Goal: Task Accomplishment & Management: Manage account settings

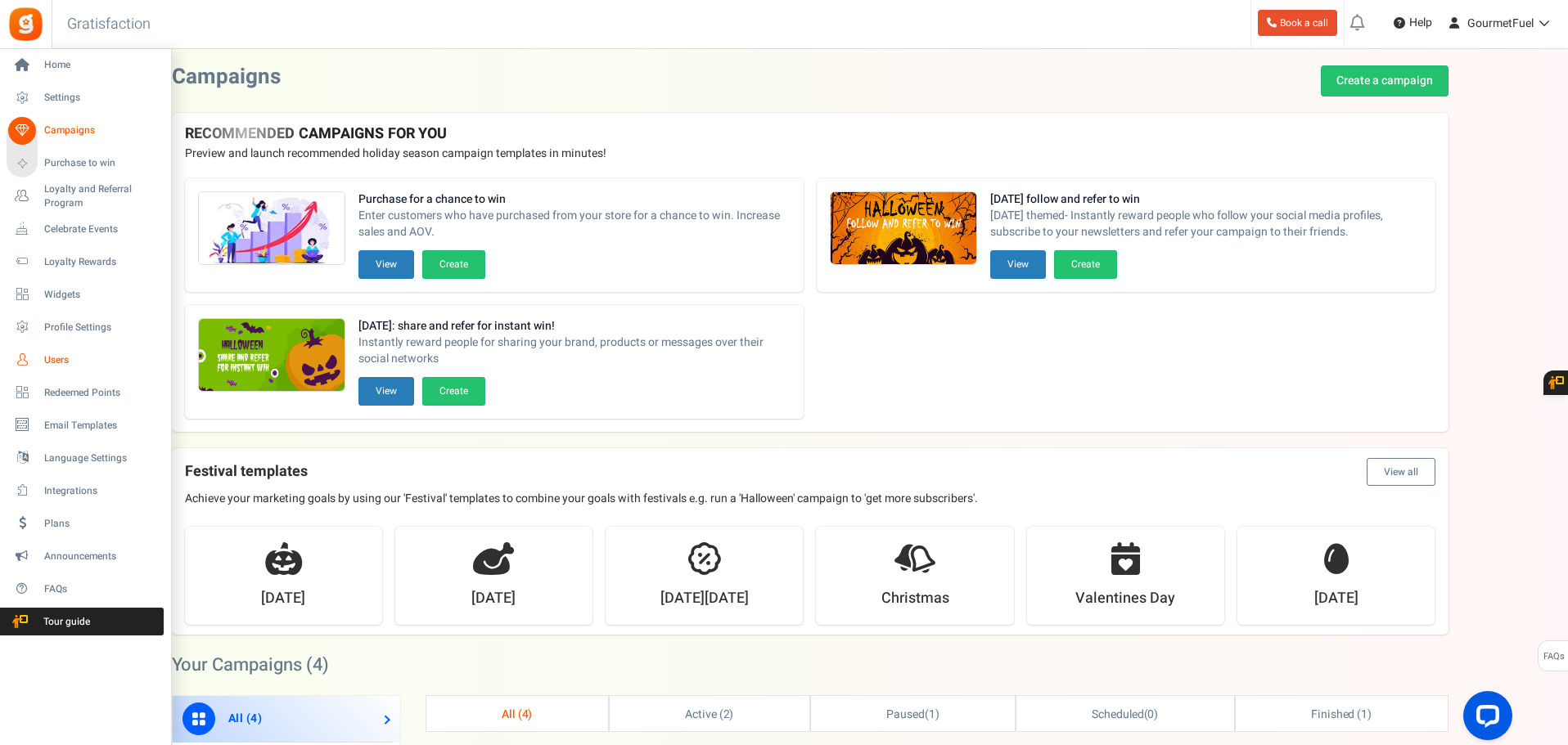
click at [58, 358] on span "Users" at bounding box center [101, 360] width 114 height 14
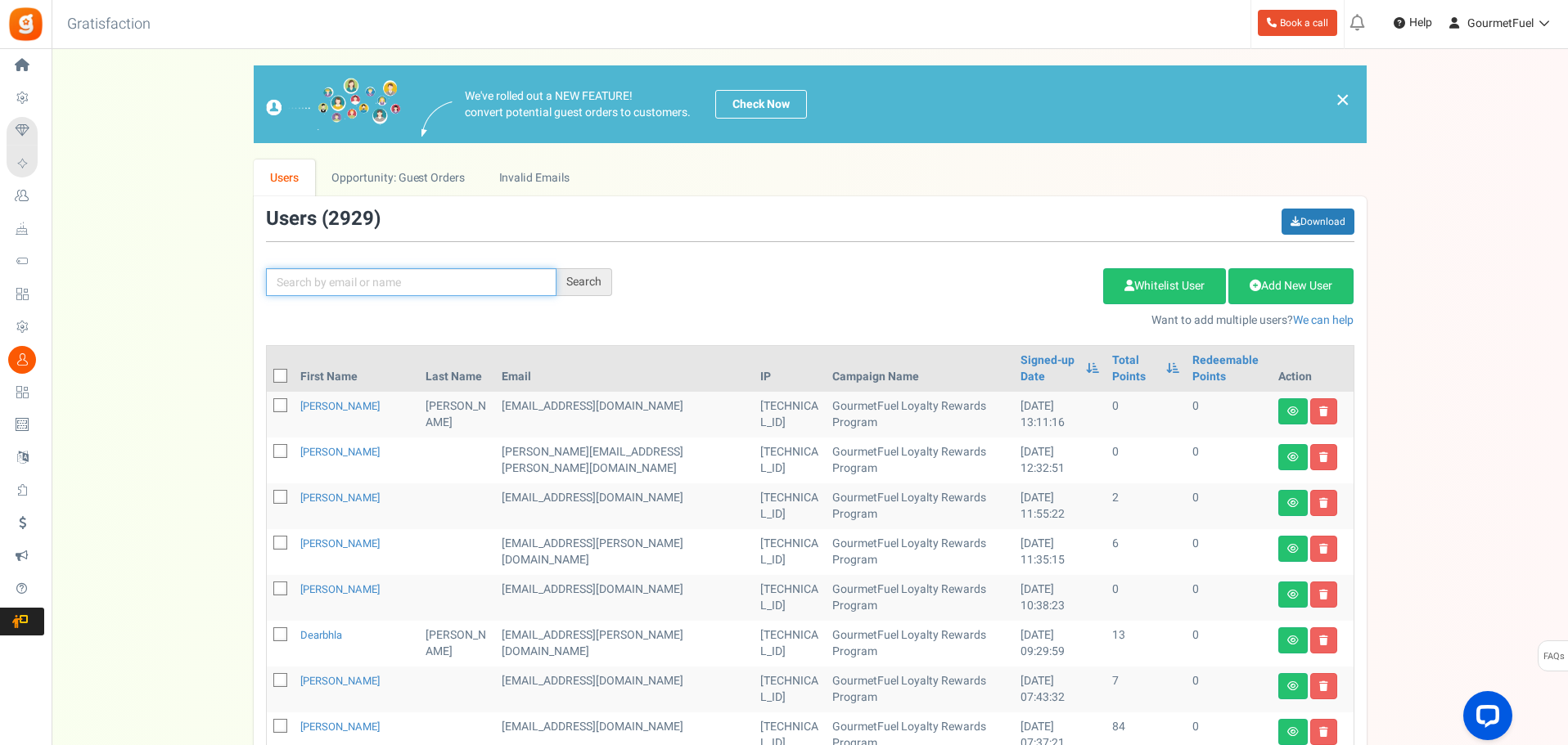
click at [370, 276] on input "text" at bounding box center [411, 282] width 291 height 28
type input "@gourmetfuel"
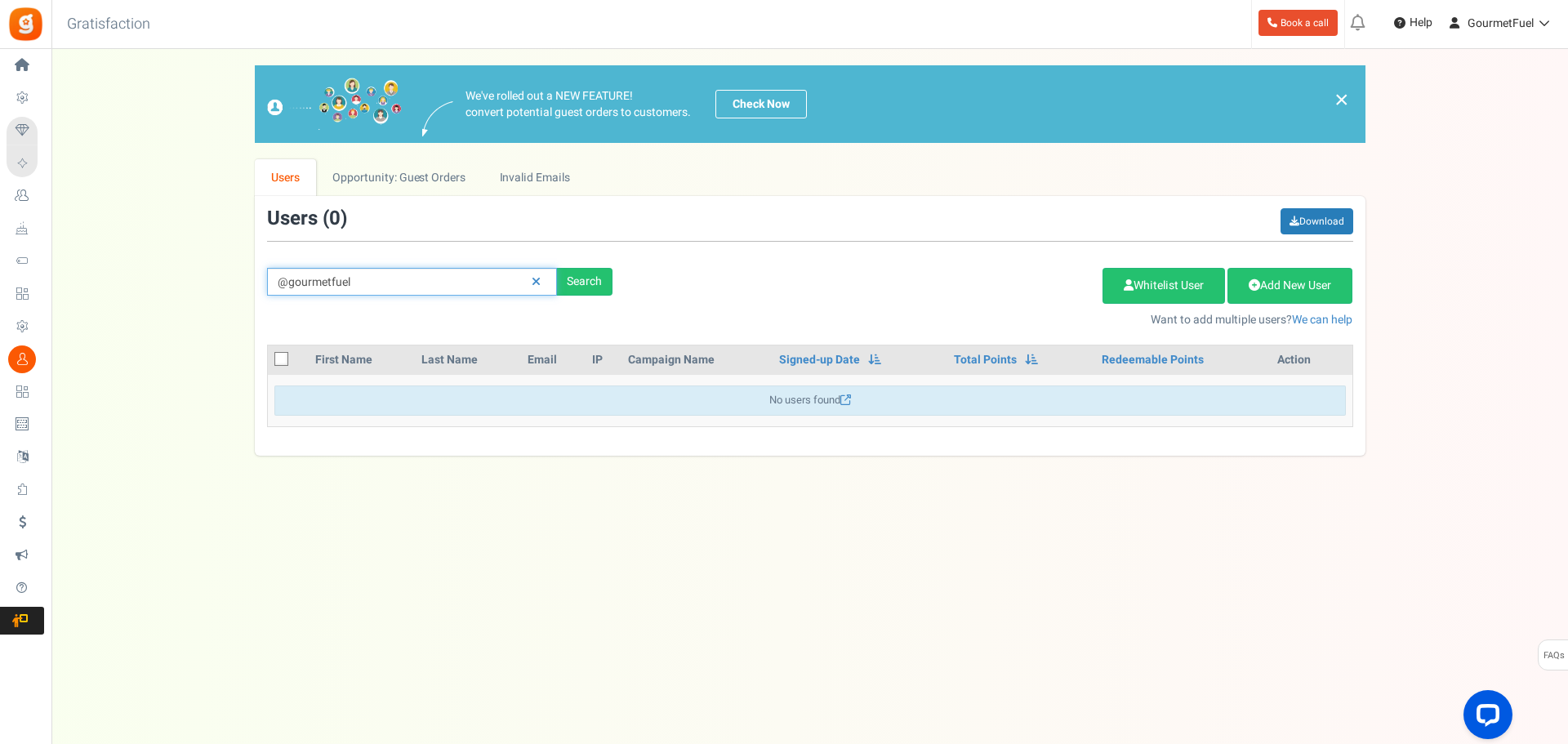
drag, startPoint x: 371, startPoint y: 278, endPoint x: 259, endPoint y: 278, distance: 112.0
click at [259, 278] on div "@gourmetfuel Search" at bounding box center [439, 282] width 370 height 28
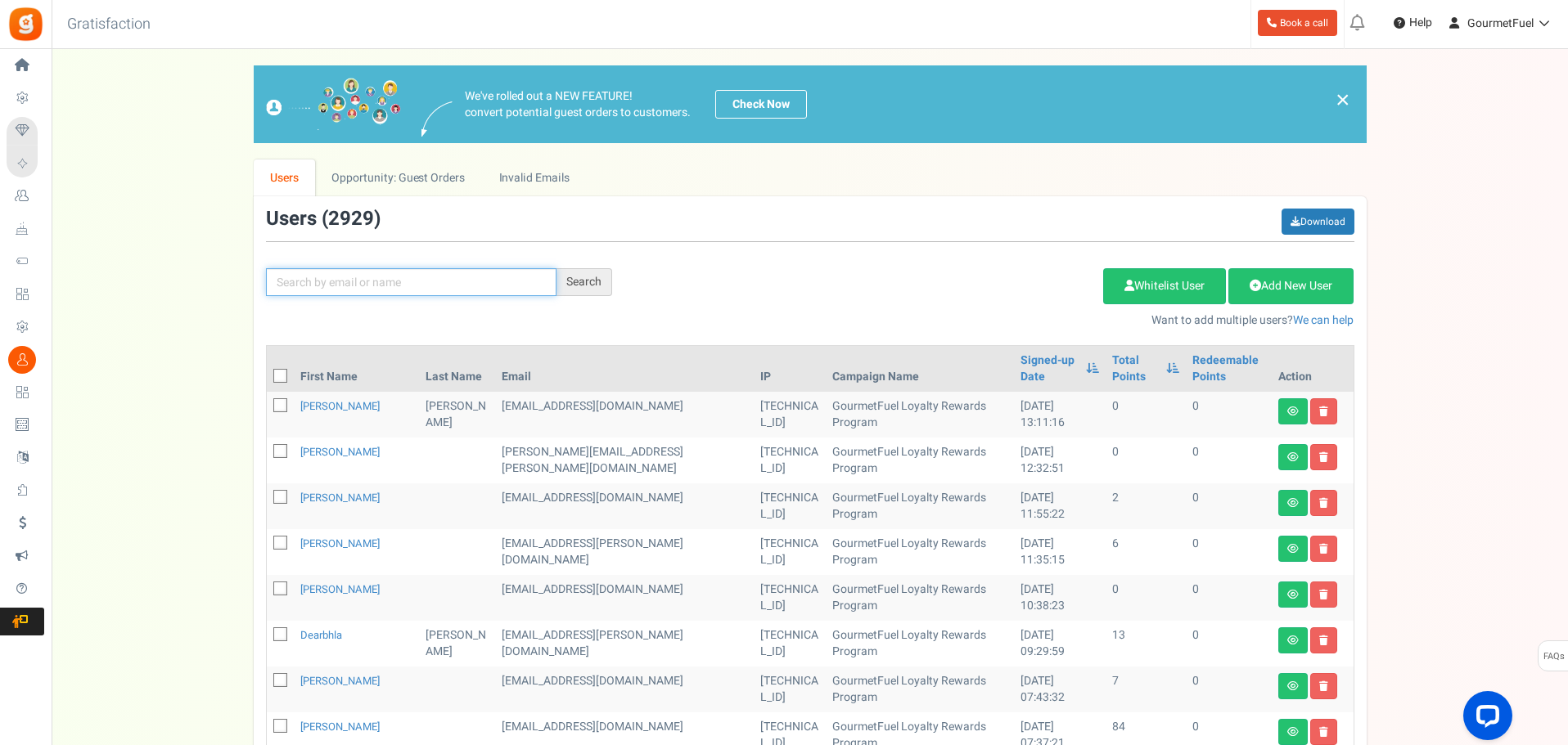
scroll to position [246, 0]
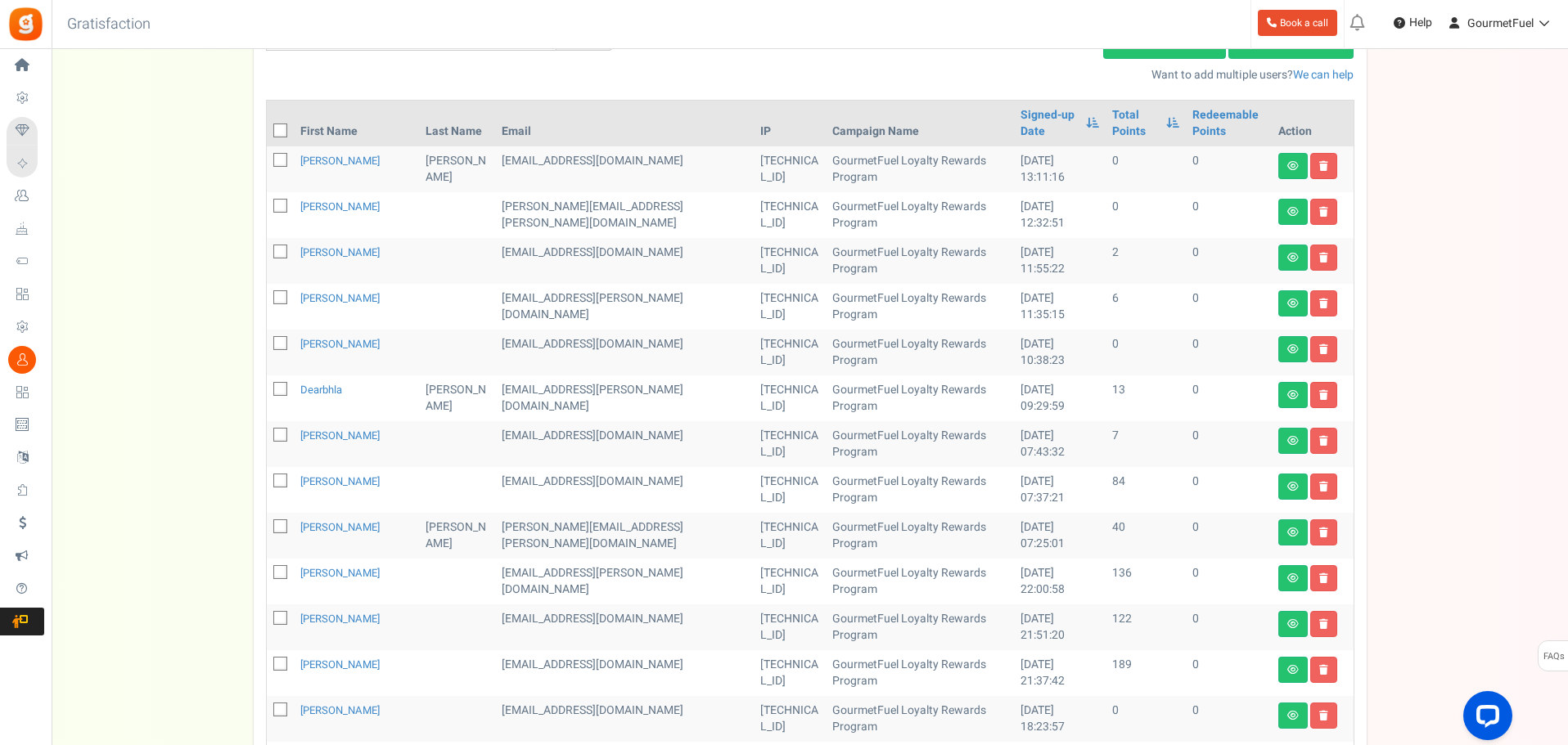
click at [275, 336] on span at bounding box center [279, 342] width 14 height 14
click at [267, 340] on input "checkbox" at bounding box center [262, 344] width 10 height 10
checkbox input "true"
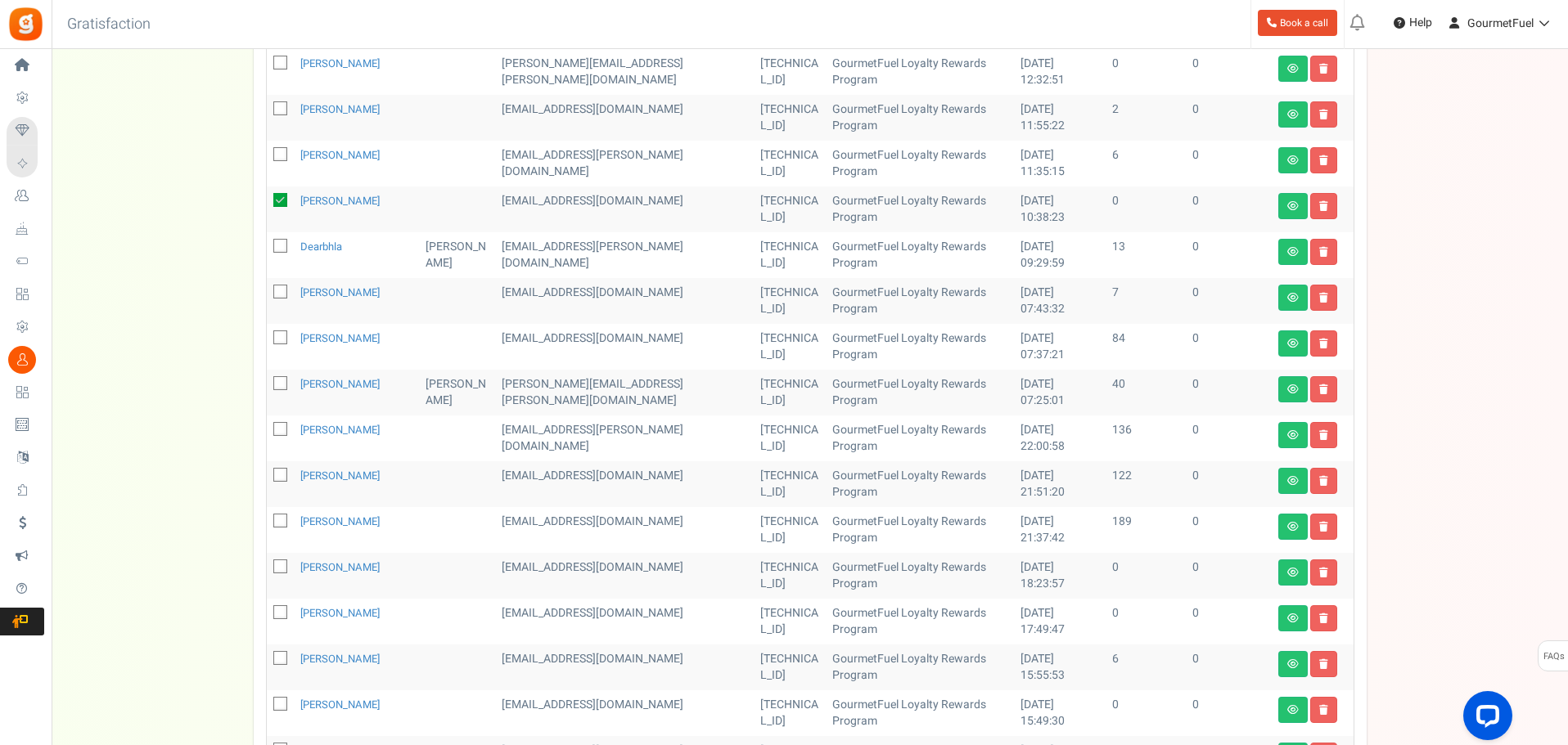
scroll to position [491, 0]
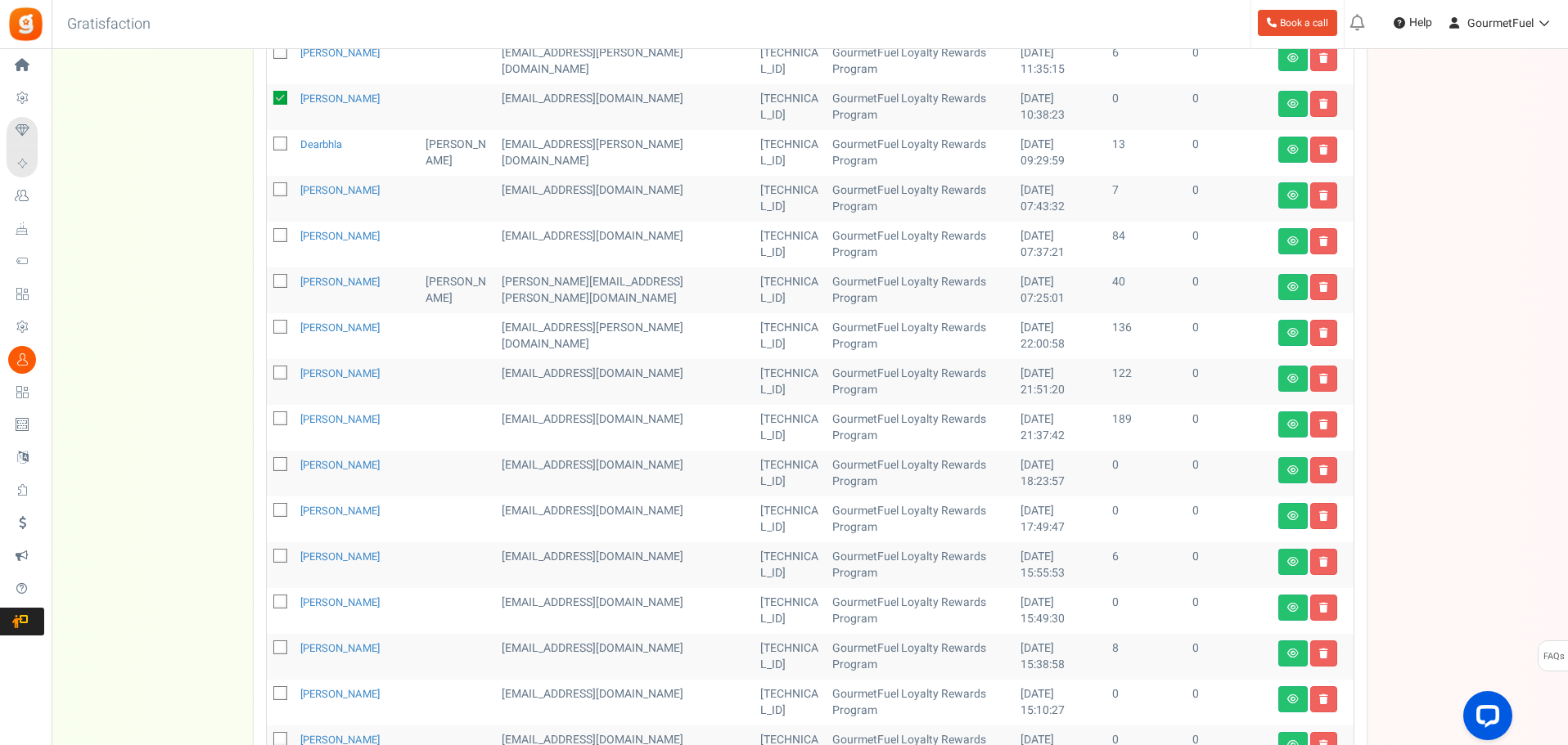
click at [279, 460] on icon at bounding box center [280, 465] width 10 height 10
click at [267, 460] on input "checkbox" at bounding box center [262, 465] width 10 height 10
checkbox input "true"
click at [278, 506] on icon at bounding box center [280, 510] width 10 height 10
click at [267, 507] on input "checkbox" at bounding box center [262, 511] width 10 height 10
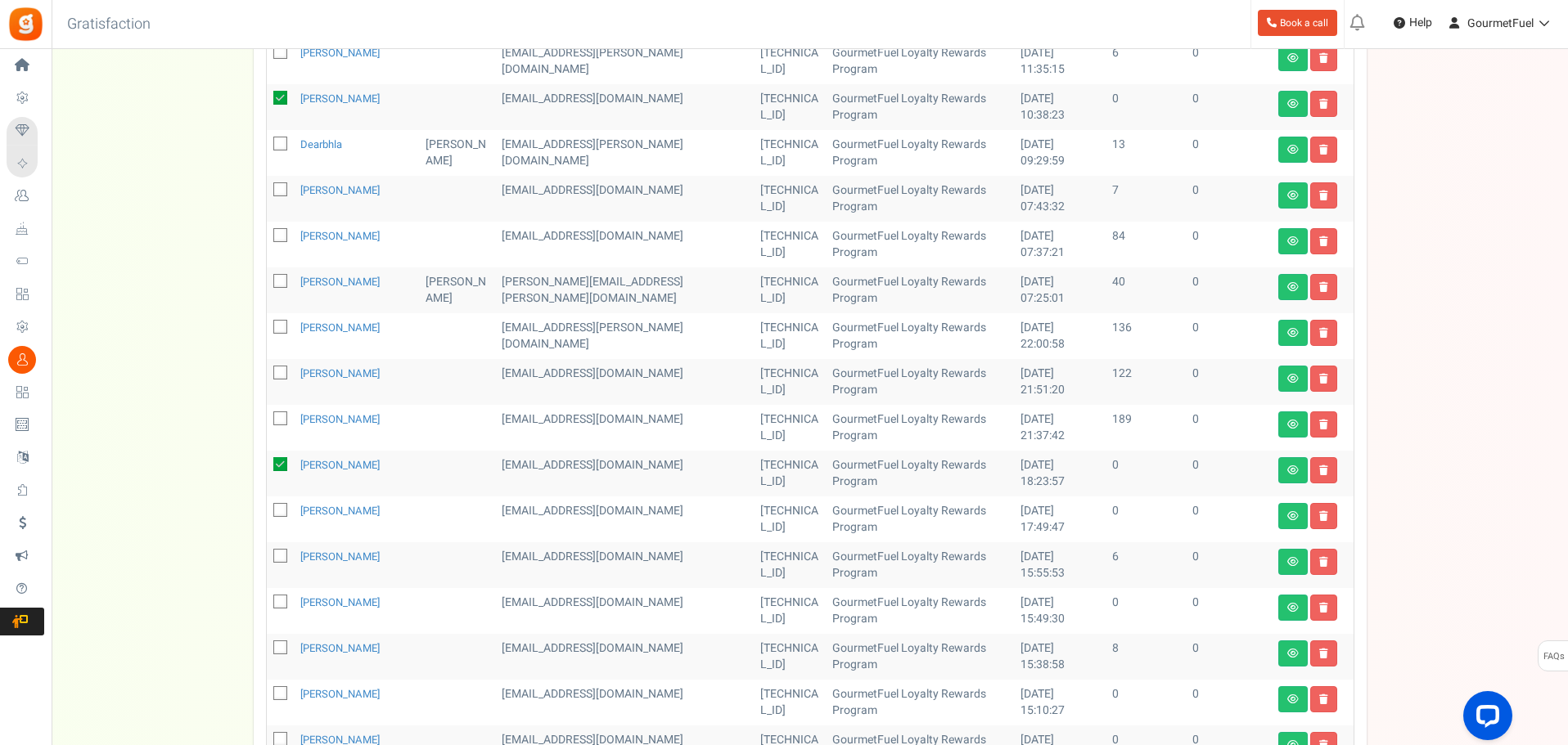
checkbox input "true"
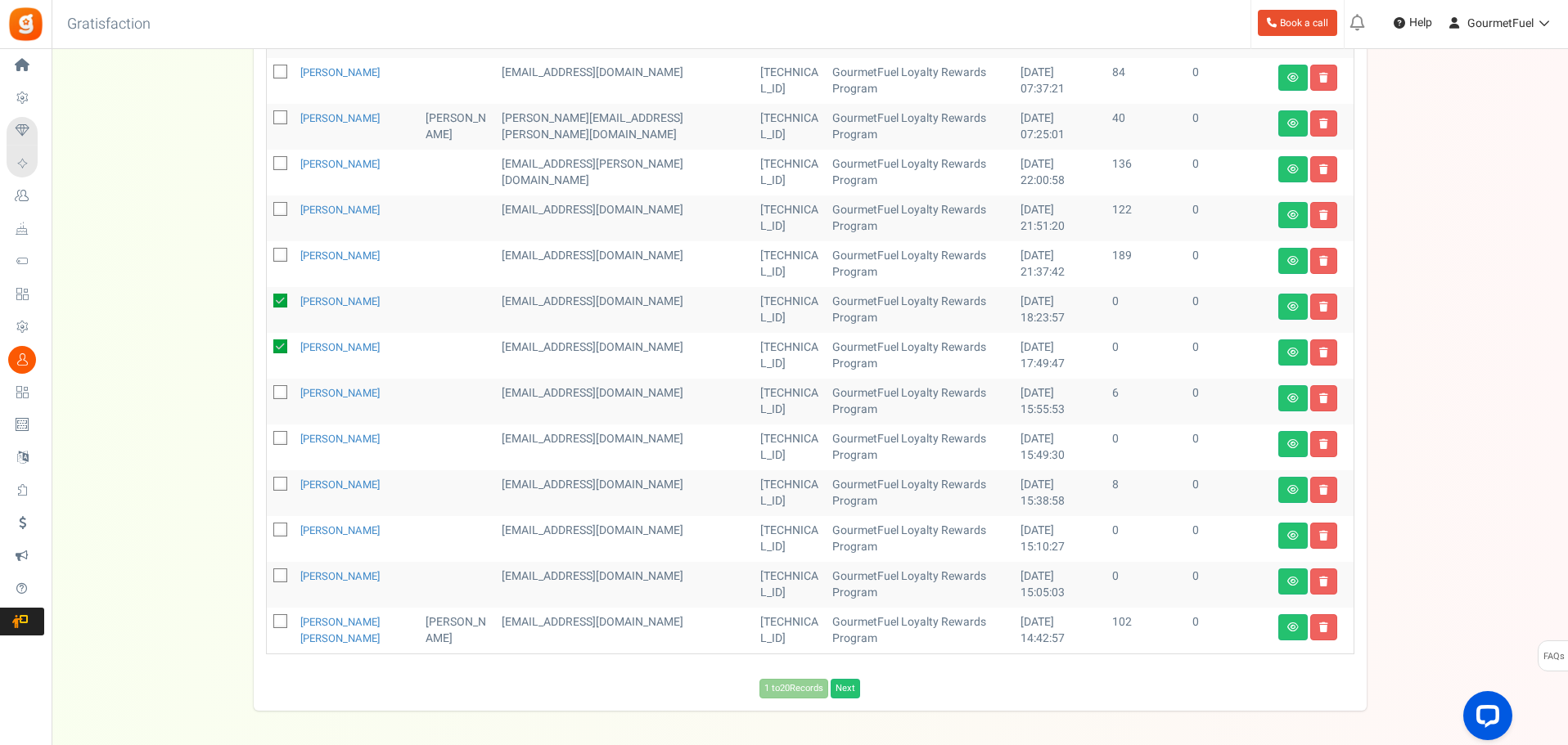
click at [280, 433] on icon at bounding box center [280, 438] width 10 height 10
click at [267, 434] on input "checkbox" at bounding box center [262, 439] width 10 height 10
checkbox input "true"
click at [280, 525] on icon at bounding box center [280, 530] width 10 height 10
click at [267, 526] on input "checkbox" at bounding box center [262, 531] width 10 height 10
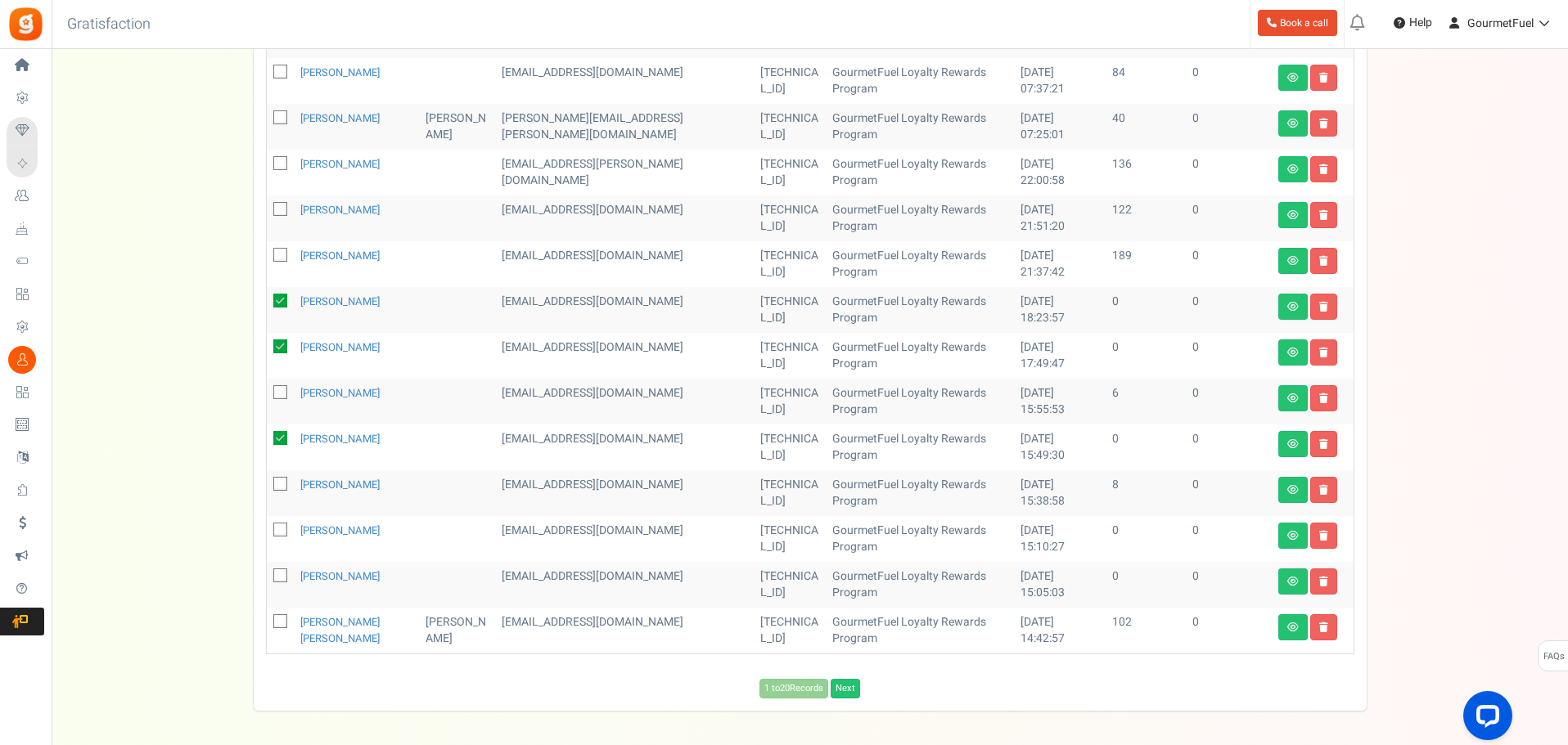
checkbox input "true"
click at [280, 571] on icon at bounding box center [280, 575] width 10 height 10
click at [267, 572] on input "checkbox" at bounding box center [262, 576] width 10 height 10
checkbox input "true"
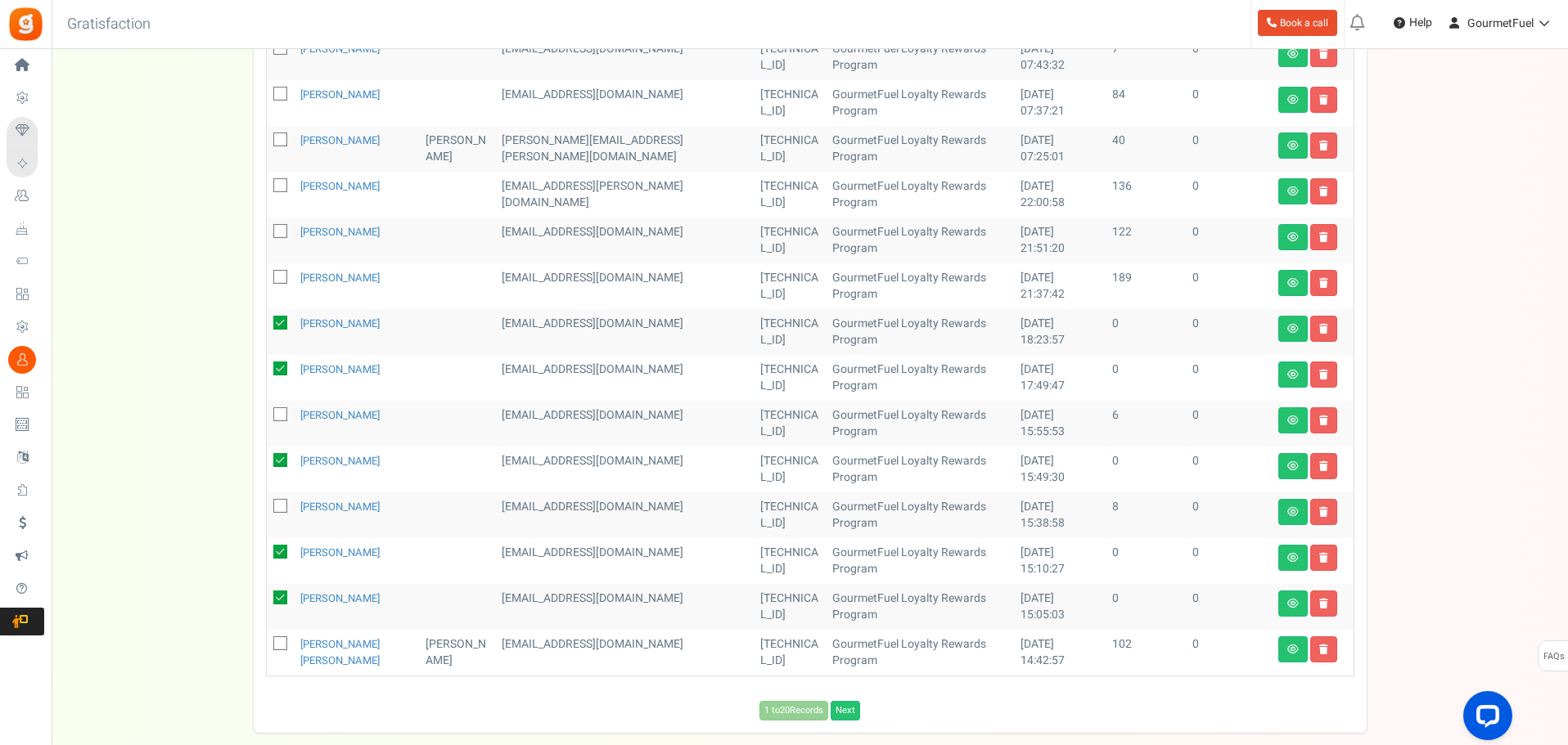
scroll to position [82, 0]
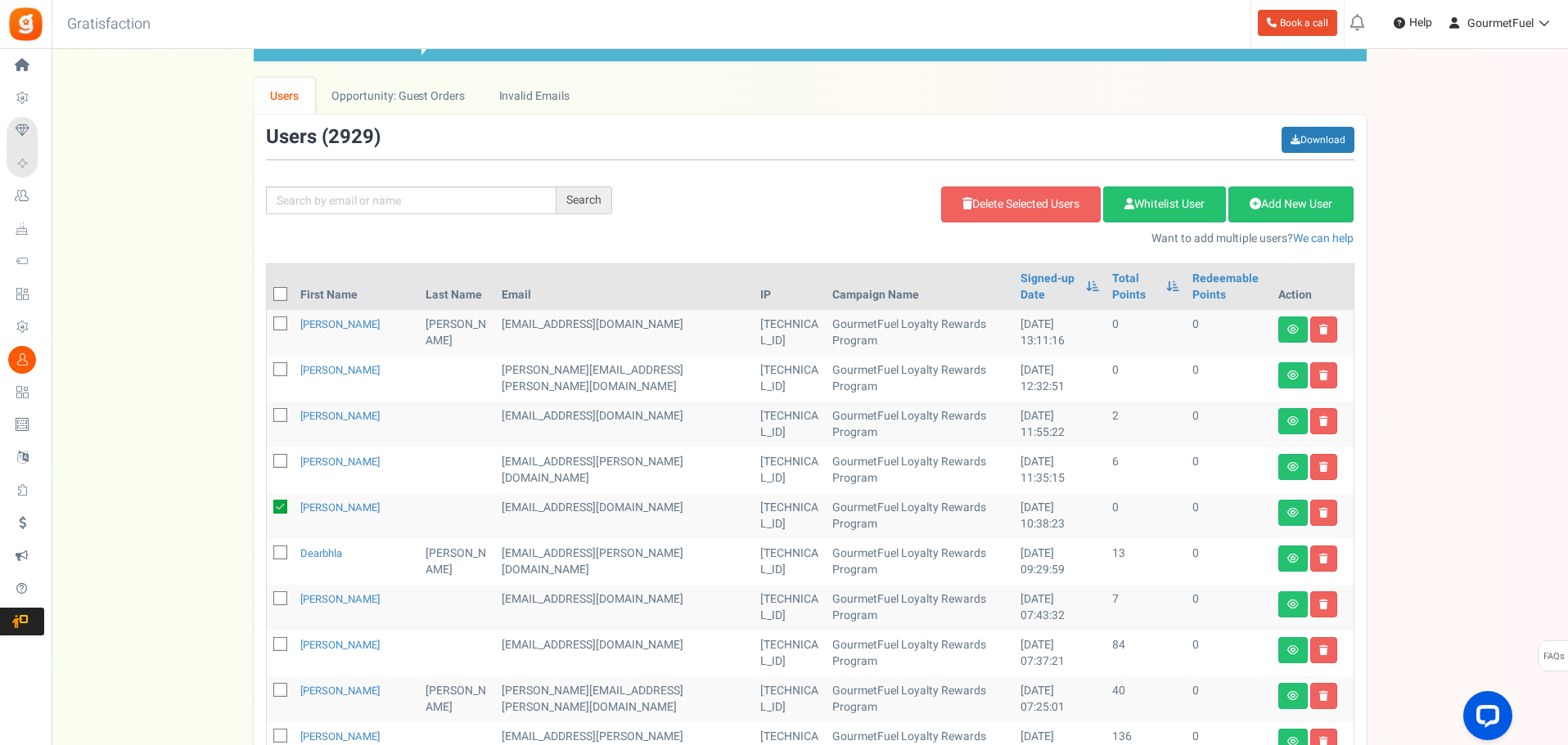
click at [277, 319] on icon at bounding box center [280, 324] width 10 height 10
click at [267, 320] on input "checkbox" at bounding box center [262, 325] width 10 height 10
checkbox input "true"
click at [279, 365] on icon at bounding box center [280, 369] width 10 height 10
click at [267, 366] on input "checkbox" at bounding box center [262, 370] width 10 height 10
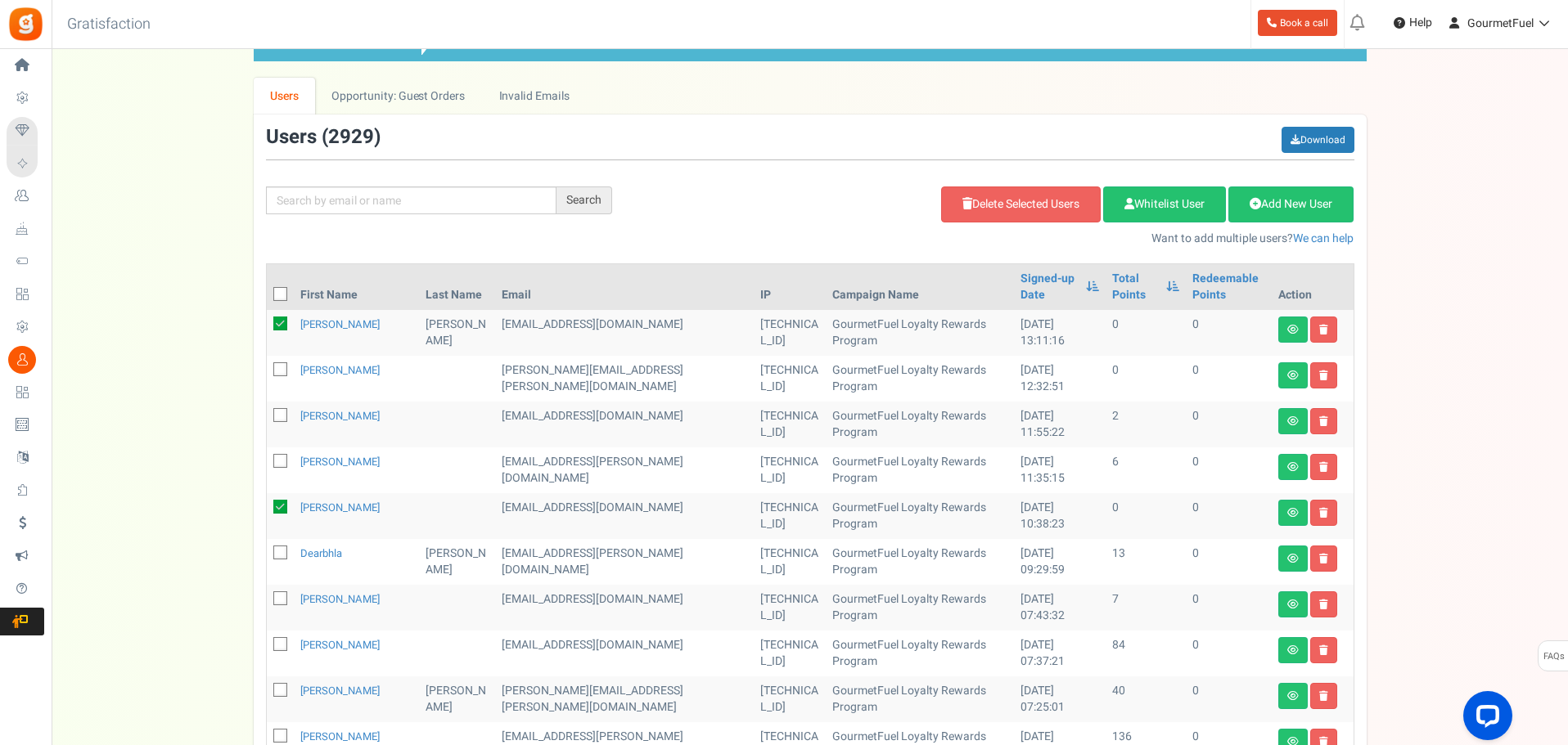
checkbox input "true"
click at [1033, 207] on link "Delete Selected Users" at bounding box center [1021, 204] width 160 height 36
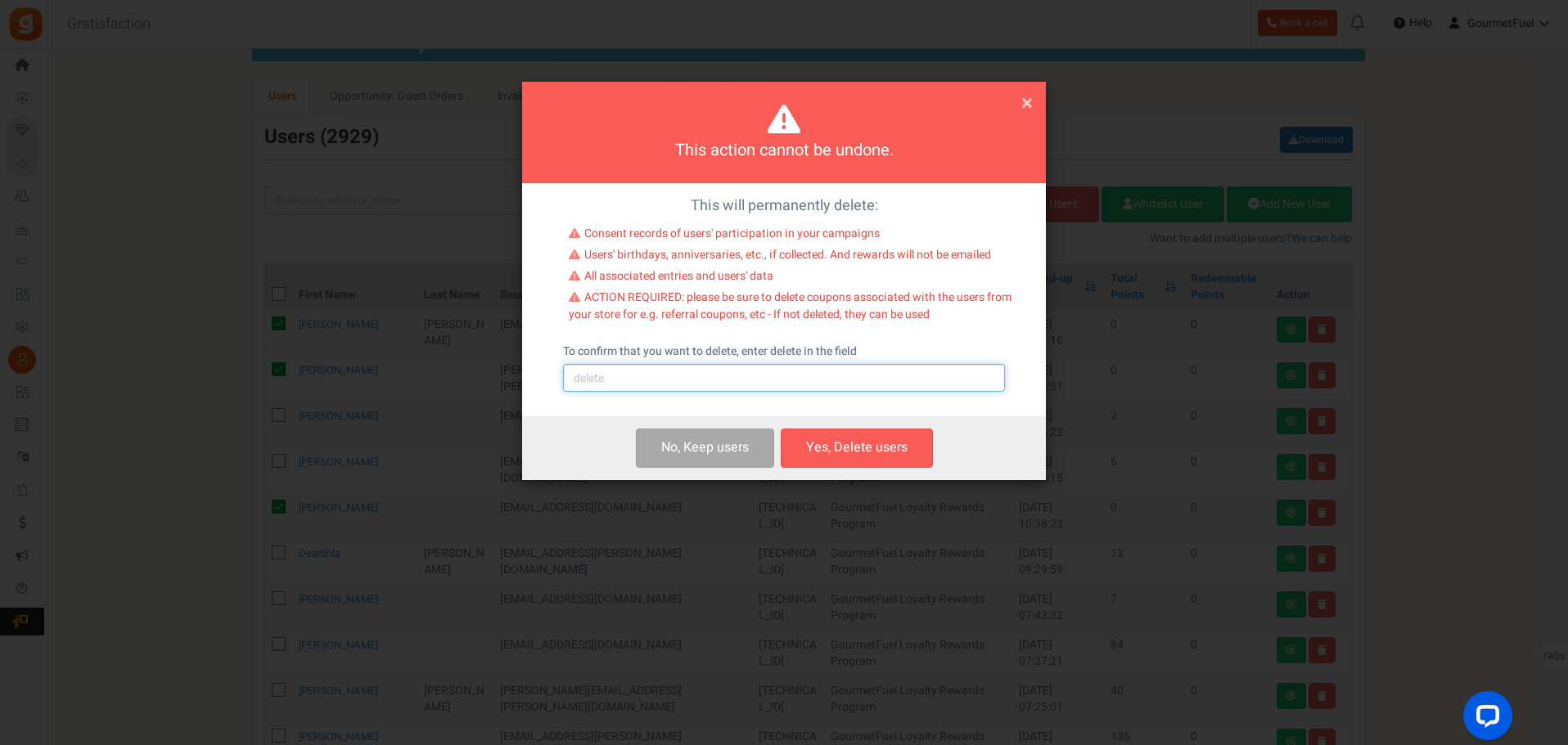
drag, startPoint x: 756, startPoint y: 379, endPoint x: 744, endPoint y: 392, distance: 17.7
click at [756, 379] on input "text" at bounding box center [784, 378] width 442 height 28
type input "delete"
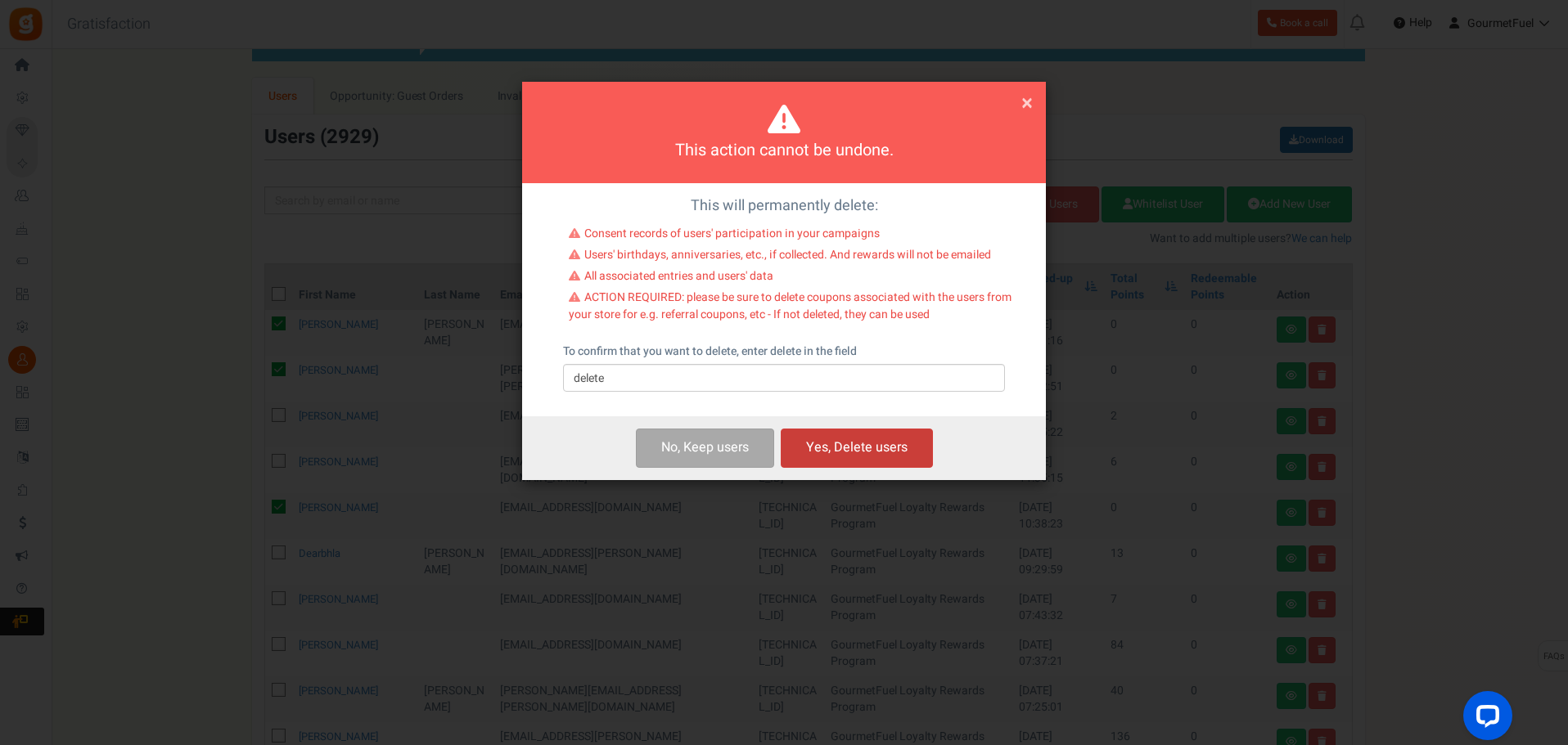
click at [867, 442] on button "Yes, Delete users" at bounding box center [857, 447] width 152 height 38
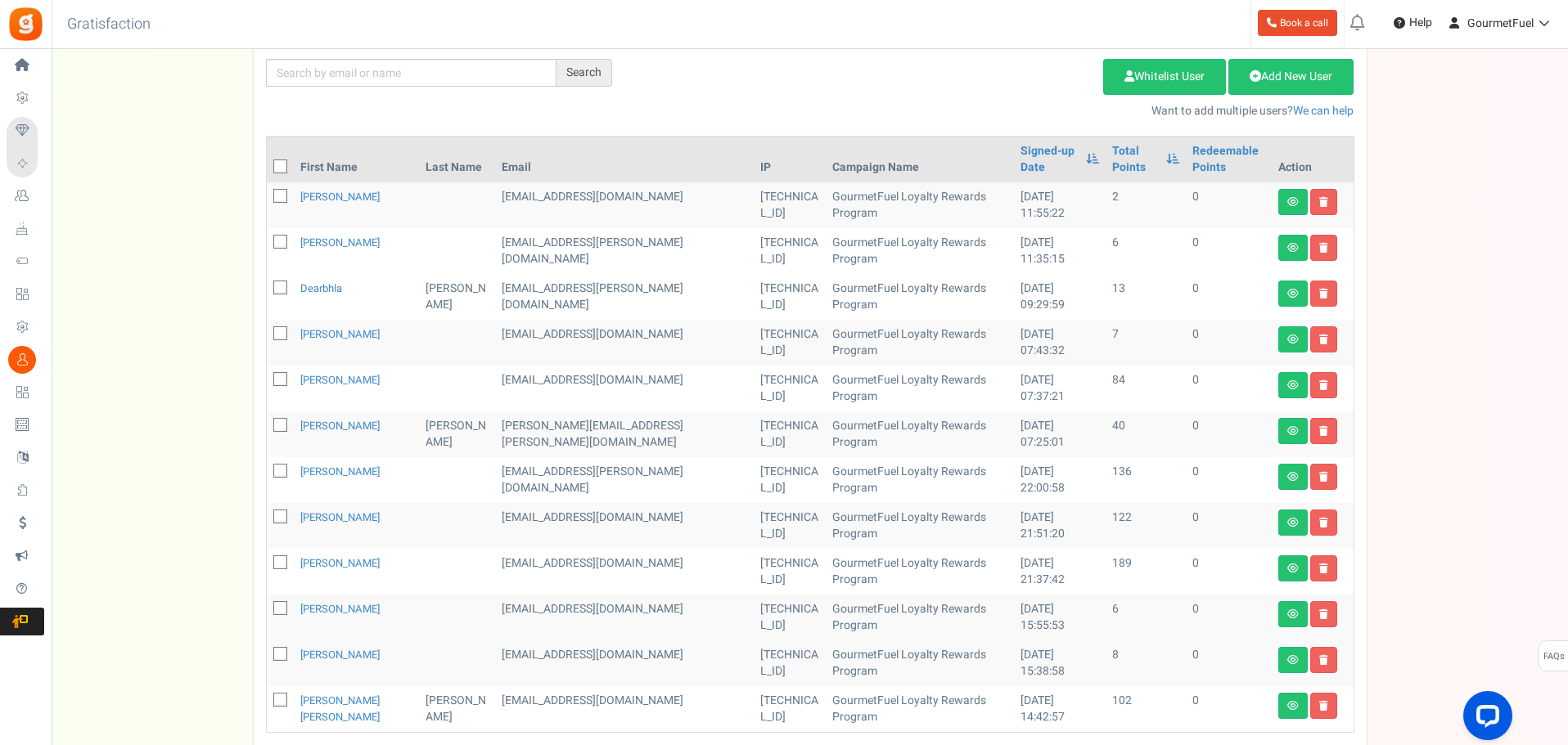
scroll to position [335, 0]
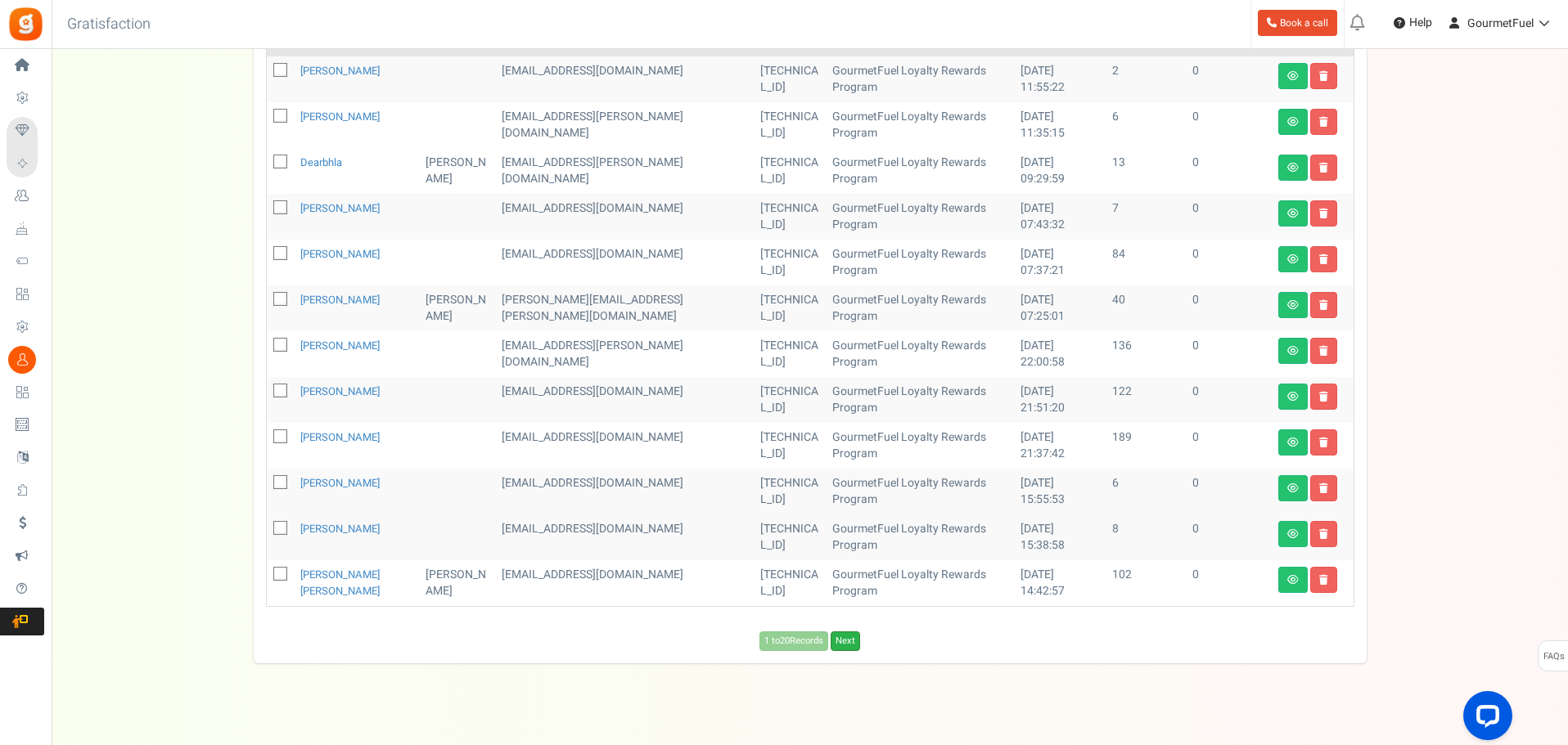
click at [845, 632] on link "Next" at bounding box center [846, 641] width 30 height 19
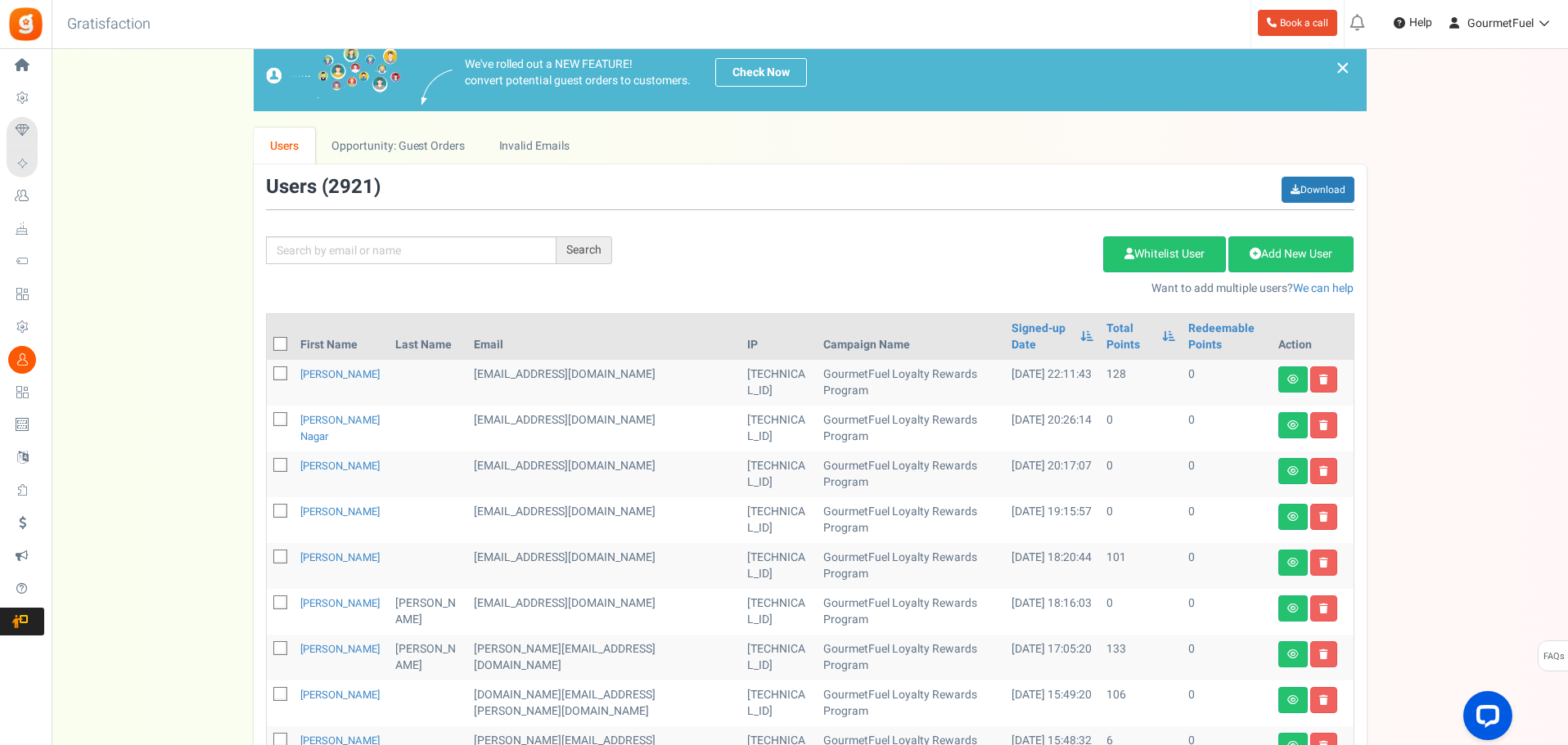
scroll to position [8, 0]
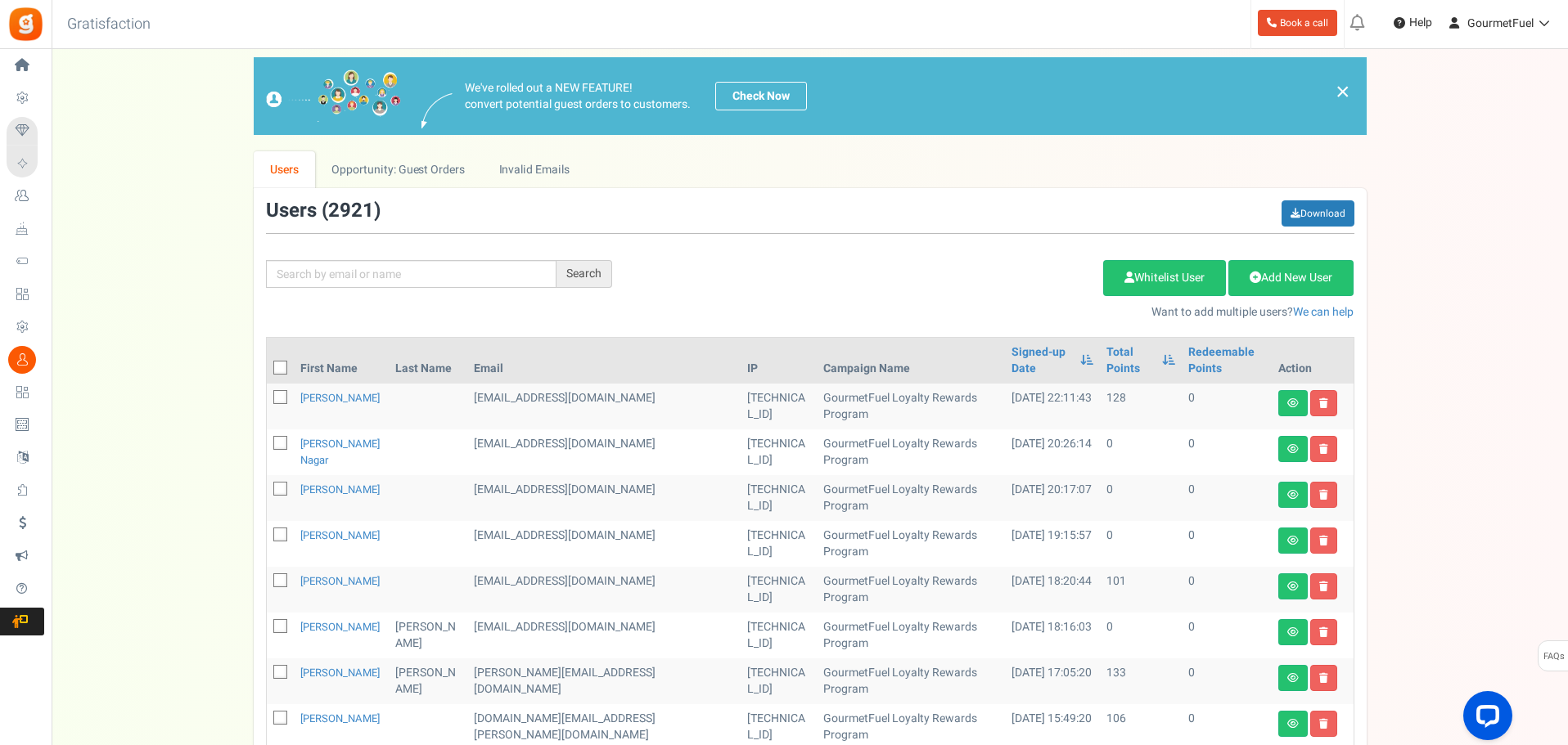
click at [282, 439] on icon at bounding box center [280, 443] width 10 height 10
click at [267, 439] on input "checkbox" at bounding box center [262, 443] width 10 height 10
checkbox input "true"
click at [278, 484] on icon at bounding box center [280, 489] width 10 height 10
click at [267, 485] on input "checkbox" at bounding box center [262, 490] width 10 height 10
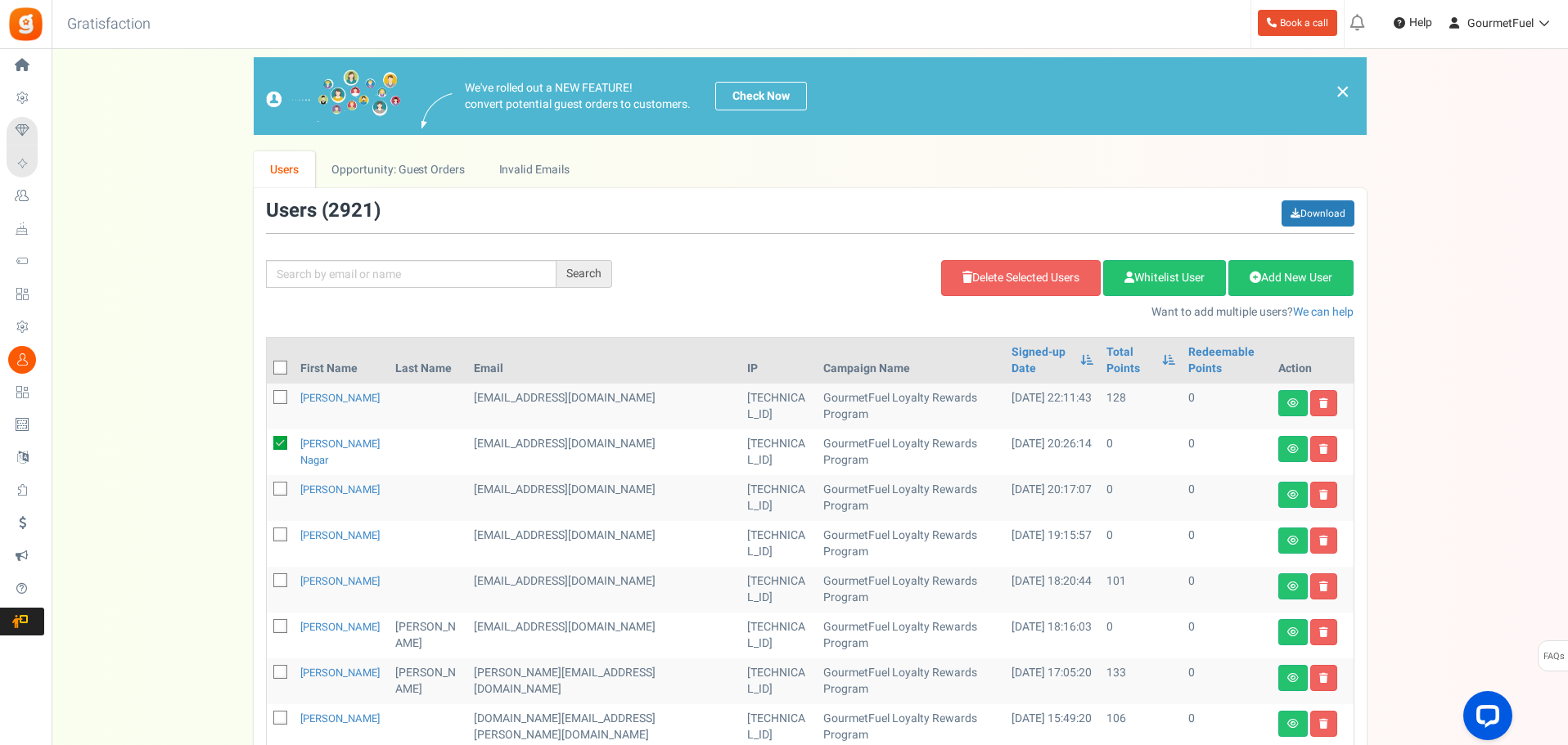
checkbox input "true"
click at [278, 528] on span at bounding box center [279, 534] width 14 height 14
click at [267, 531] on input "checkbox" at bounding box center [262, 535] width 10 height 10
checkbox input "true"
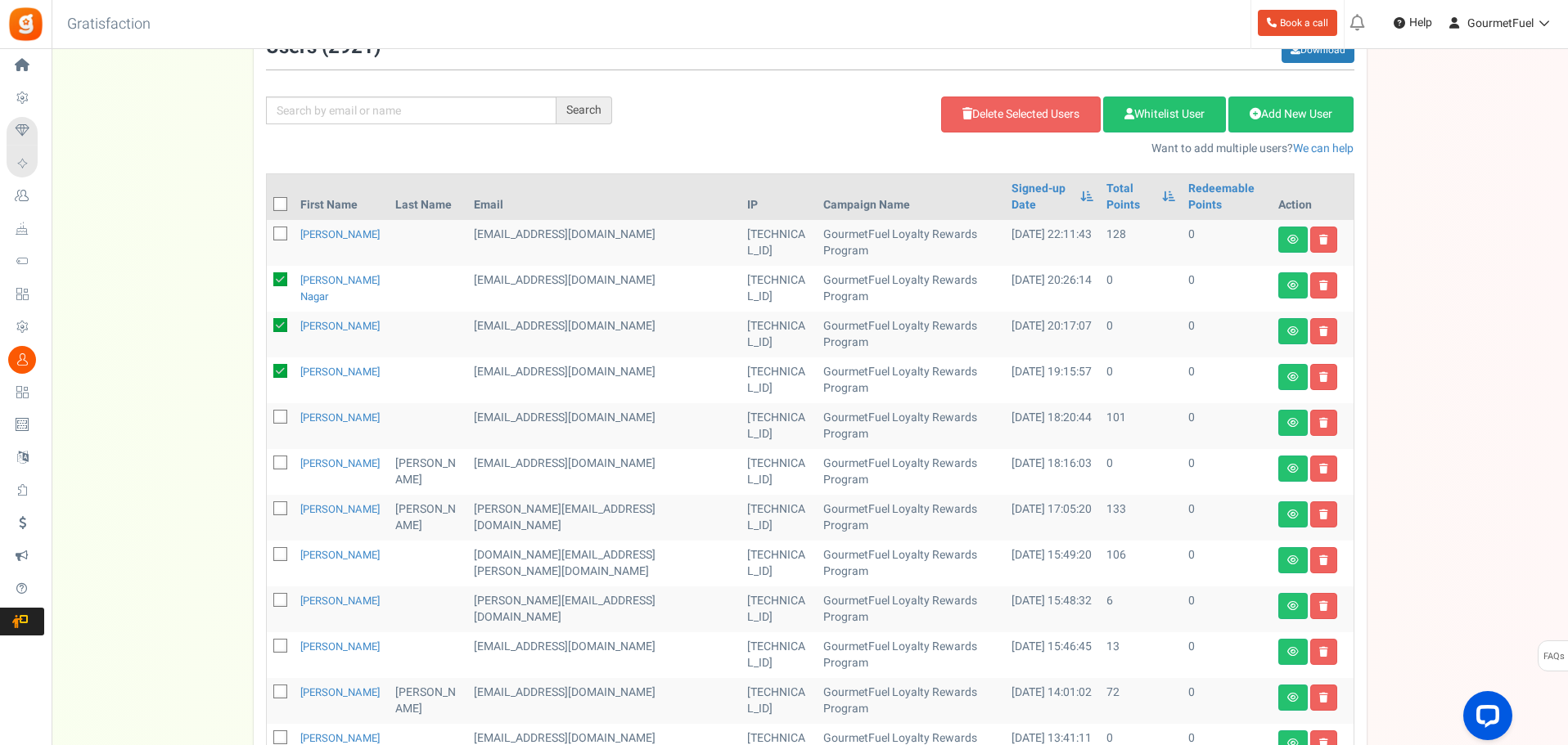
click at [280, 458] on icon at bounding box center [280, 463] width 10 height 10
click at [267, 459] on input "checkbox" at bounding box center [262, 464] width 10 height 10
checkbox input "true"
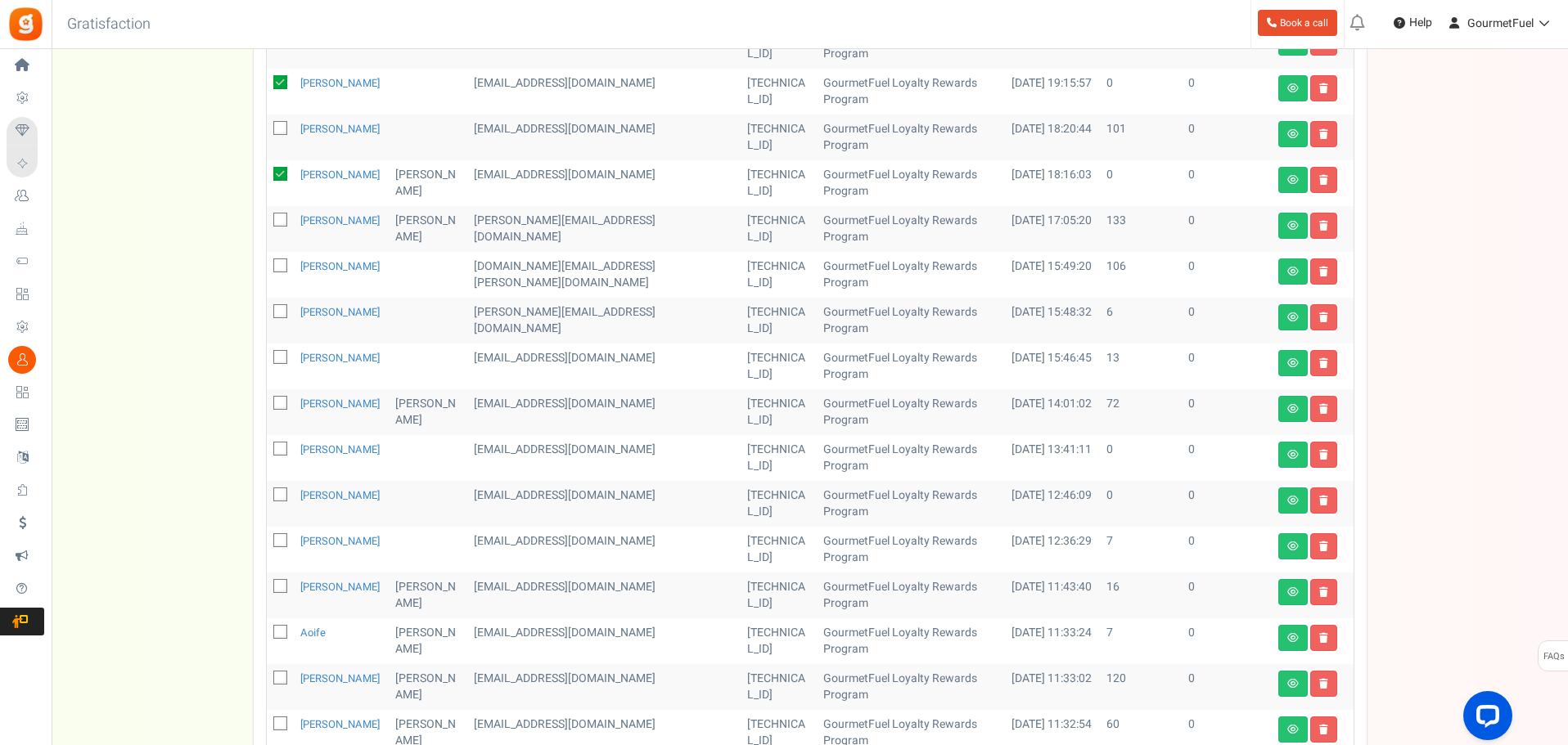
scroll to position [499, 0]
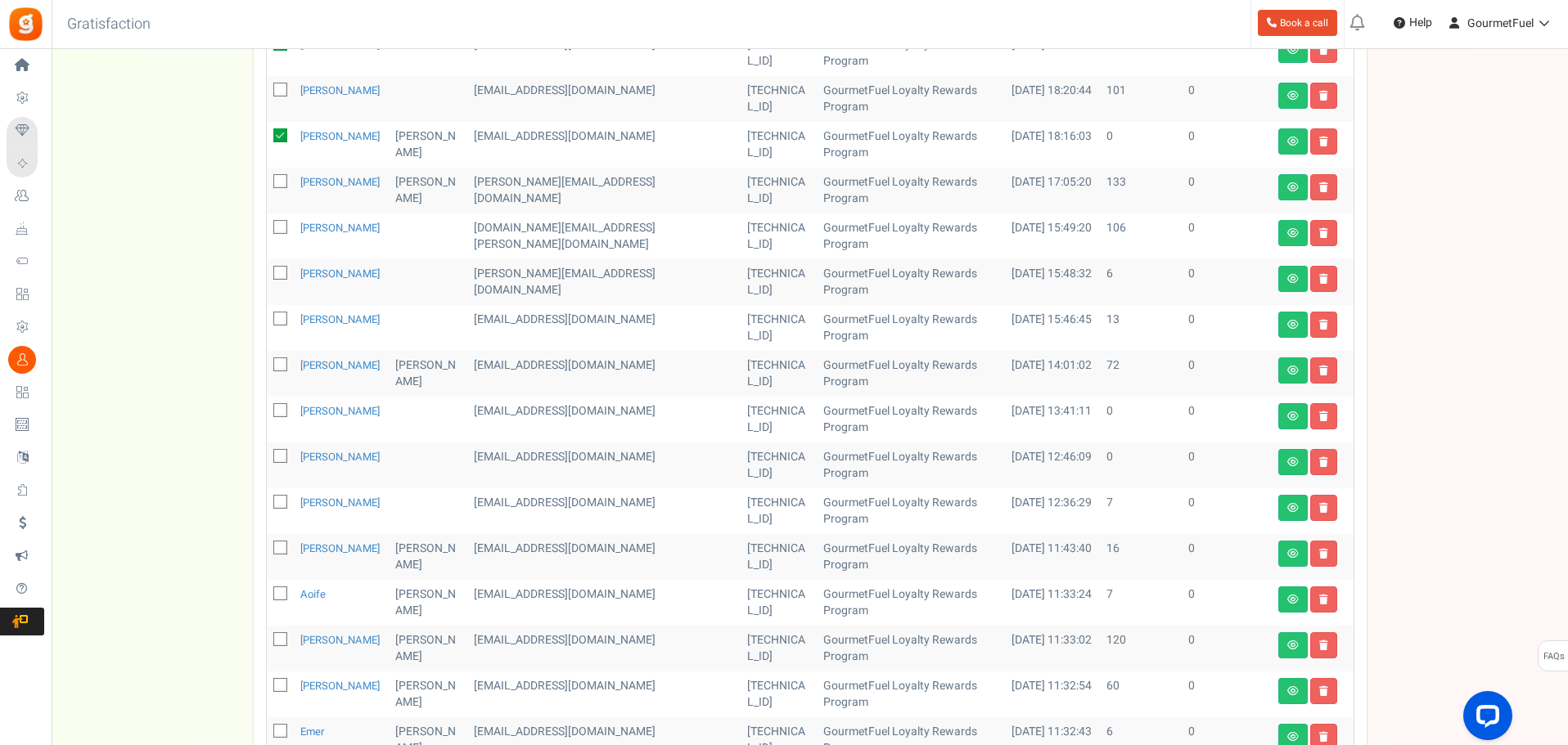
click at [279, 405] on icon at bounding box center [280, 410] width 10 height 10
click at [267, 406] on input "checkbox" at bounding box center [262, 411] width 10 height 10
checkbox input "true"
click at [276, 452] on icon at bounding box center [280, 456] width 10 height 10
click at [267, 453] on input "checkbox" at bounding box center [262, 457] width 10 height 10
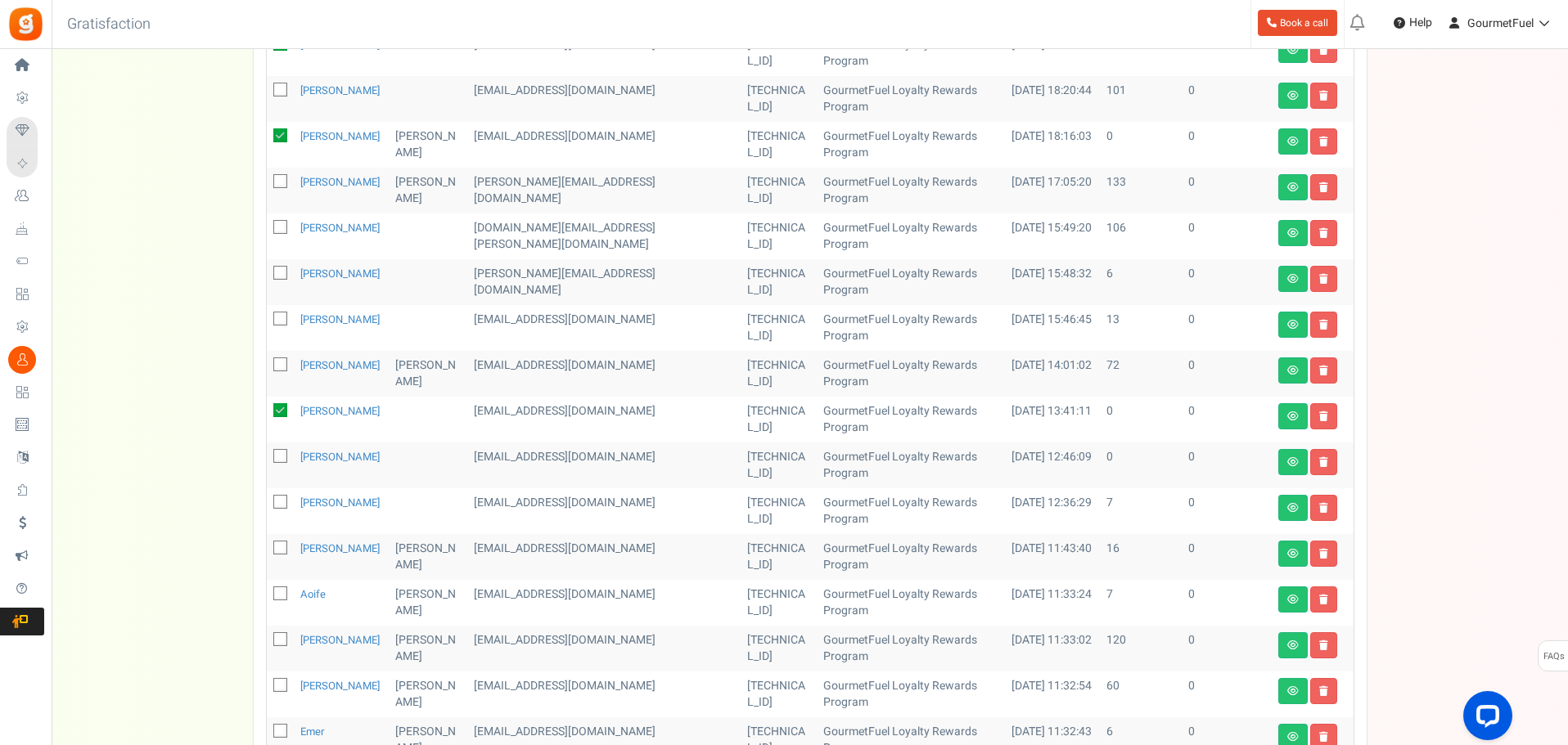
checkbox input "true"
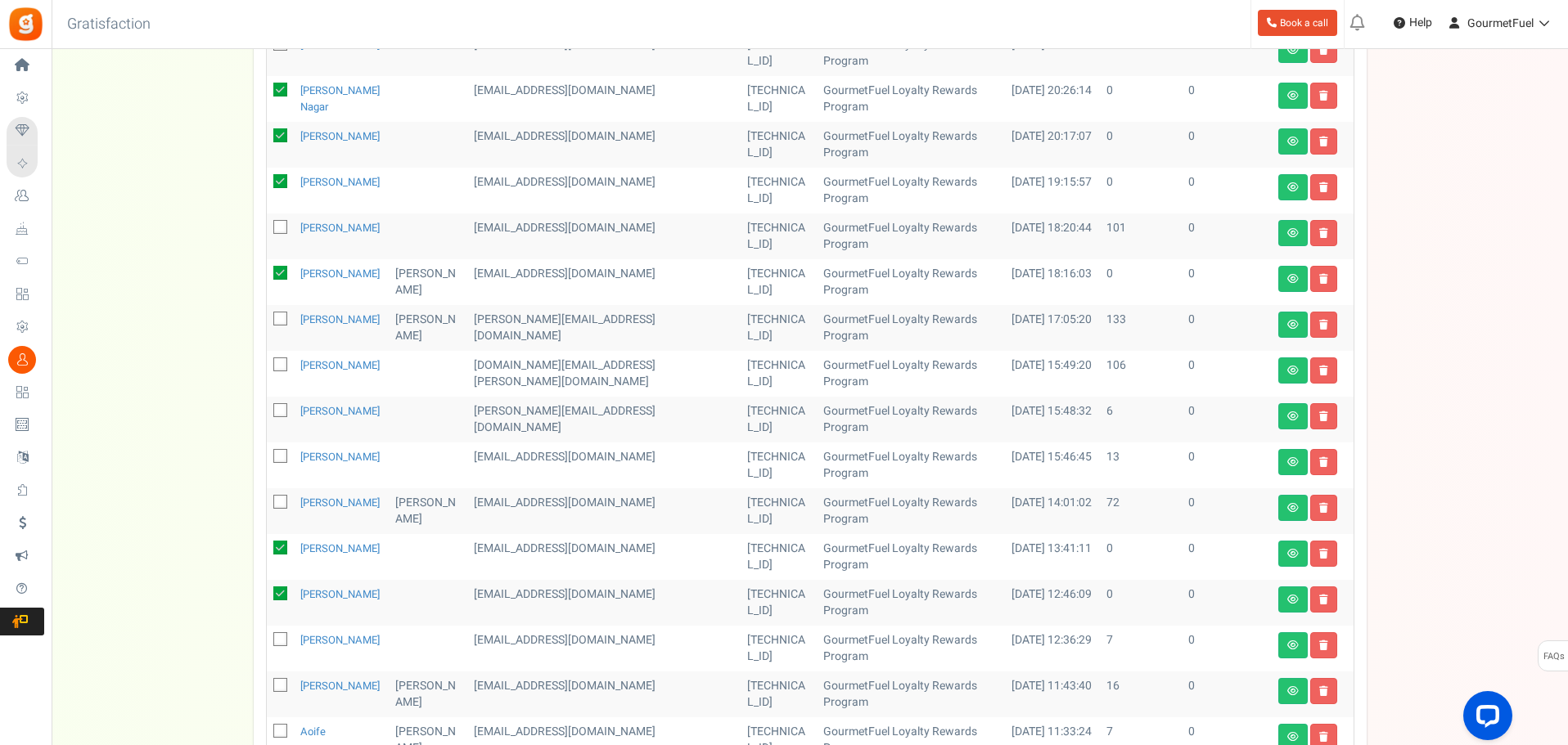
scroll to position [172, 0]
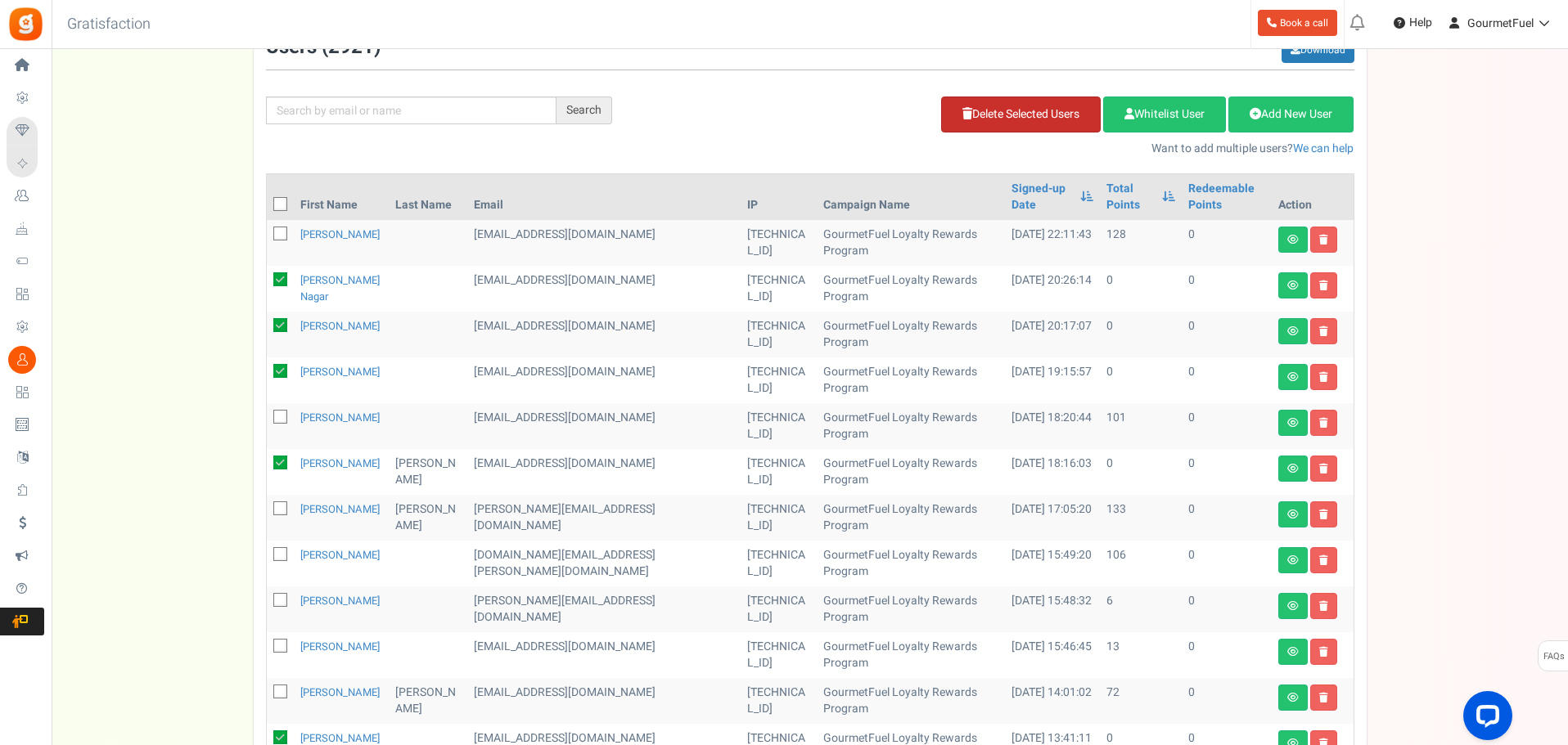
click at [983, 110] on link "Delete Selected Users" at bounding box center [1021, 114] width 160 height 36
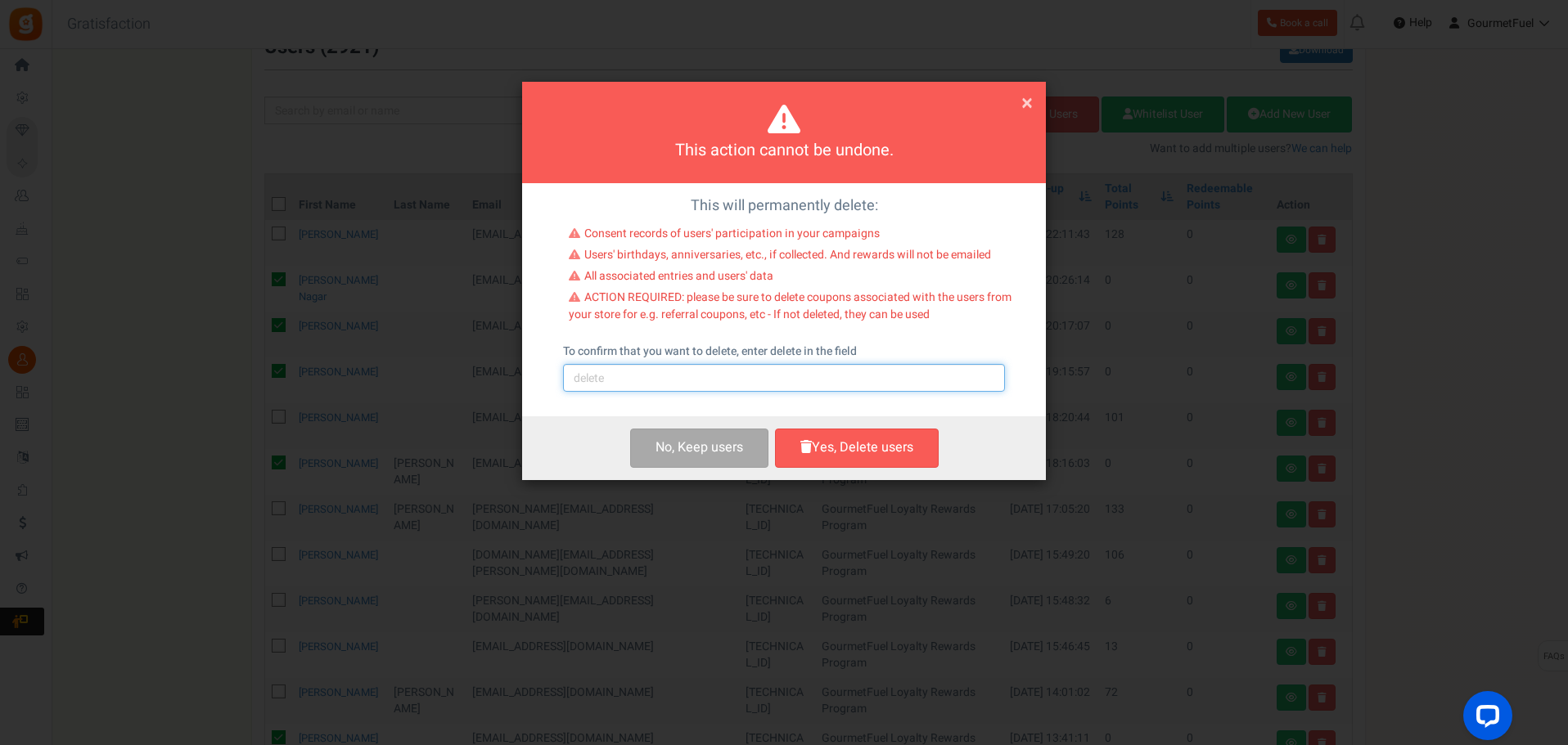
click at [779, 381] on input "text" at bounding box center [784, 378] width 442 height 28
type input "delete"
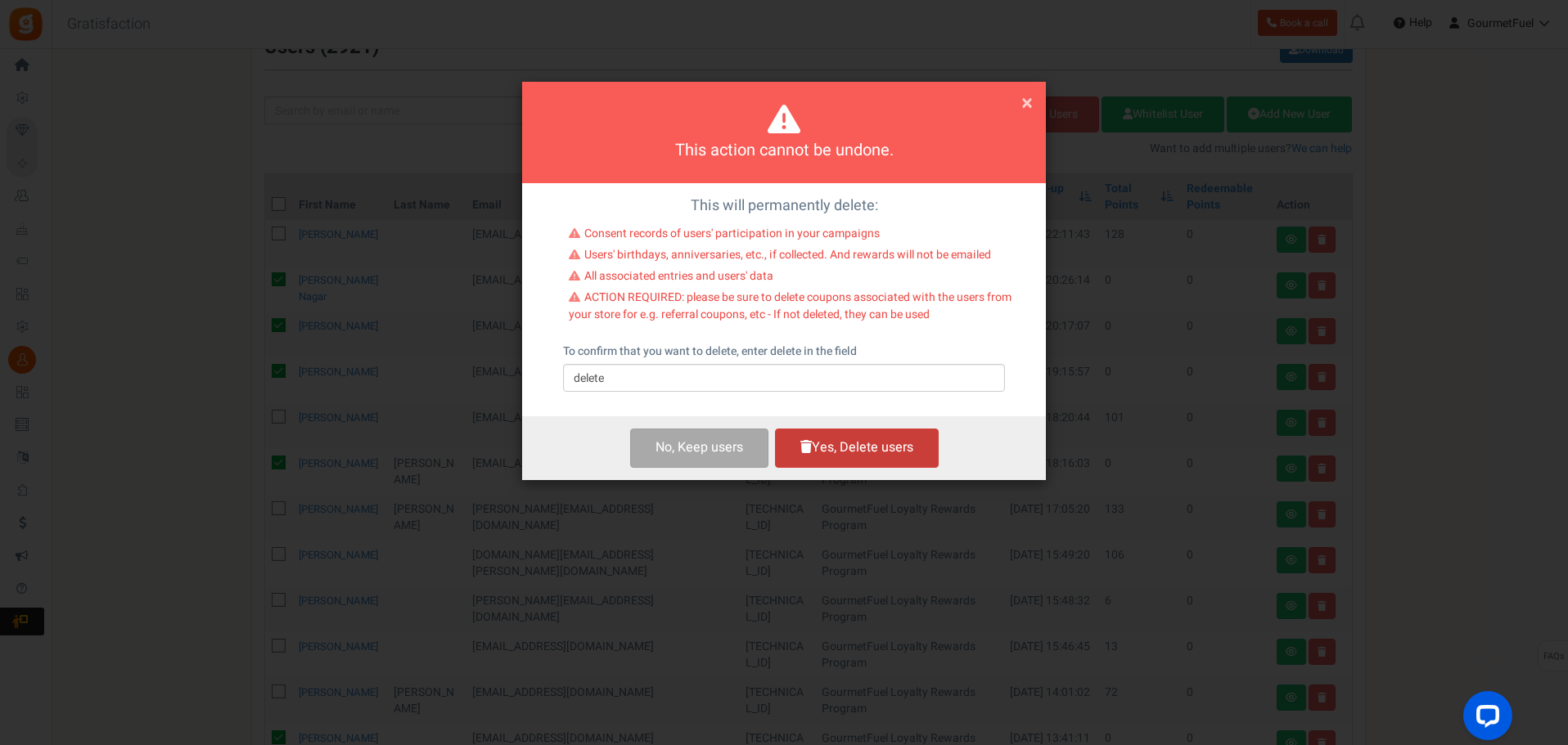
click at [868, 451] on button "Yes, Delete users" at bounding box center [857, 447] width 163 height 38
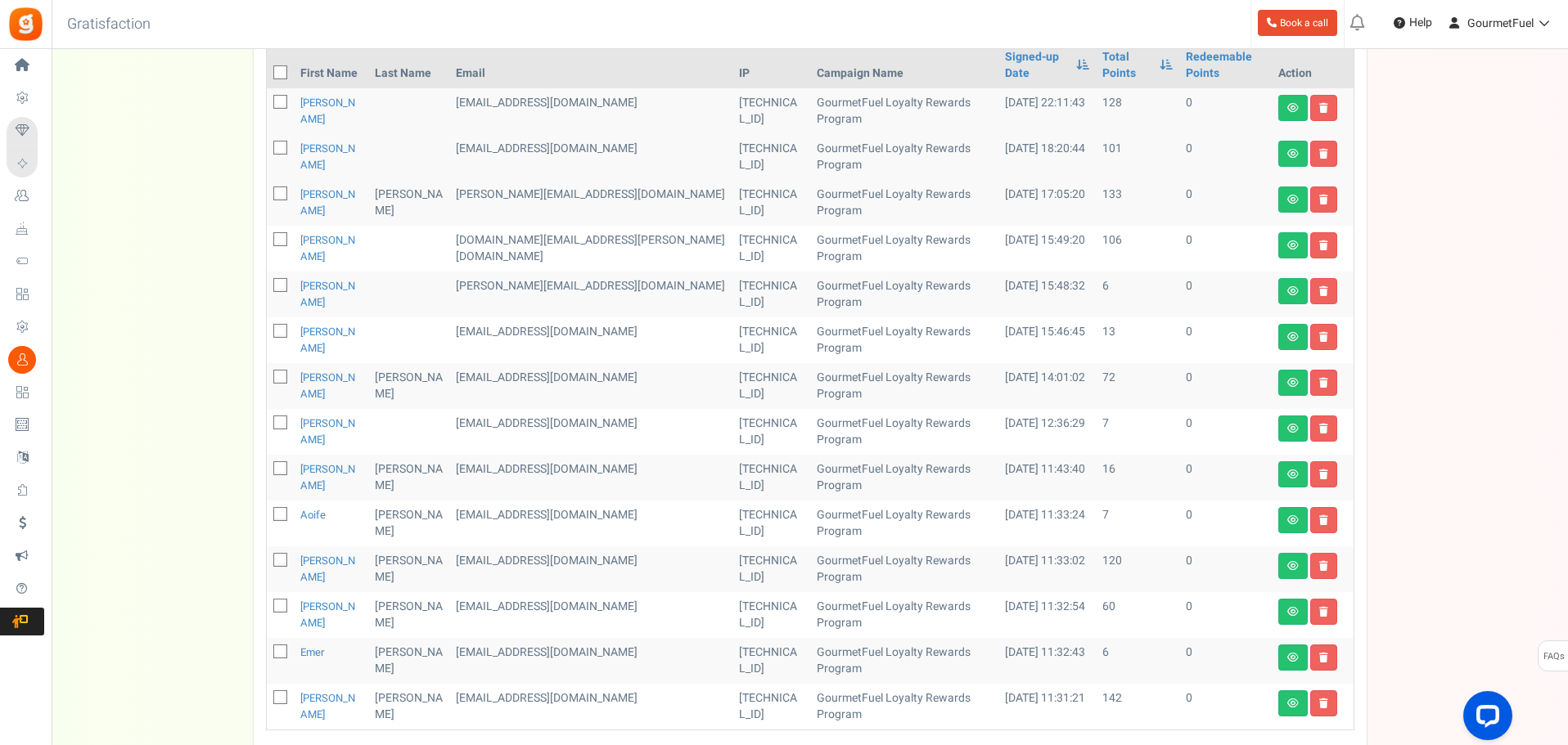
scroll to position [427, 0]
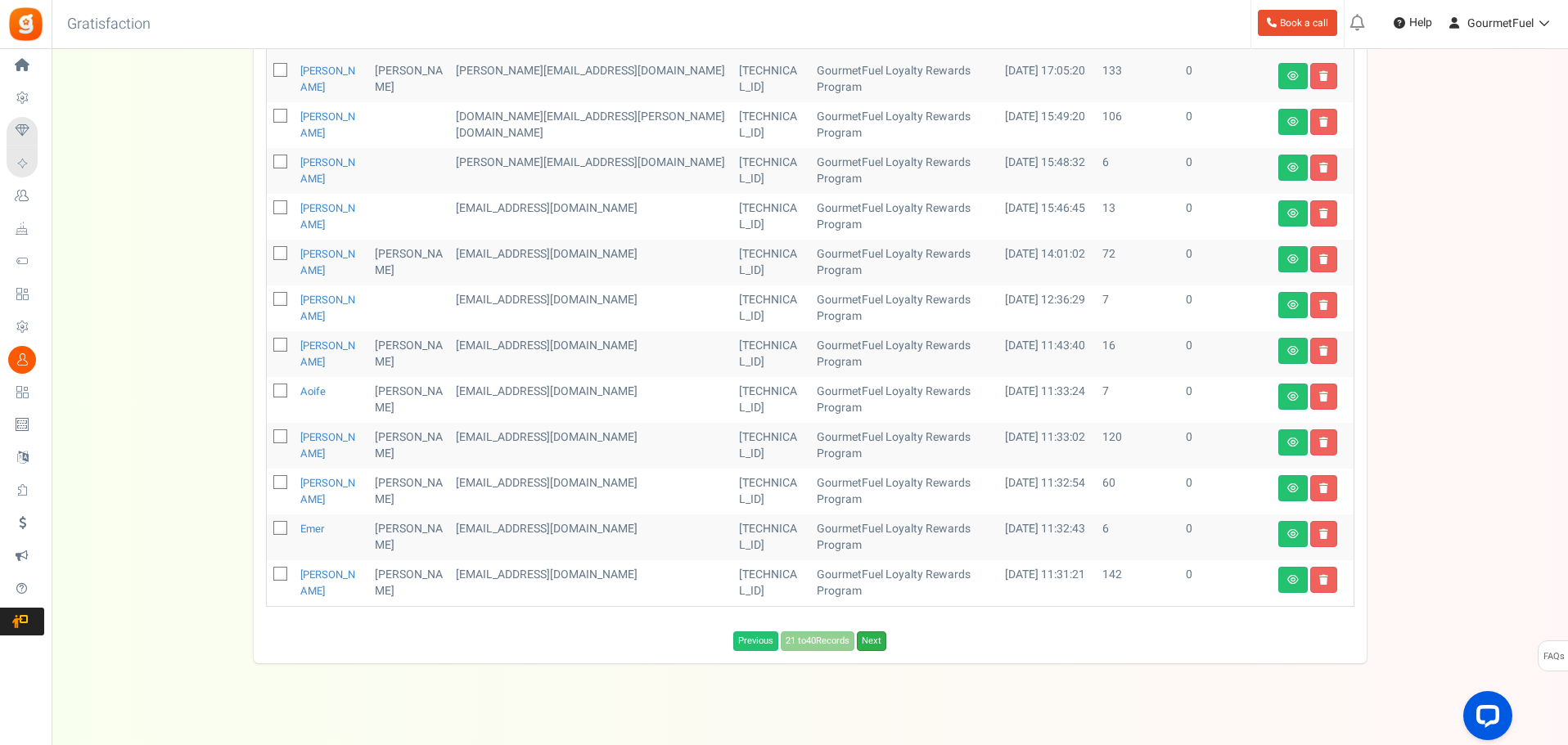
click at [875, 632] on link "Next" at bounding box center [872, 641] width 30 height 19
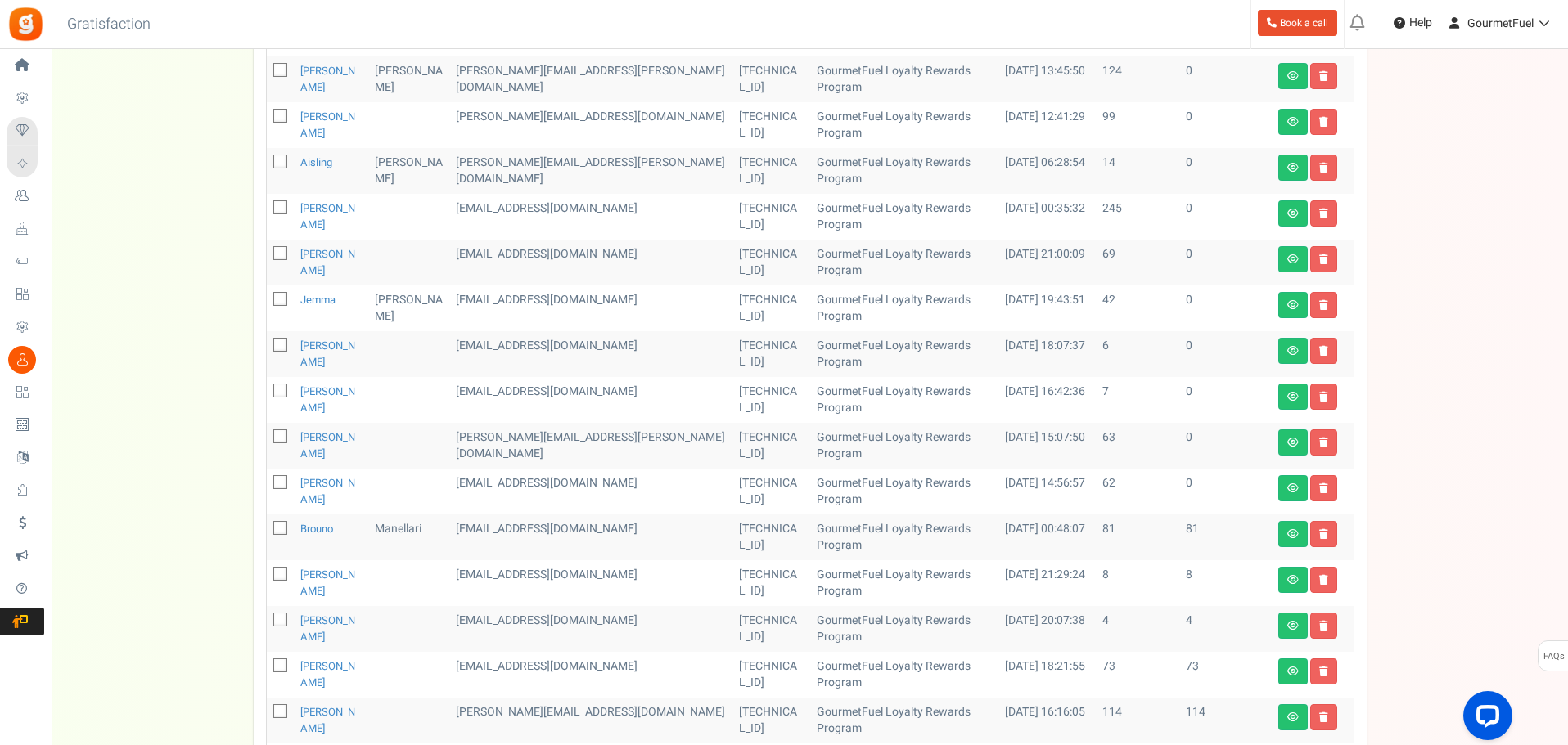
scroll to position [0, 0]
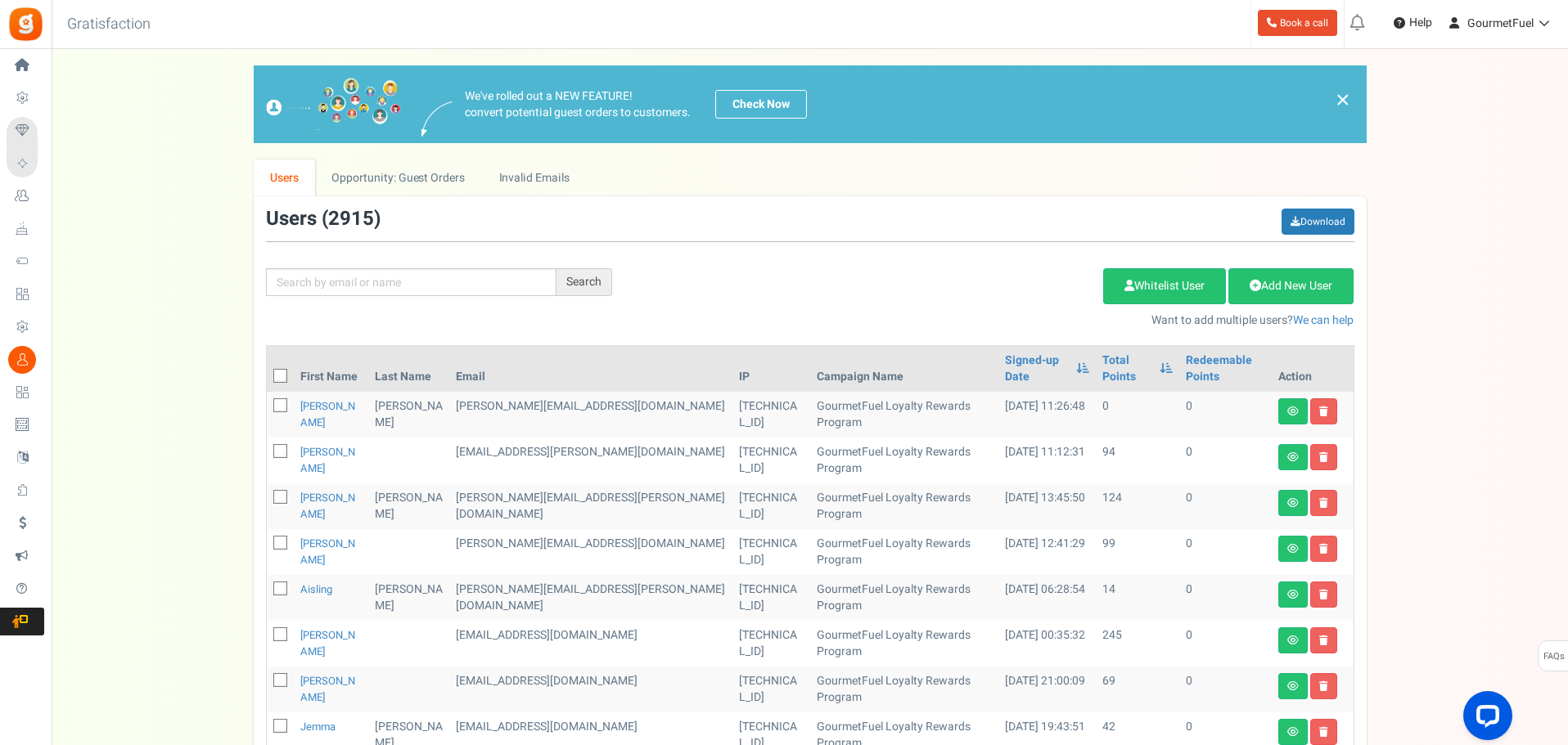
click at [283, 401] on icon at bounding box center [280, 405] width 10 height 10
click at [267, 402] on input "checkbox" at bounding box center [262, 406] width 10 height 10
checkbox input "true"
click at [1022, 287] on link "Delete Selected Users" at bounding box center [1021, 286] width 160 height 36
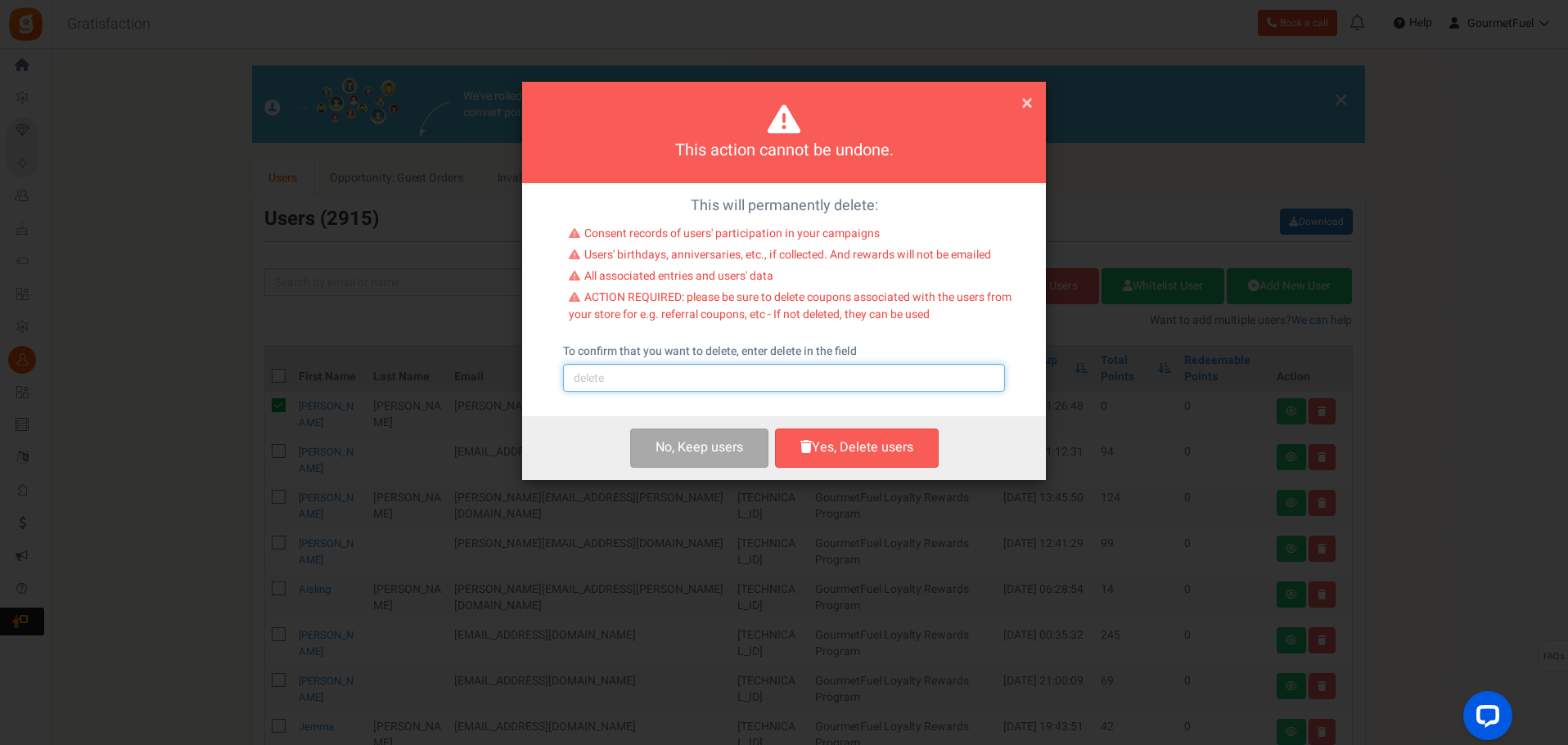
click at [820, 380] on input "text" at bounding box center [784, 378] width 442 height 28
type input "delete"
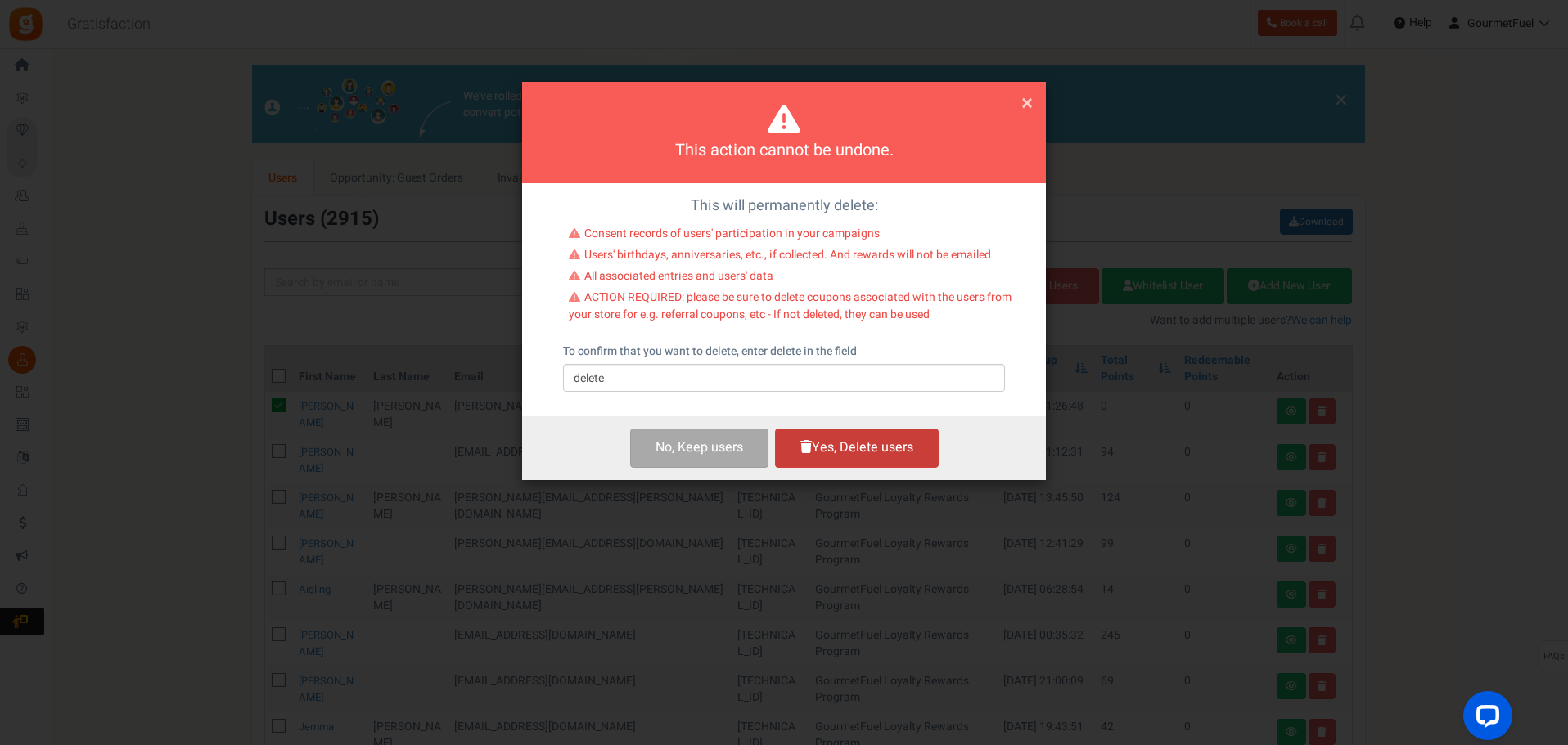
click at [840, 441] on button "Yes, Delete users" at bounding box center [857, 447] width 163 height 38
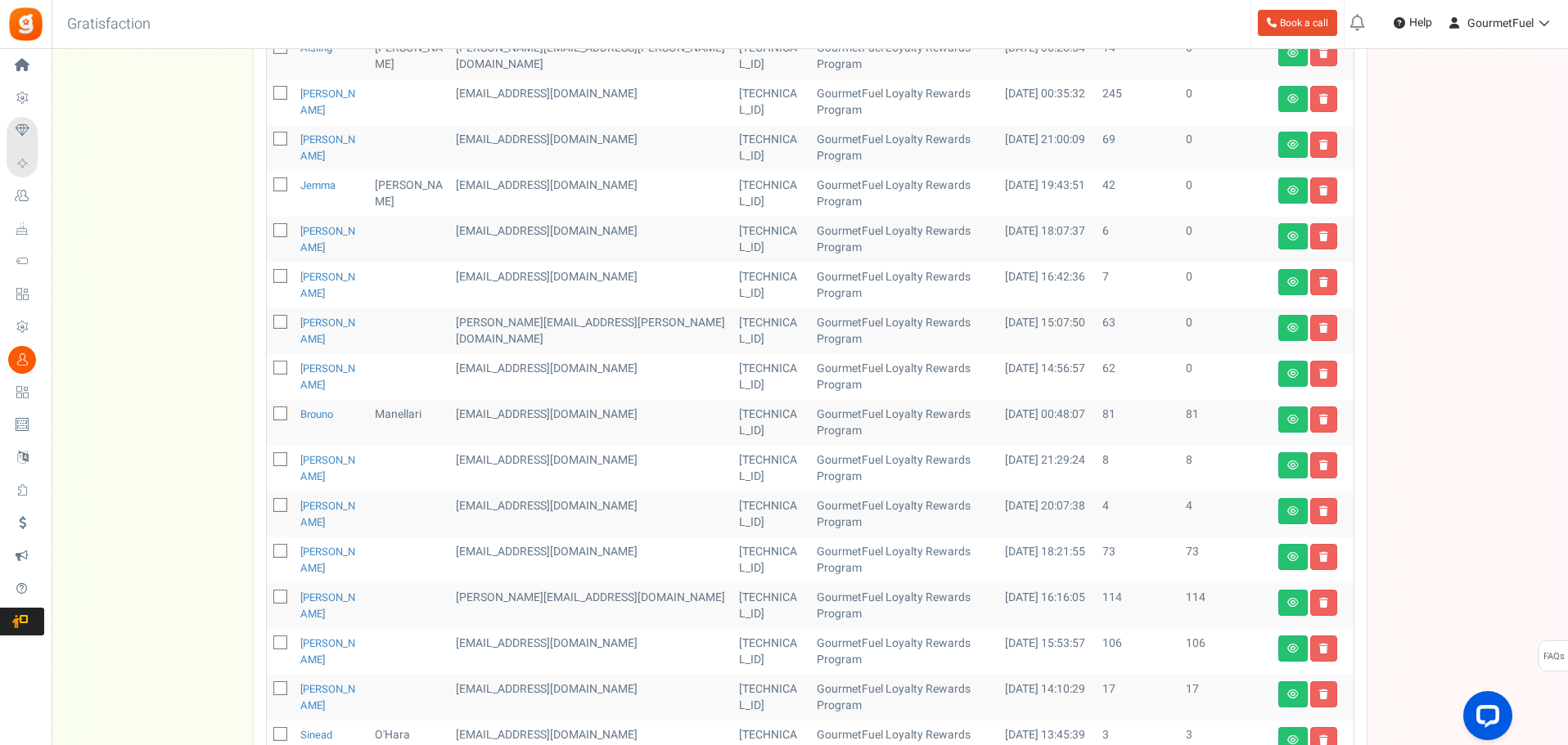
scroll to position [656, 0]
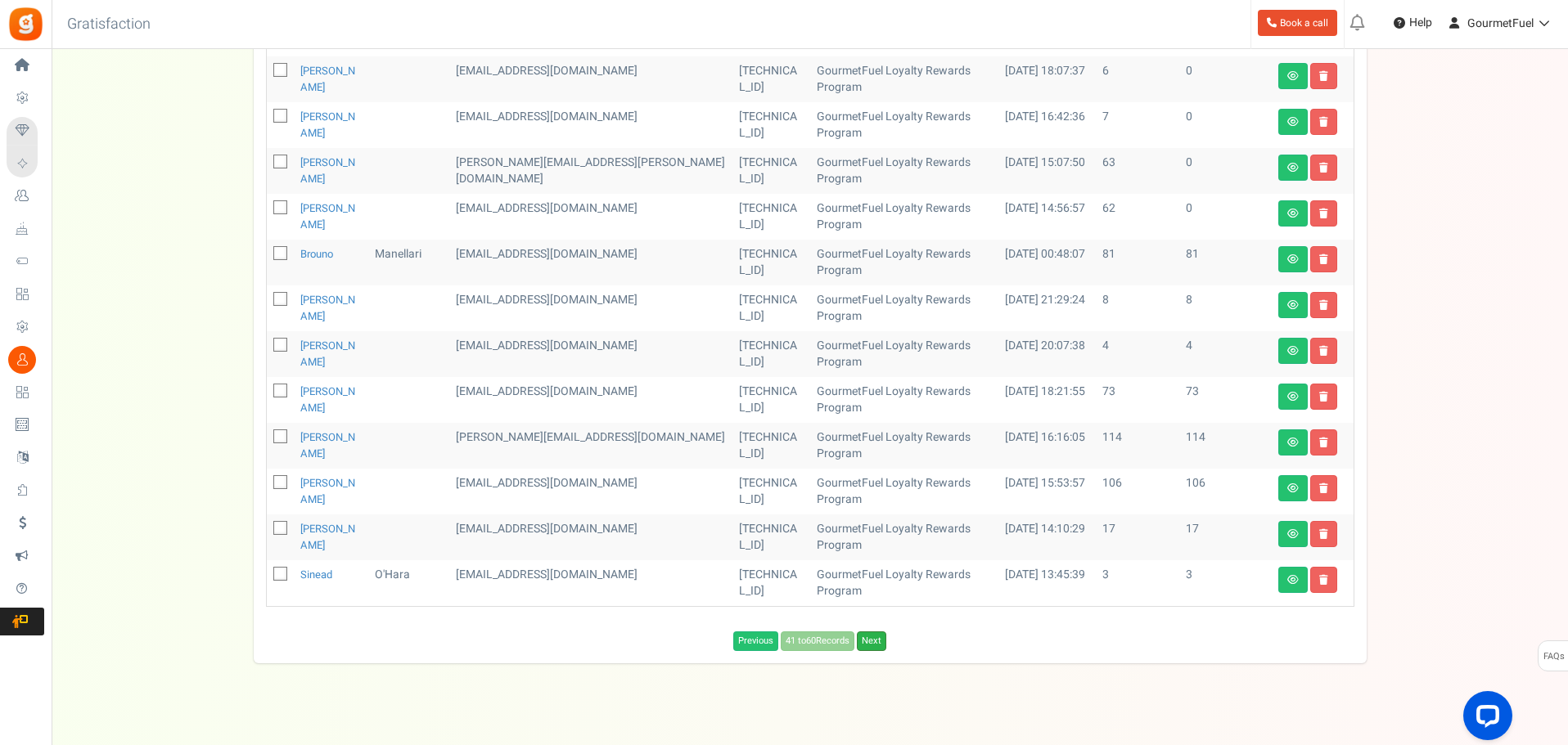
click at [875, 632] on link "Next" at bounding box center [872, 641] width 30 height 19
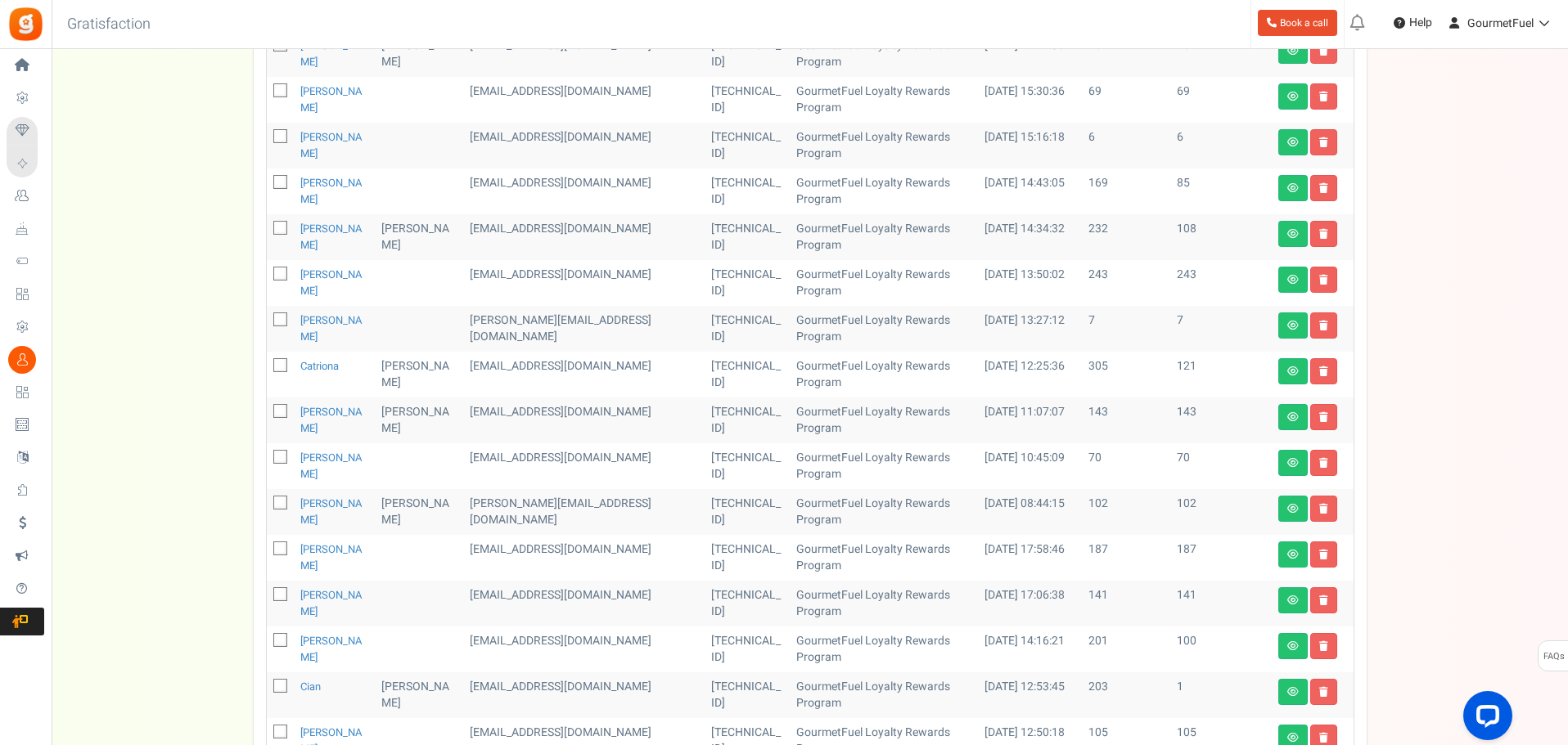
scroll to position [701, 0]
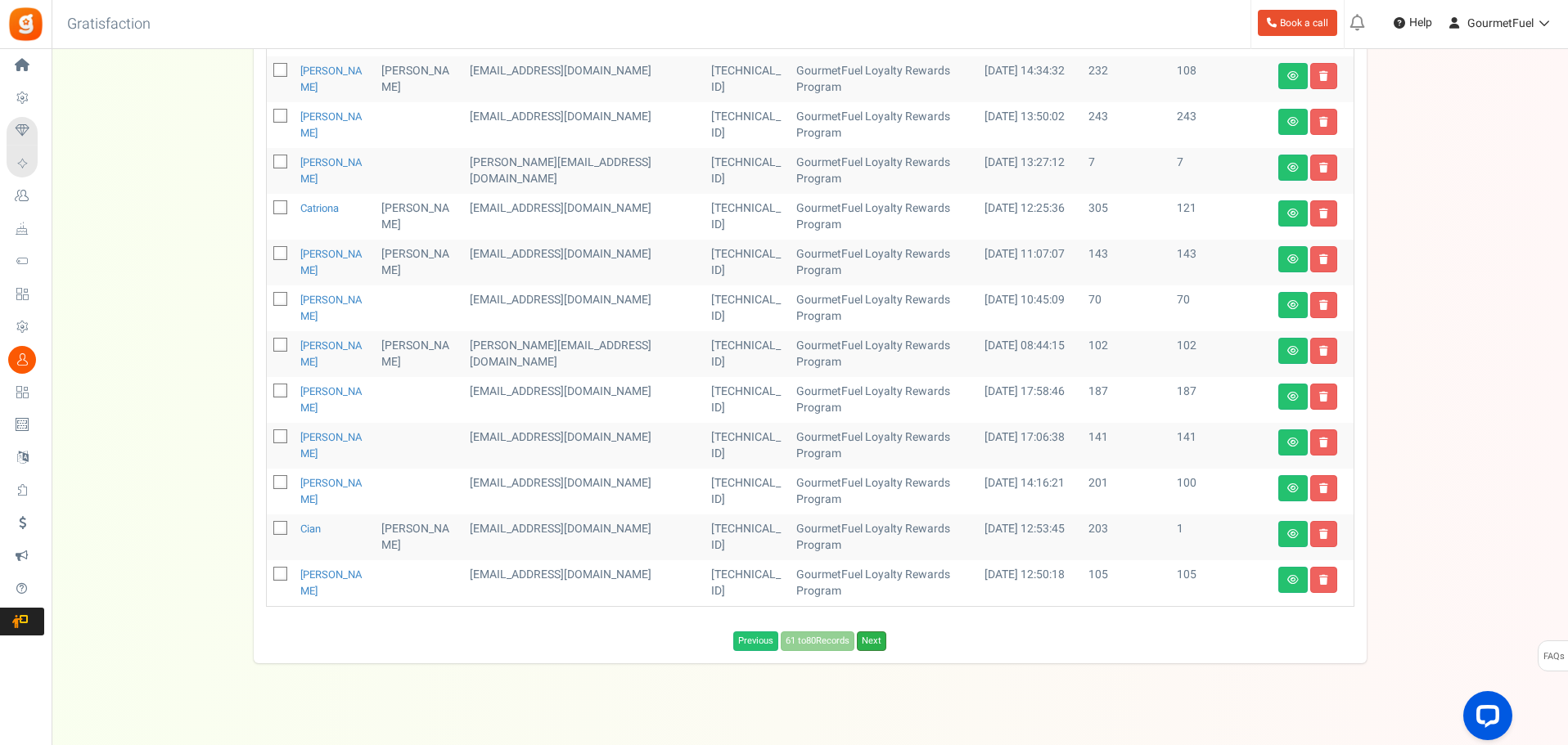
click at [881, 632] on link "Next" at bounding box center [872, 641] width 30 height 19
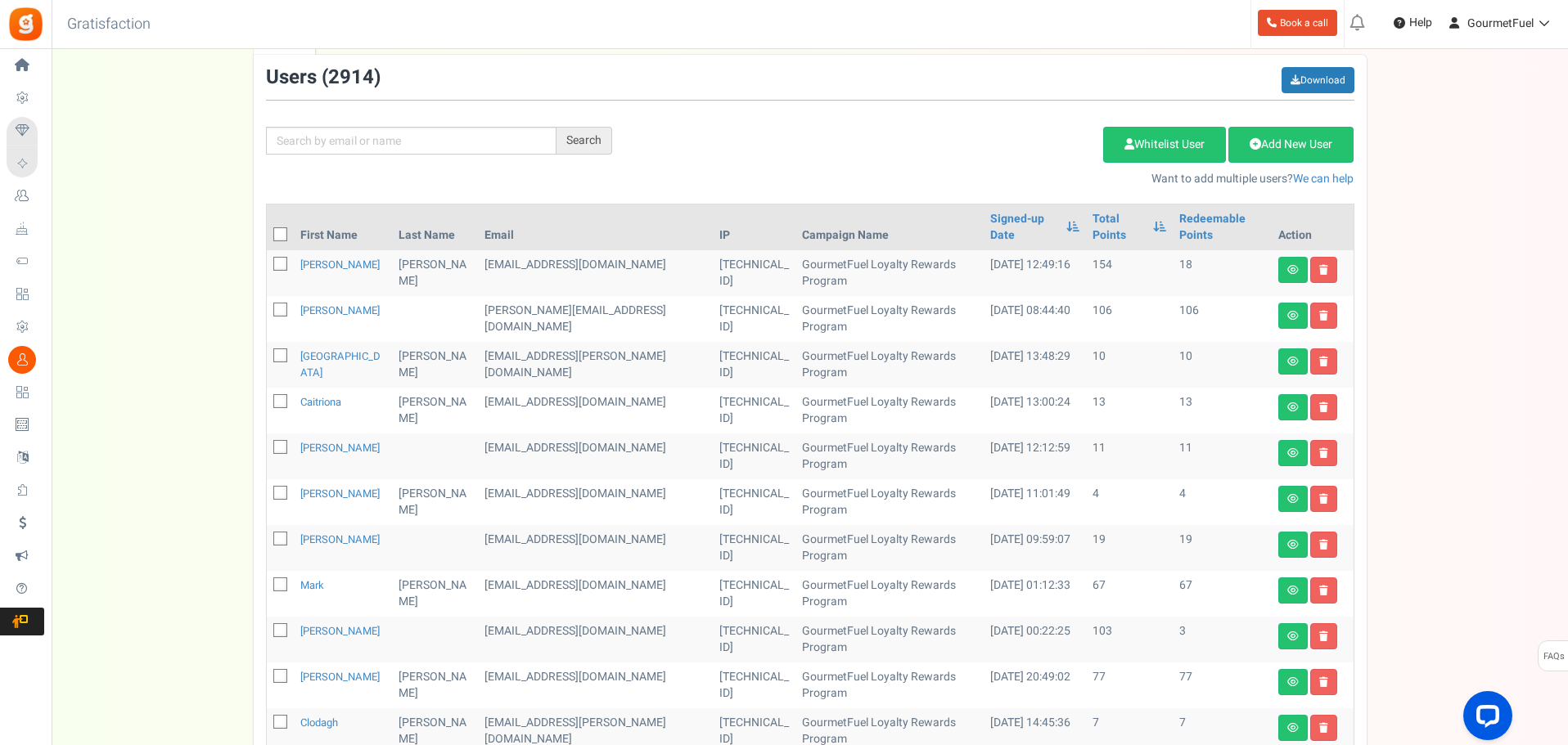
scroll to position [129, 0]
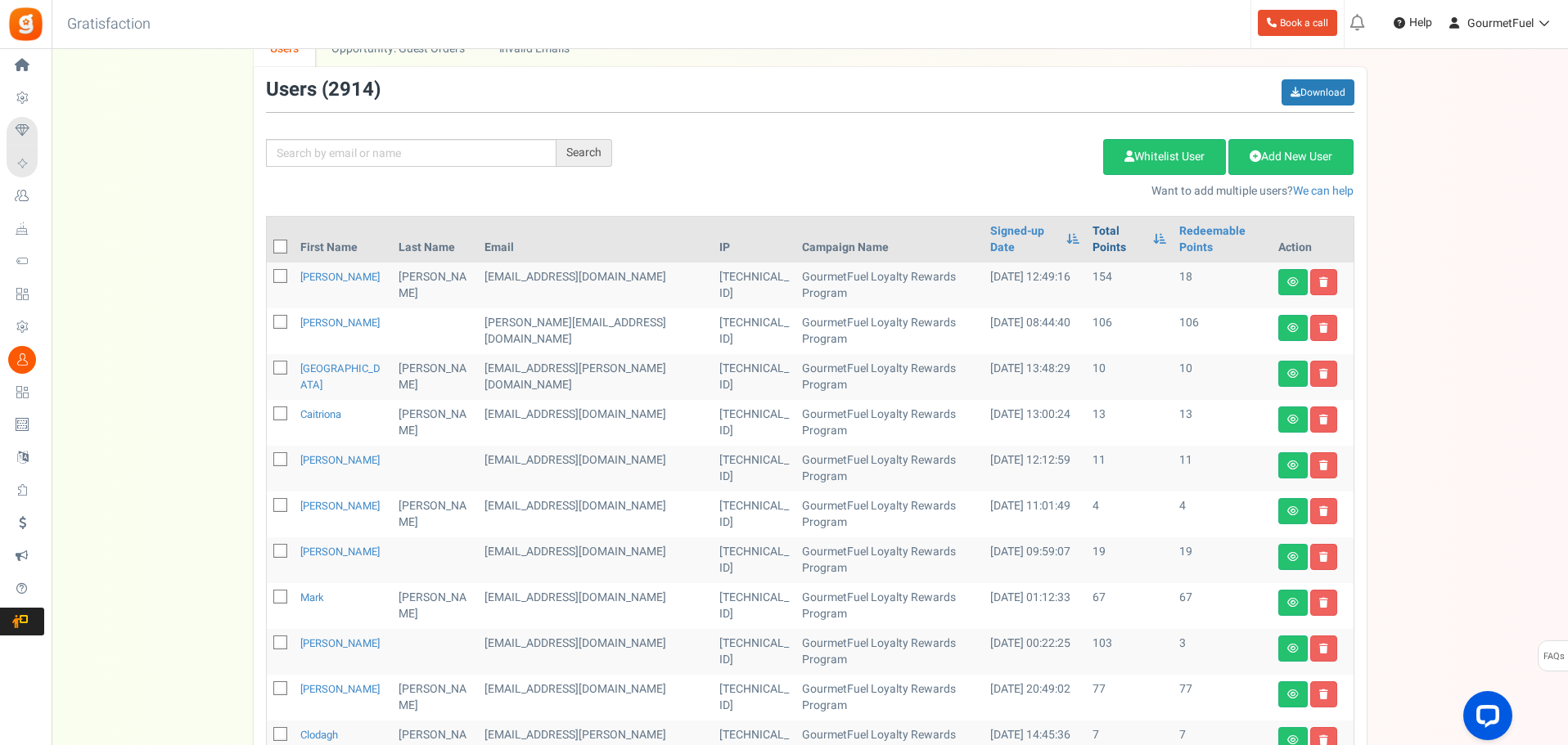
click at [1093, 230] on link "Total Points" at bounding box center [1119, 239] width 53 height 32
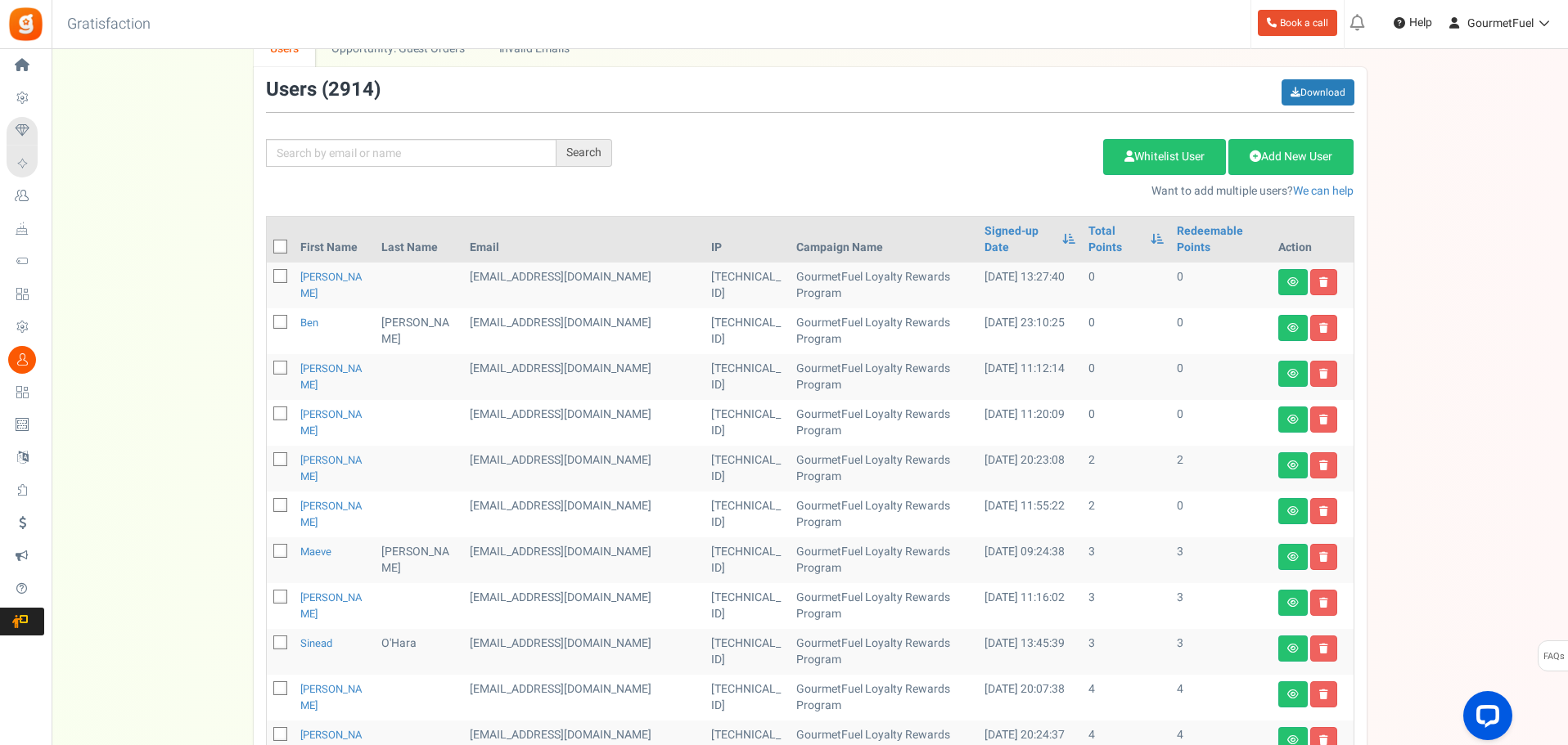
click at [280, 278] on icon at bounding box center [280, 276] width 10 height 10
click at [267, 278] on input "checkbox" at bounding box center [262, 277] width 10 height 10
checkbox input "true"
click at [278, 320] on icon at bounding box center [280, 322] width 10 height 10
click at [267, 320] on input "checkbox" at bounding box center [262, 323] width 10 height 10
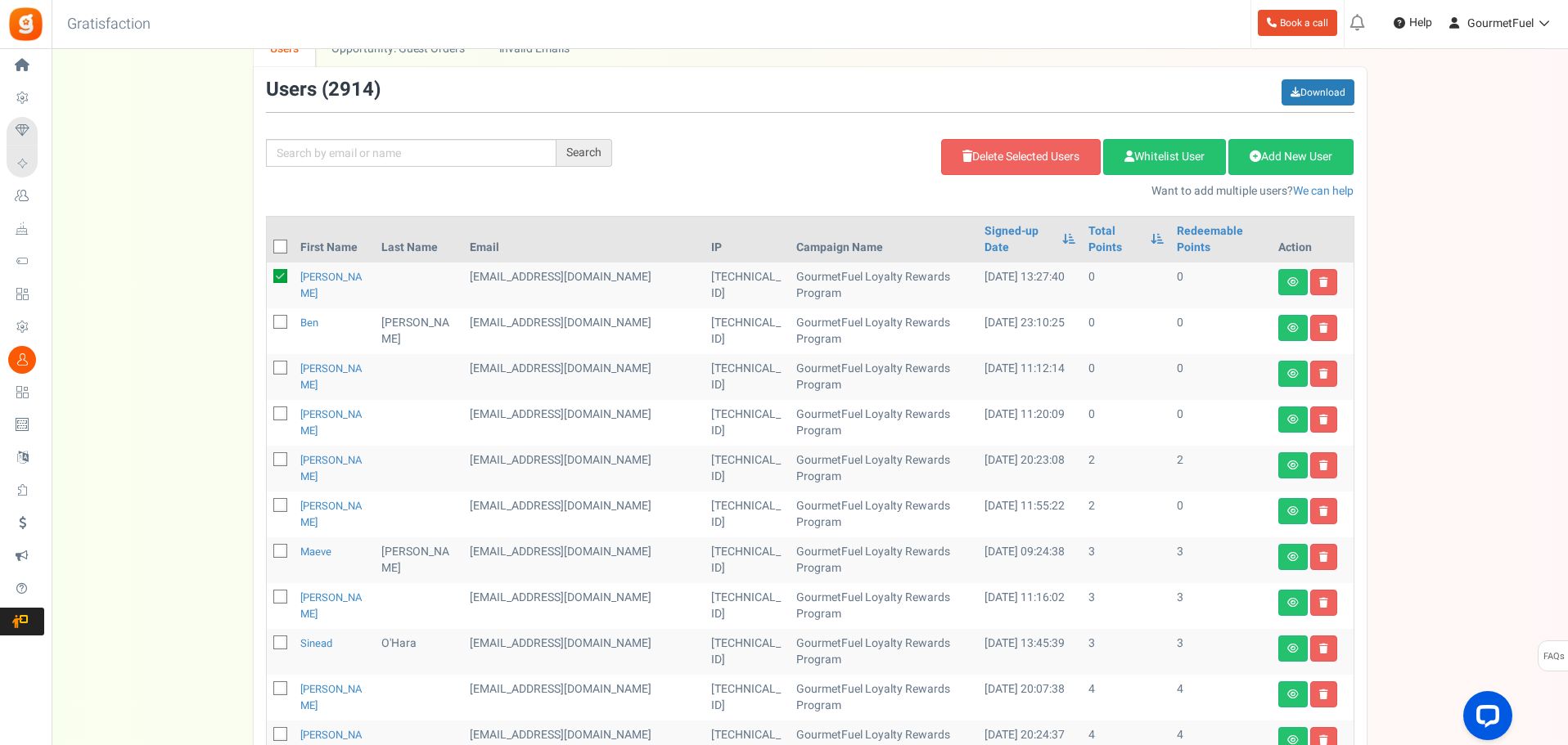
checkbox input "true"
drag, startPoint x: 276, startPoint y: 365, endPoint x: 276, endPoint y: 419, distance: 54.0
click at [276, 366] on icon at bounding box center [280, 367] width 10 height 10
click at [267, 366] on input "checkbox" at bounding box center [262, 368] width 10 height 10
checkbox input "true"
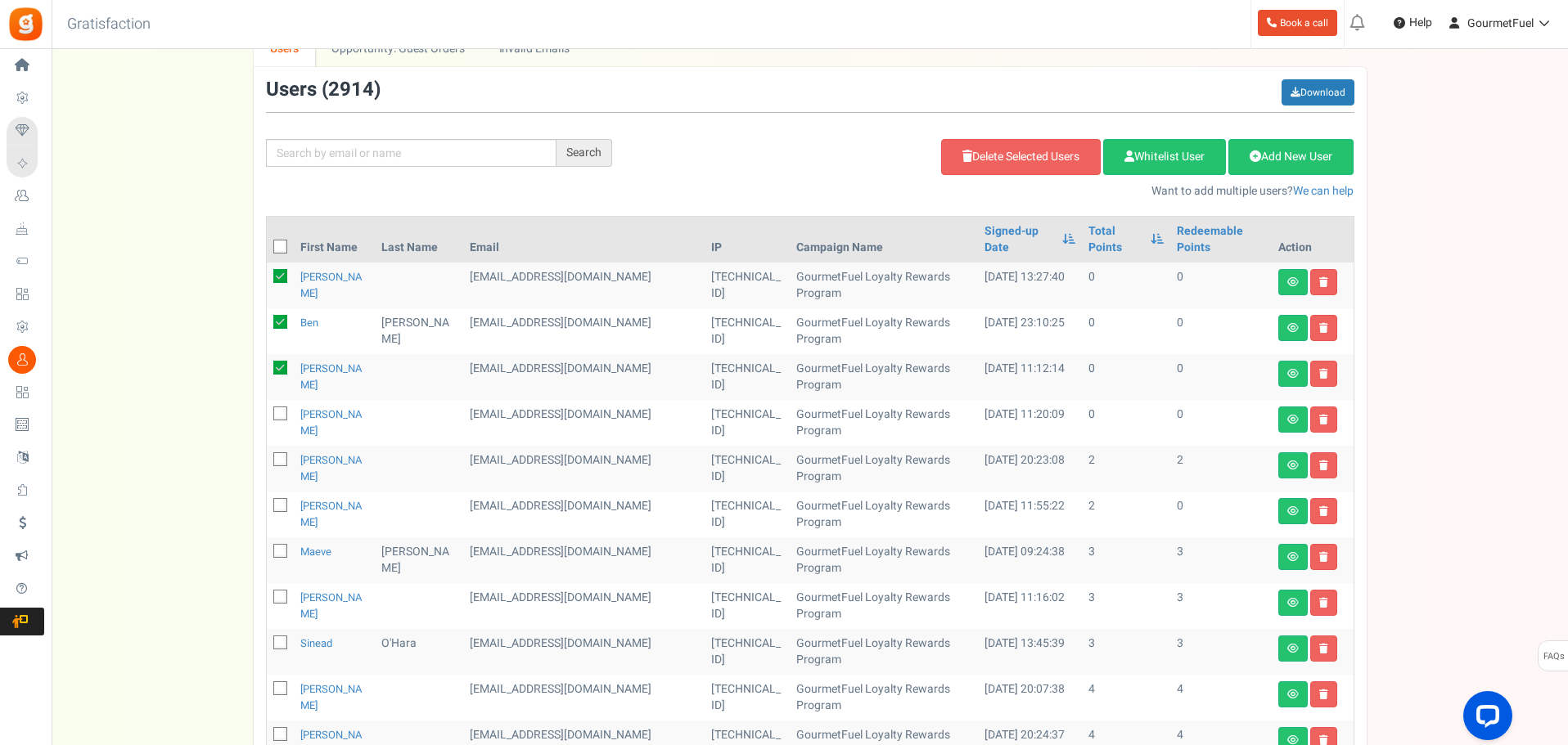
click at [279, 411] on icon at bounding box center [280, 414] width 10 height 10
click at [267, 411] on input "checkbox" at bounding box center [262, 415] width 10 height 10
checkbox input "true"
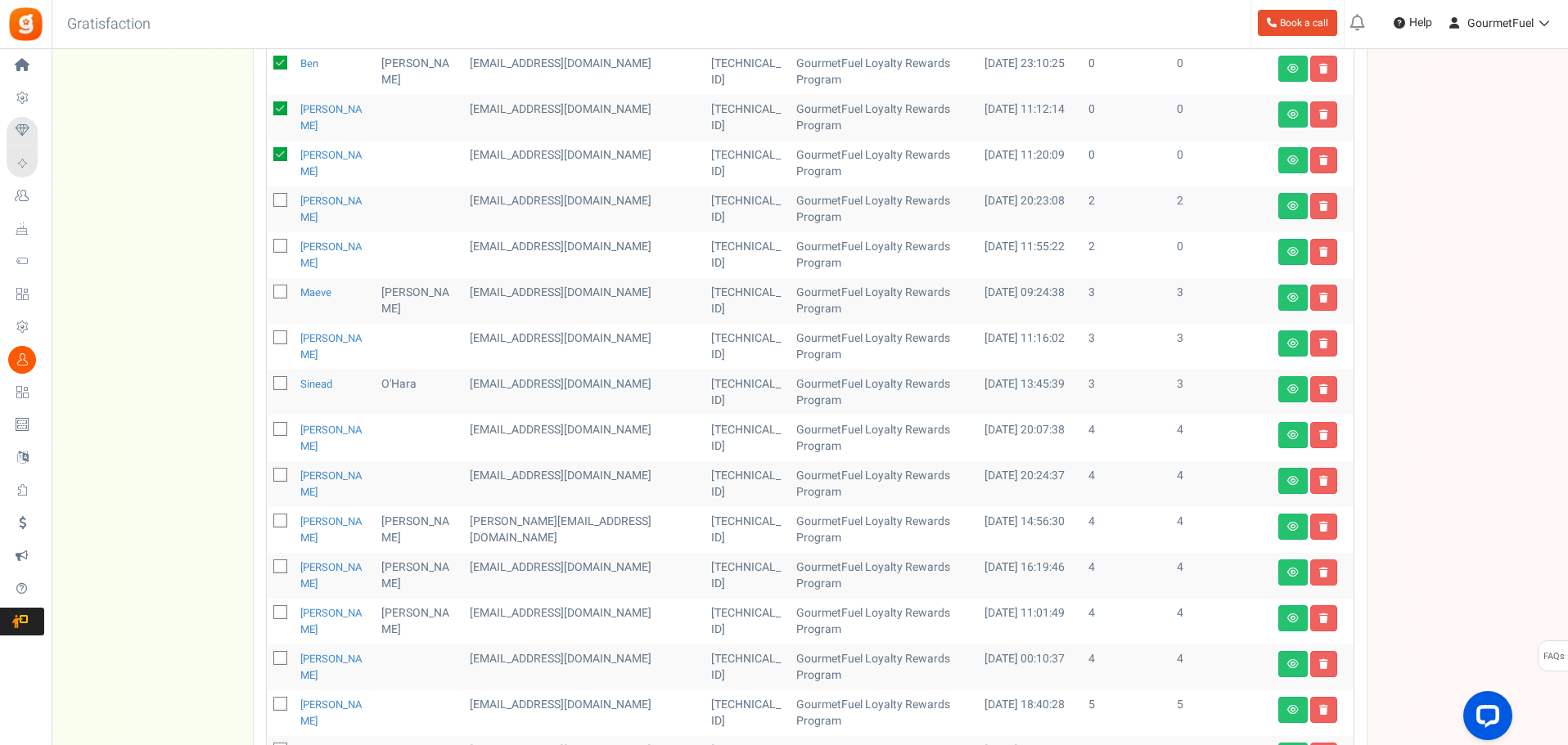
scroll to position [47, 0]
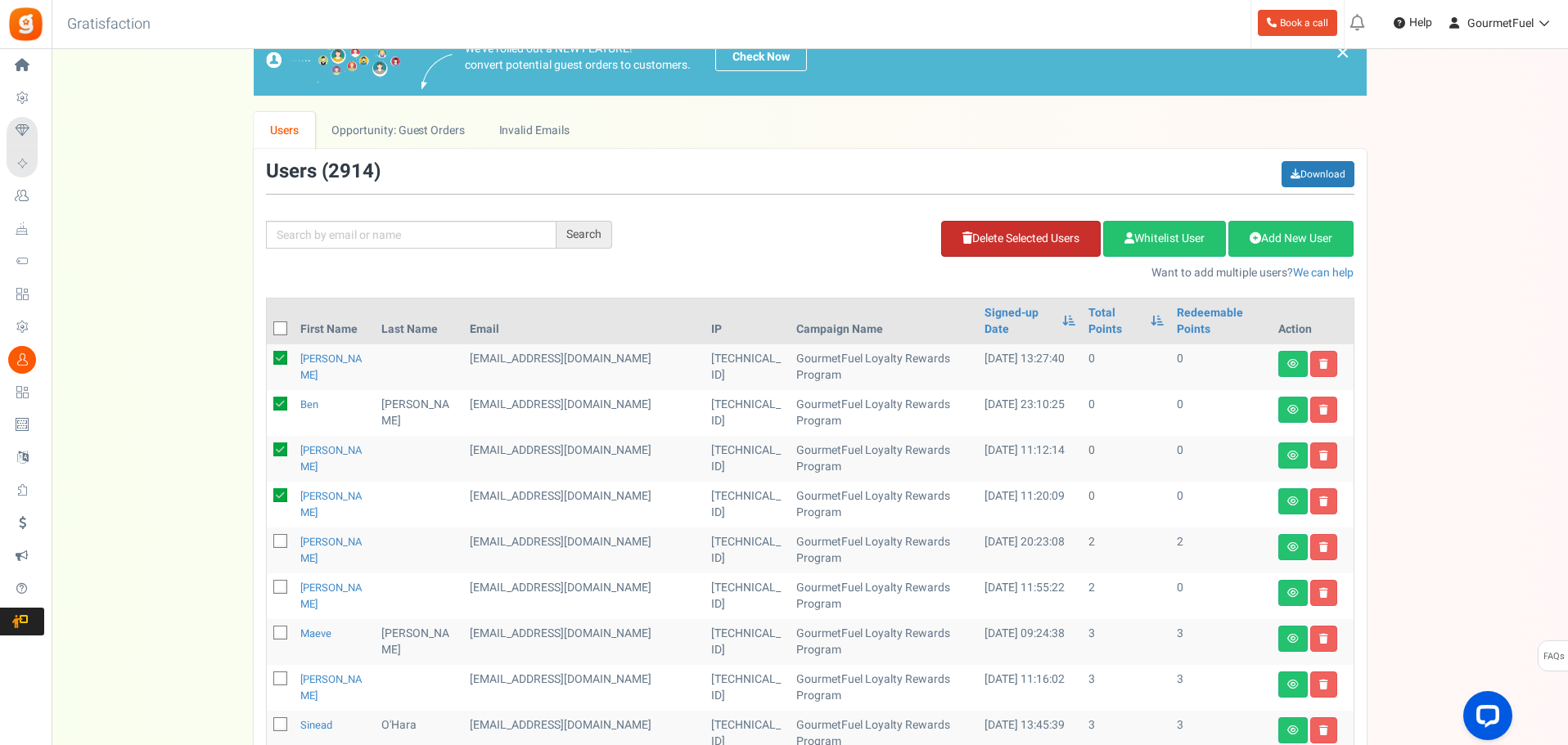
click at [1011, 244] on link "Delete Selected Users" at bounding box center [1021, 238] width 160 height 36
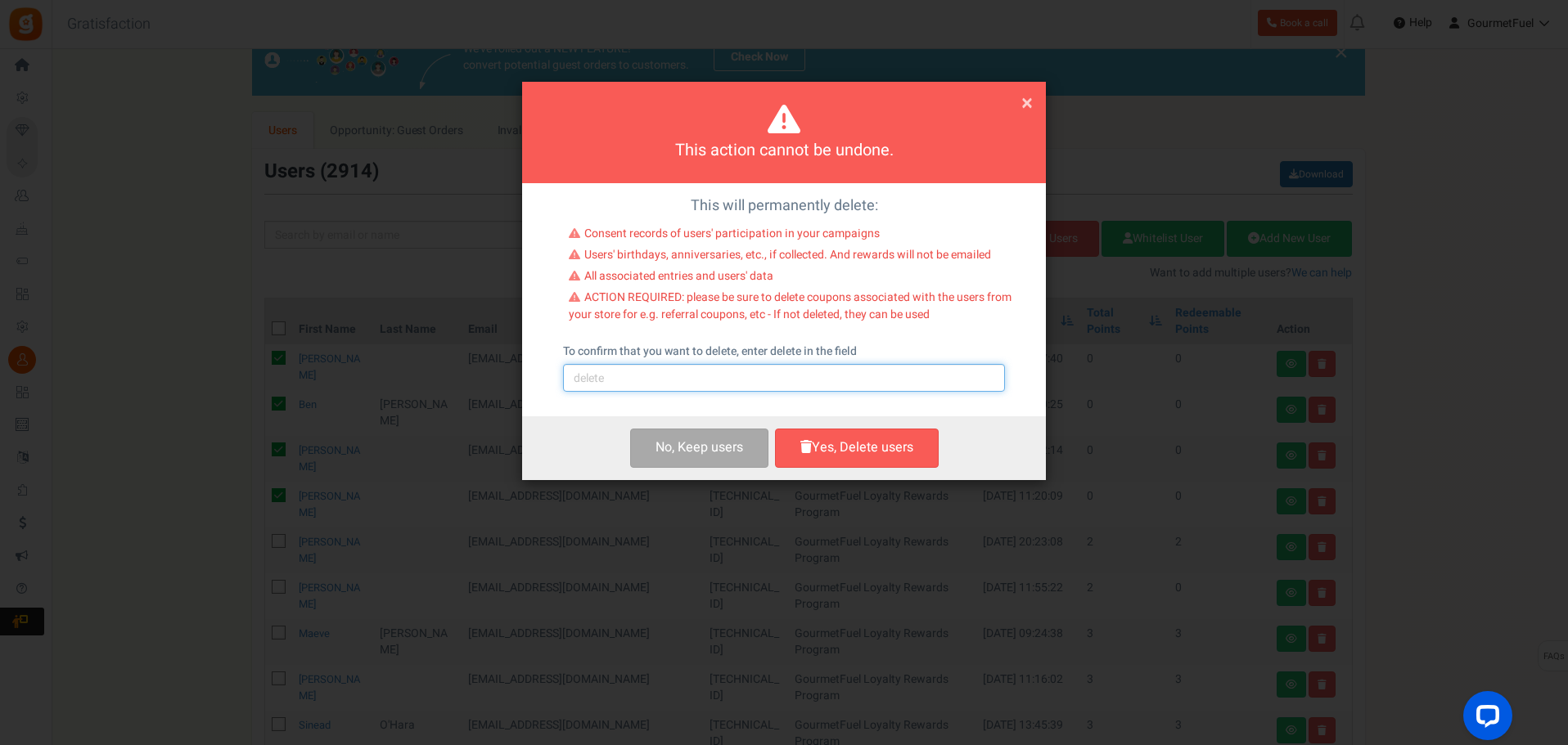
click at [799, 374] on input "text" at bounding box center [784, 378] width 442 height 28
type input "delete"
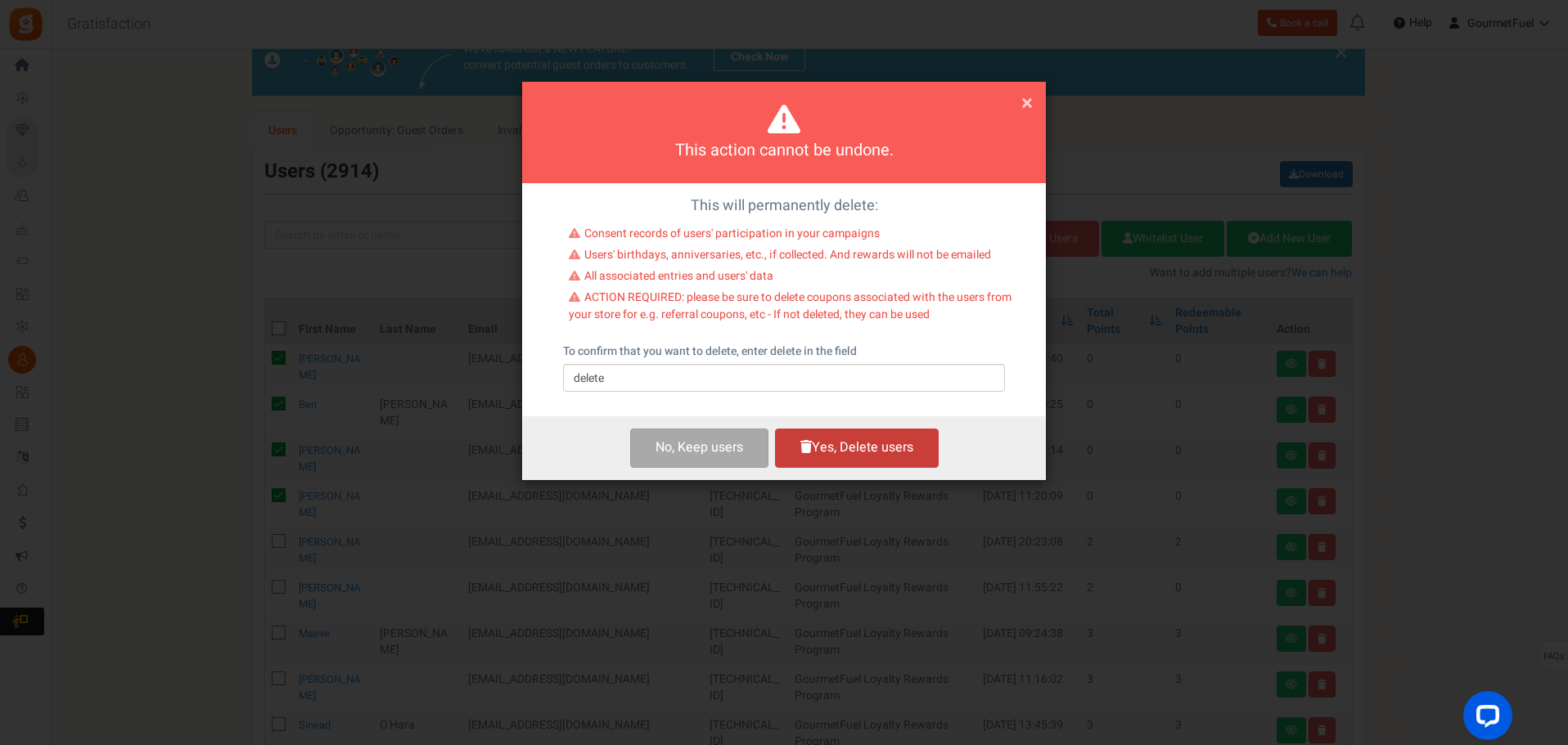
click at [835, 446] on button "Yes, Delete users" at bounding box center [857, 447] width 163 height 38
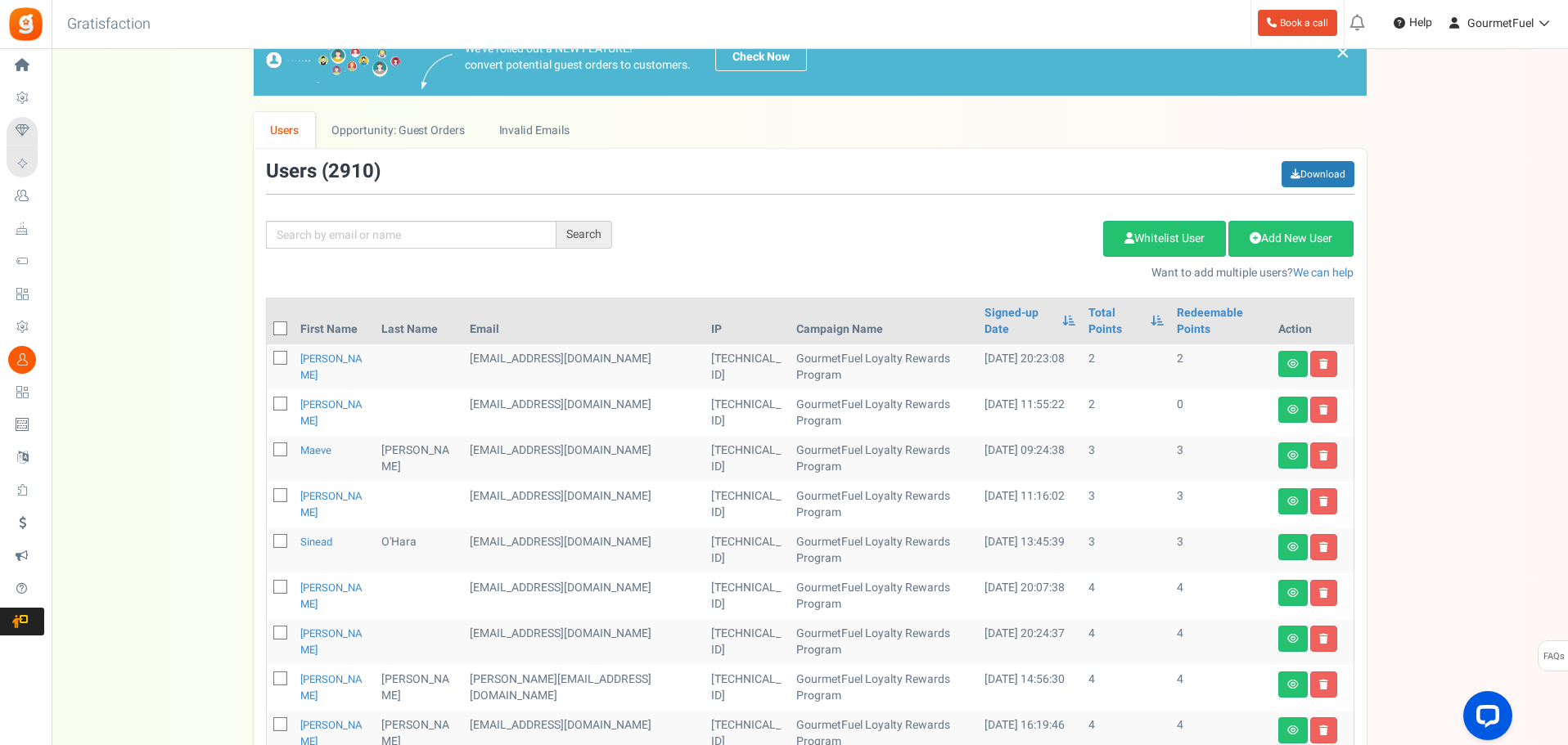
click at [278, 331] on icon at bounding box center [280, 328] width 10 height 10
click at [267, 331] on input "checkbox" at bounding box center [262, 329] width 10 height 10
checkbox input "true"
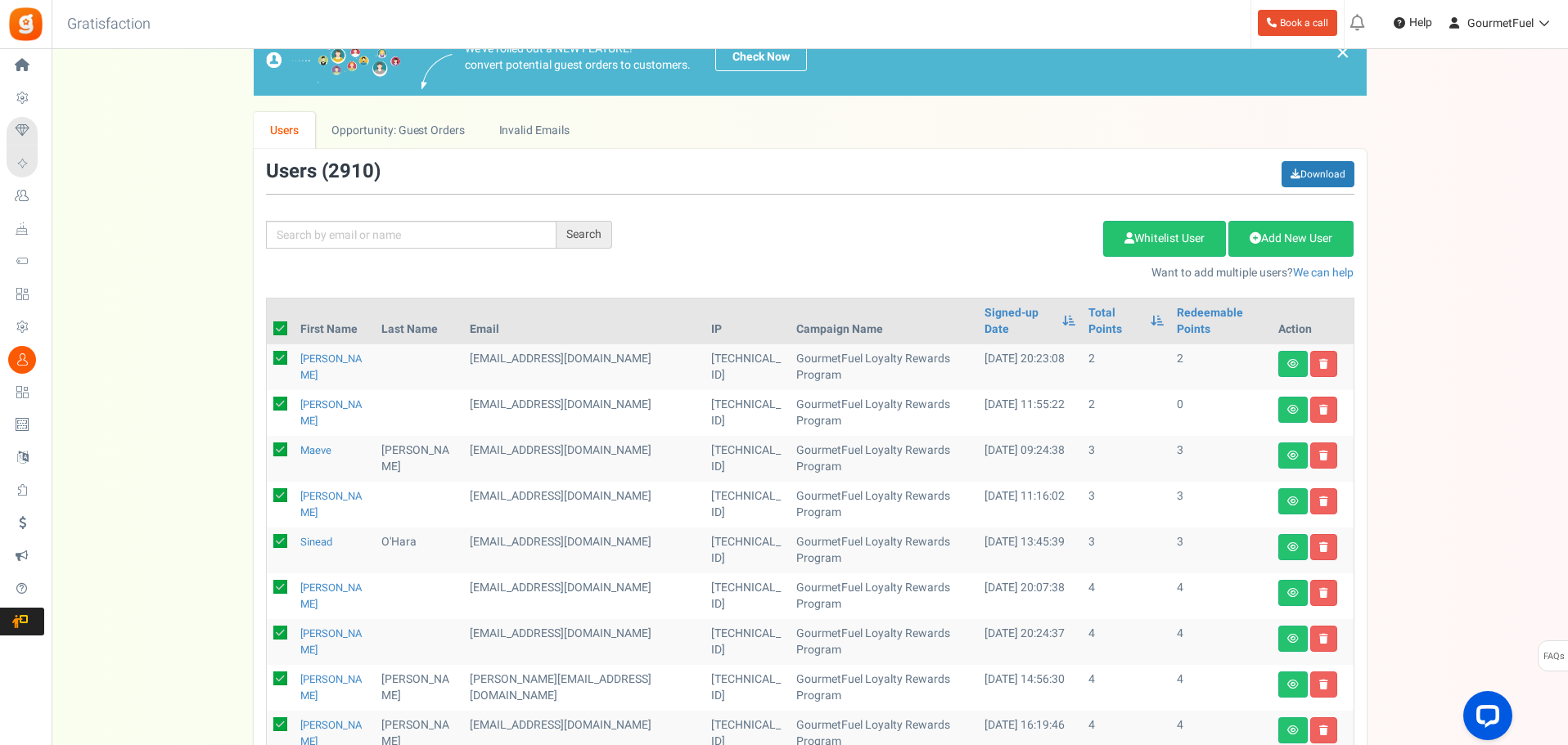
checkbox input "true"
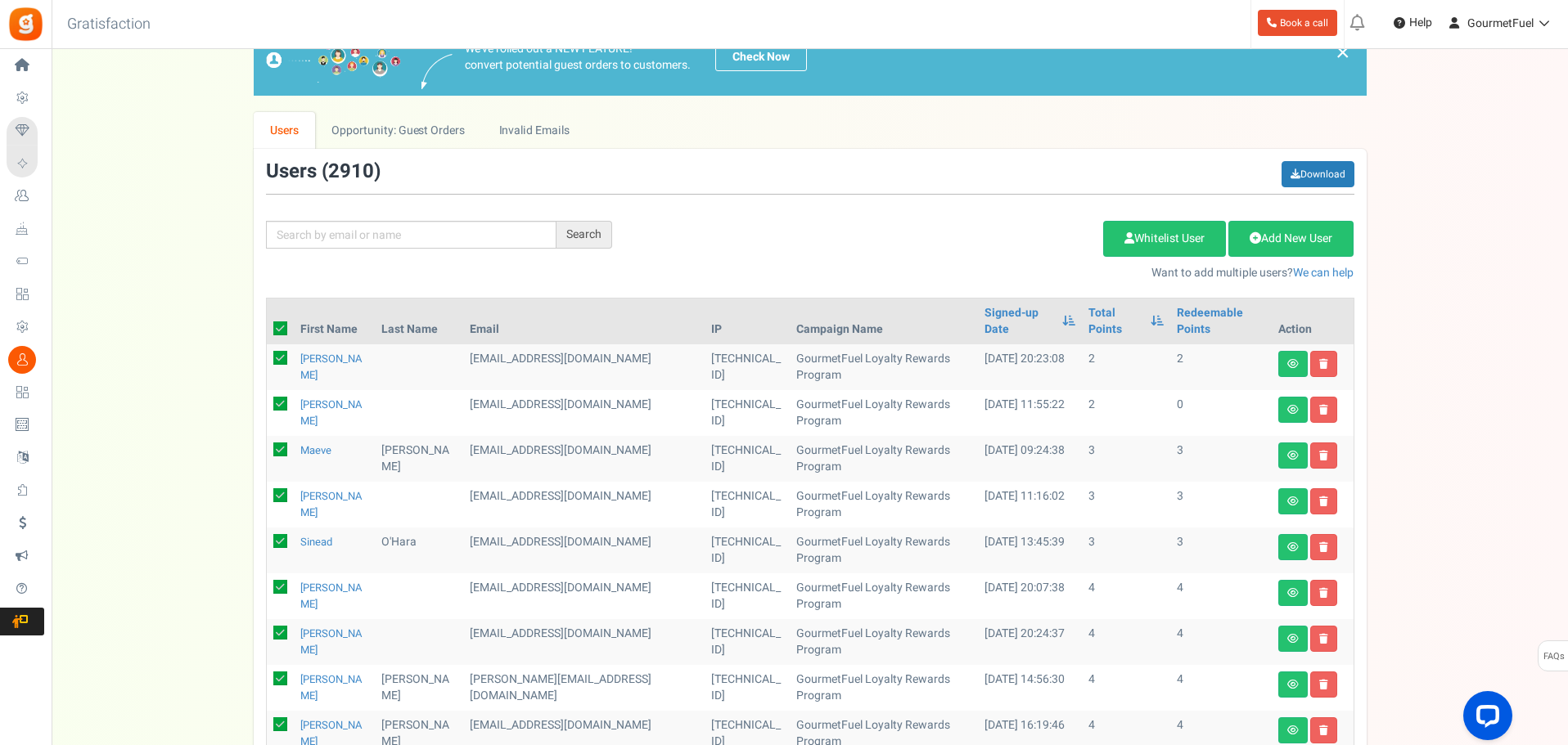
checkbox input "true"
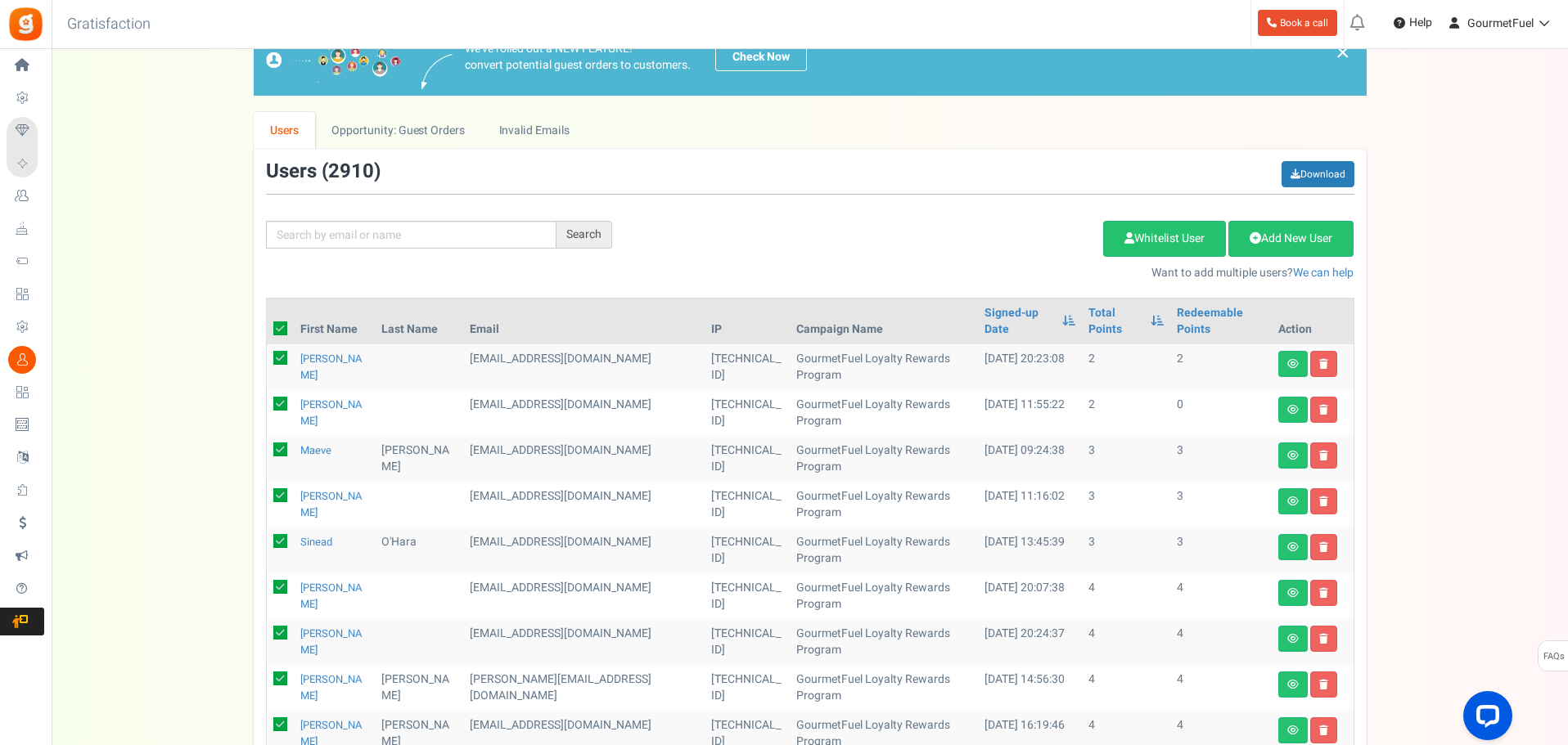
checkbox input "true"
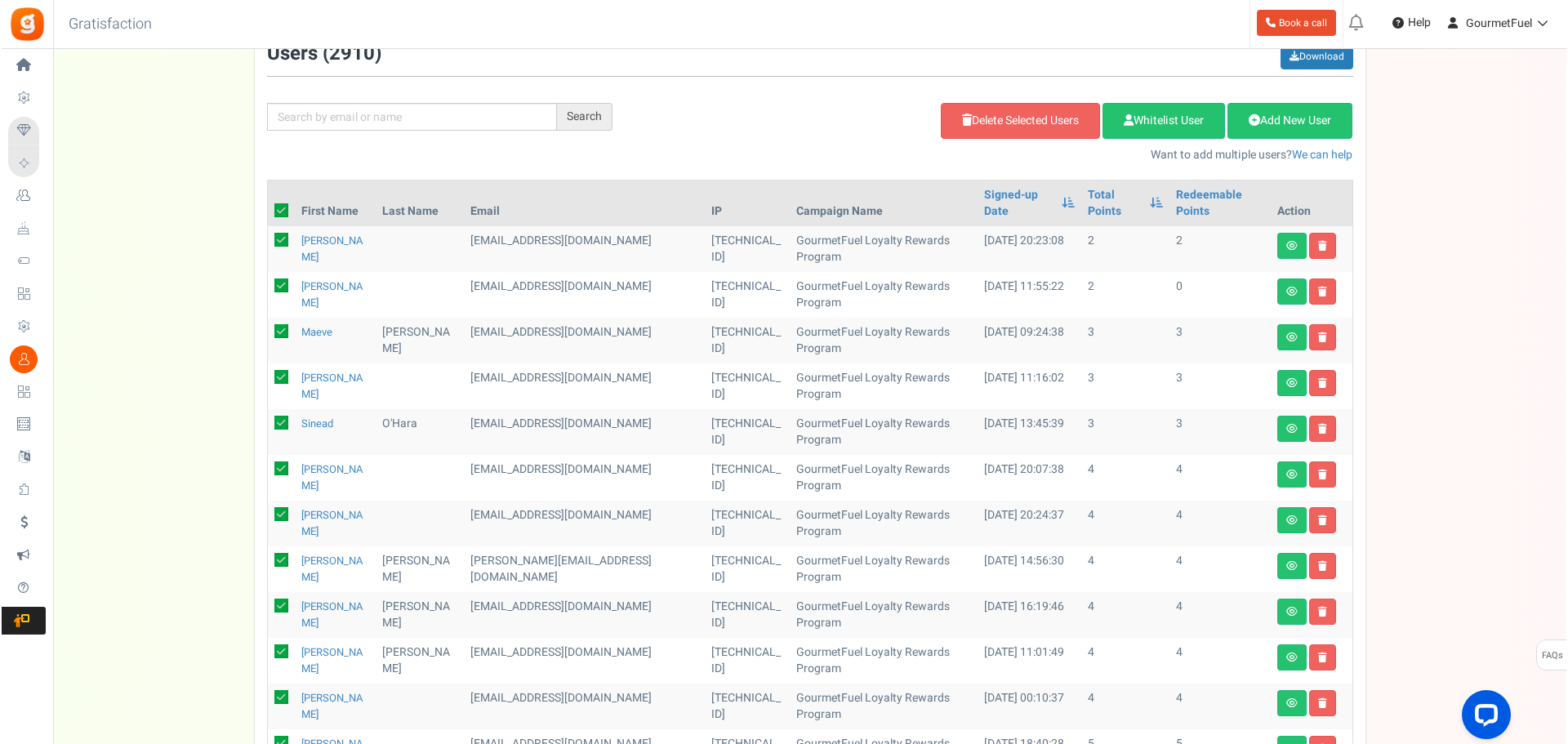
scroll to position [0, 0]
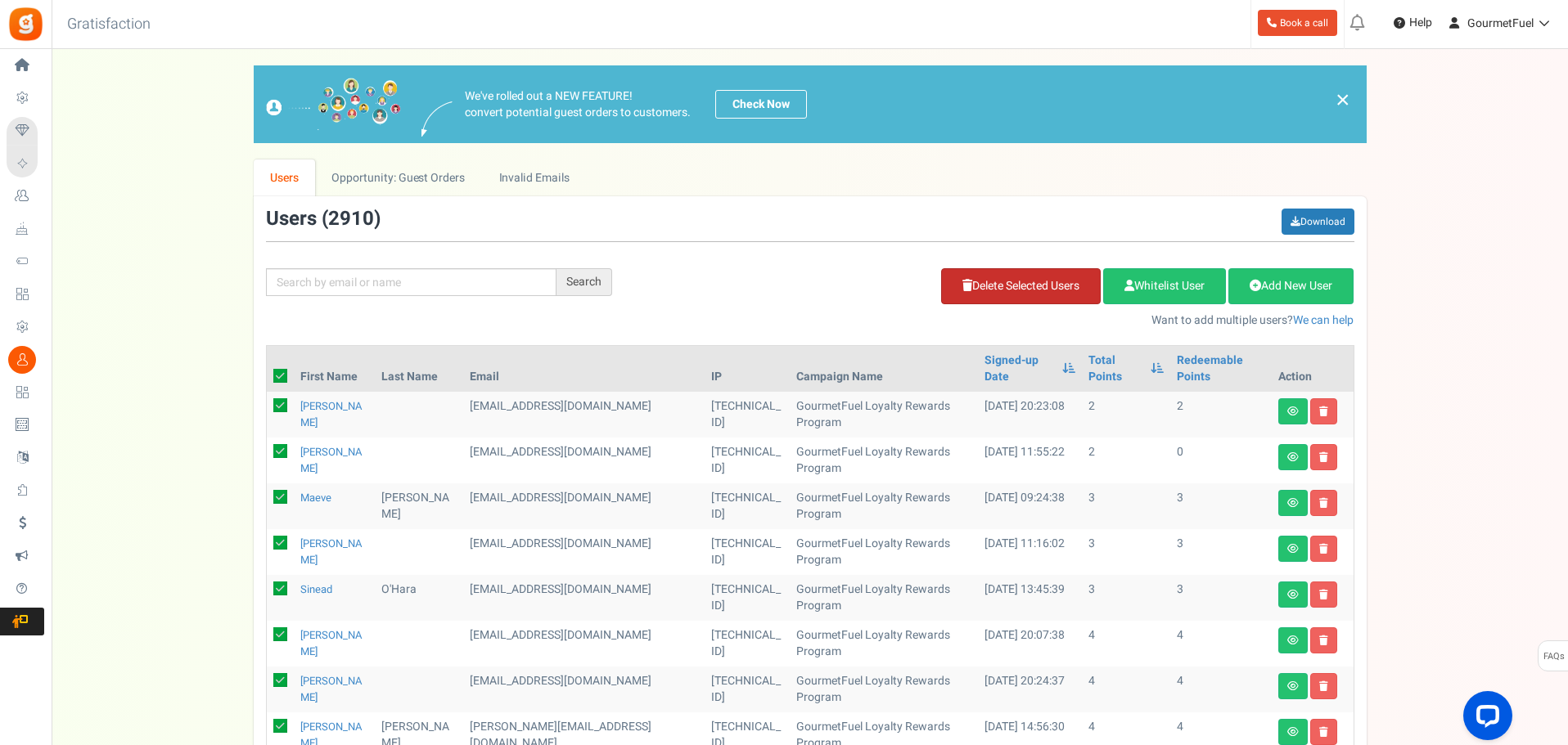
click at [1003, 289] on link "Delete Selected Users" at bounding box center [1021, 286] width 160 height 36
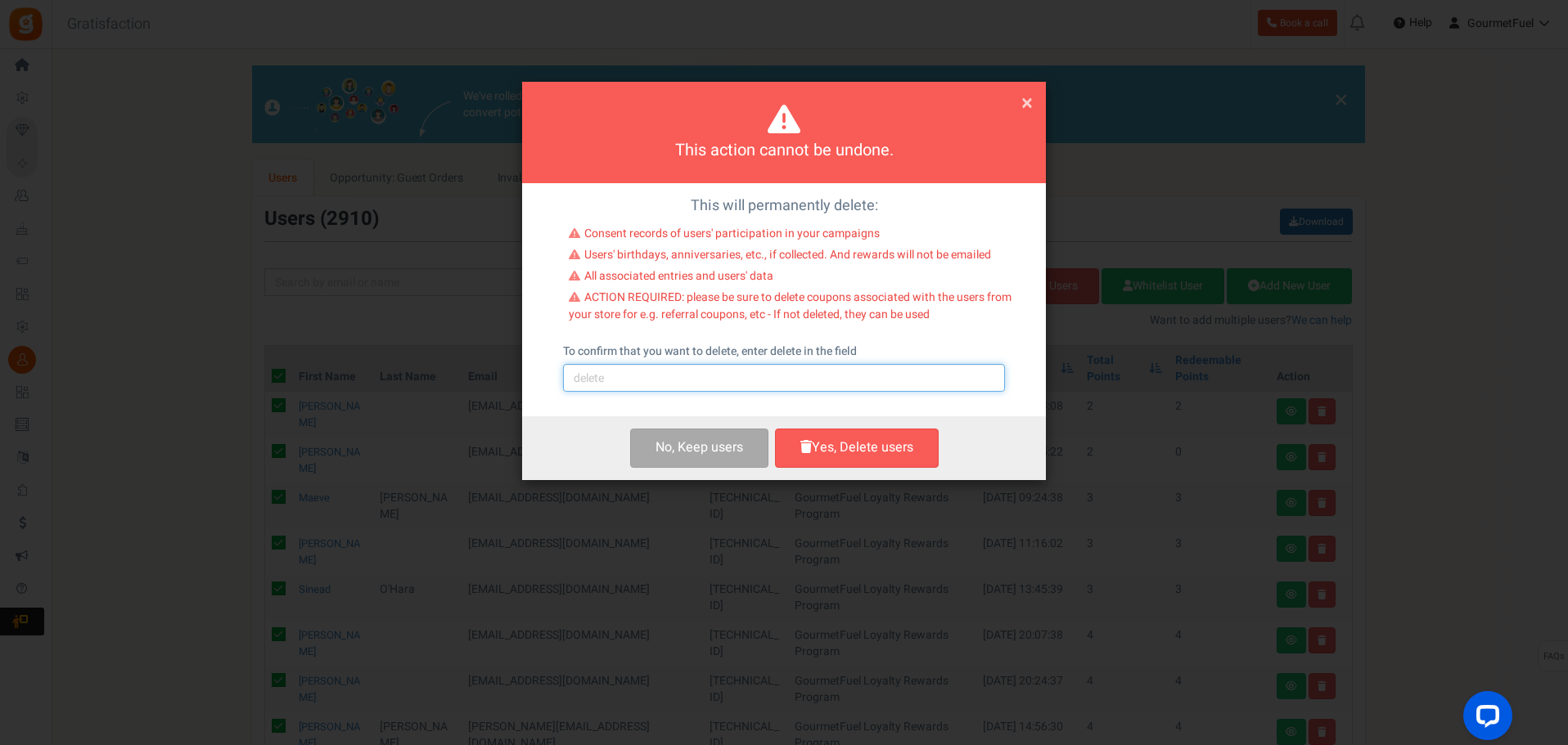
drag, startPoint x: 809, startPoint y: 382, endPoint x: 783, endPoint y: 392, distance: 27.9
click at [809, 382] on input "text" at bounding box center [784, 378] width 442 height 28
type input "delete"
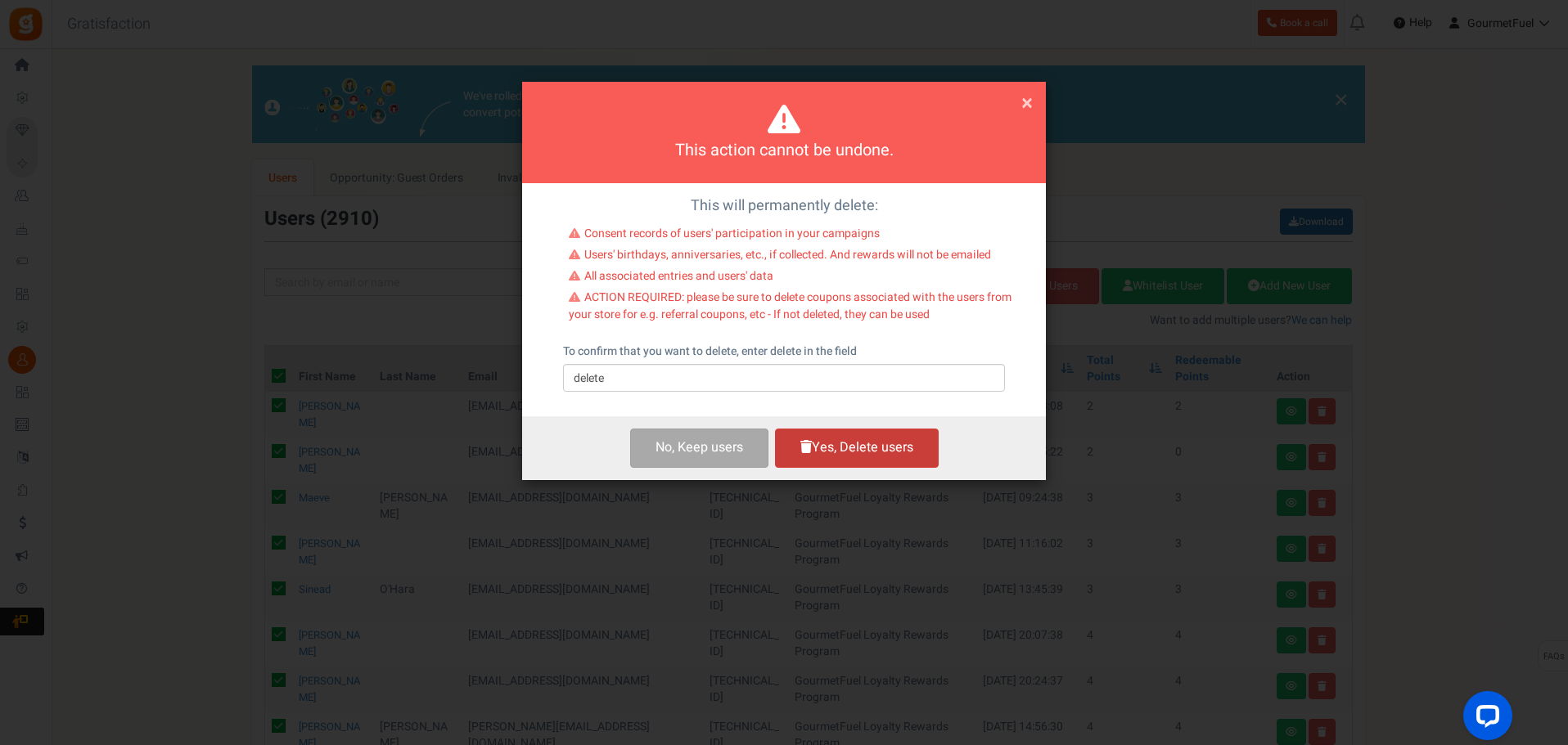
click at [832, 443] on button "Yes, Delete users" at bounding box center [857, 447] width 163 height 38
checkbox input "false"
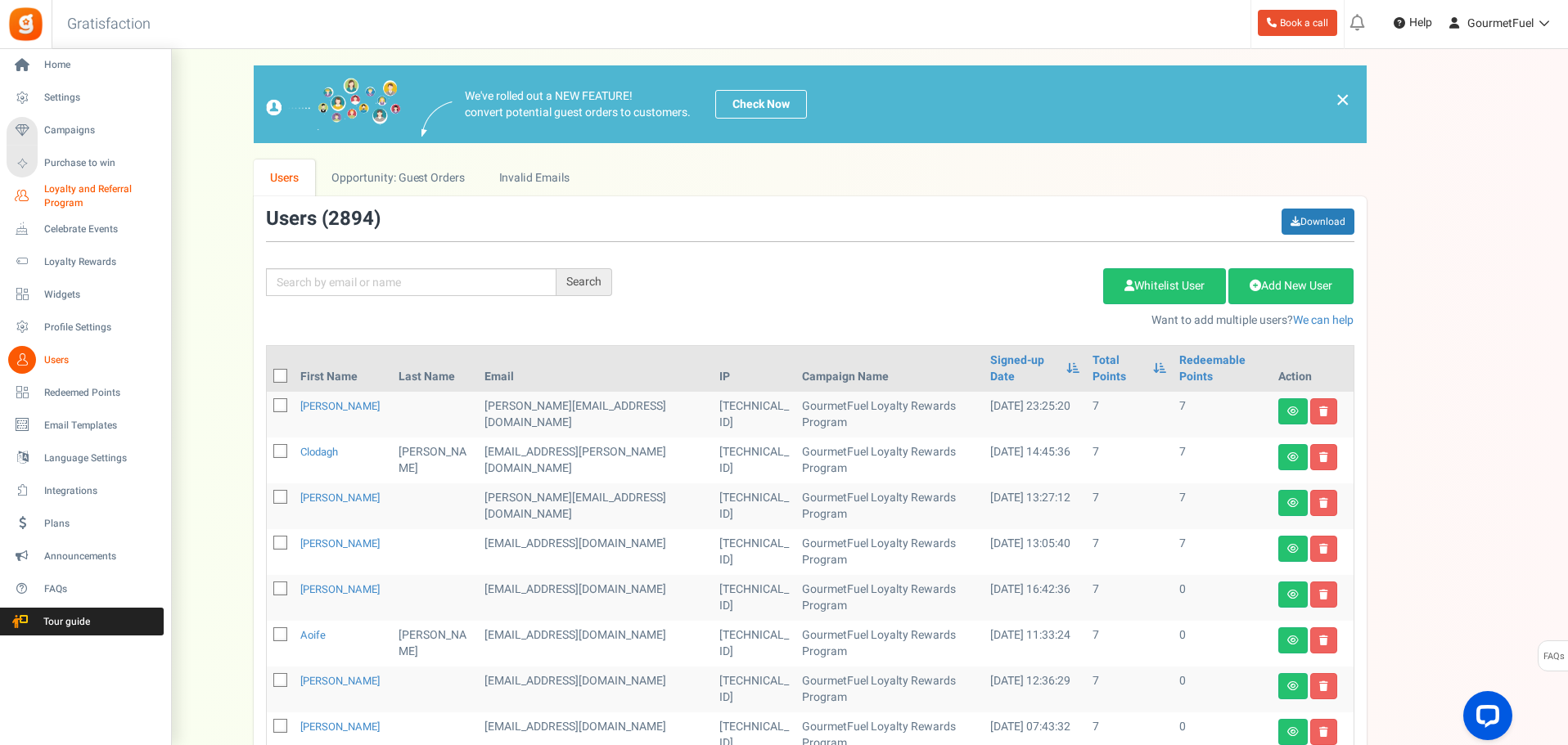
click at [62, 199] on span "Loyalty and Referral Program" at bounding box center [104, 197] width 120 height 28
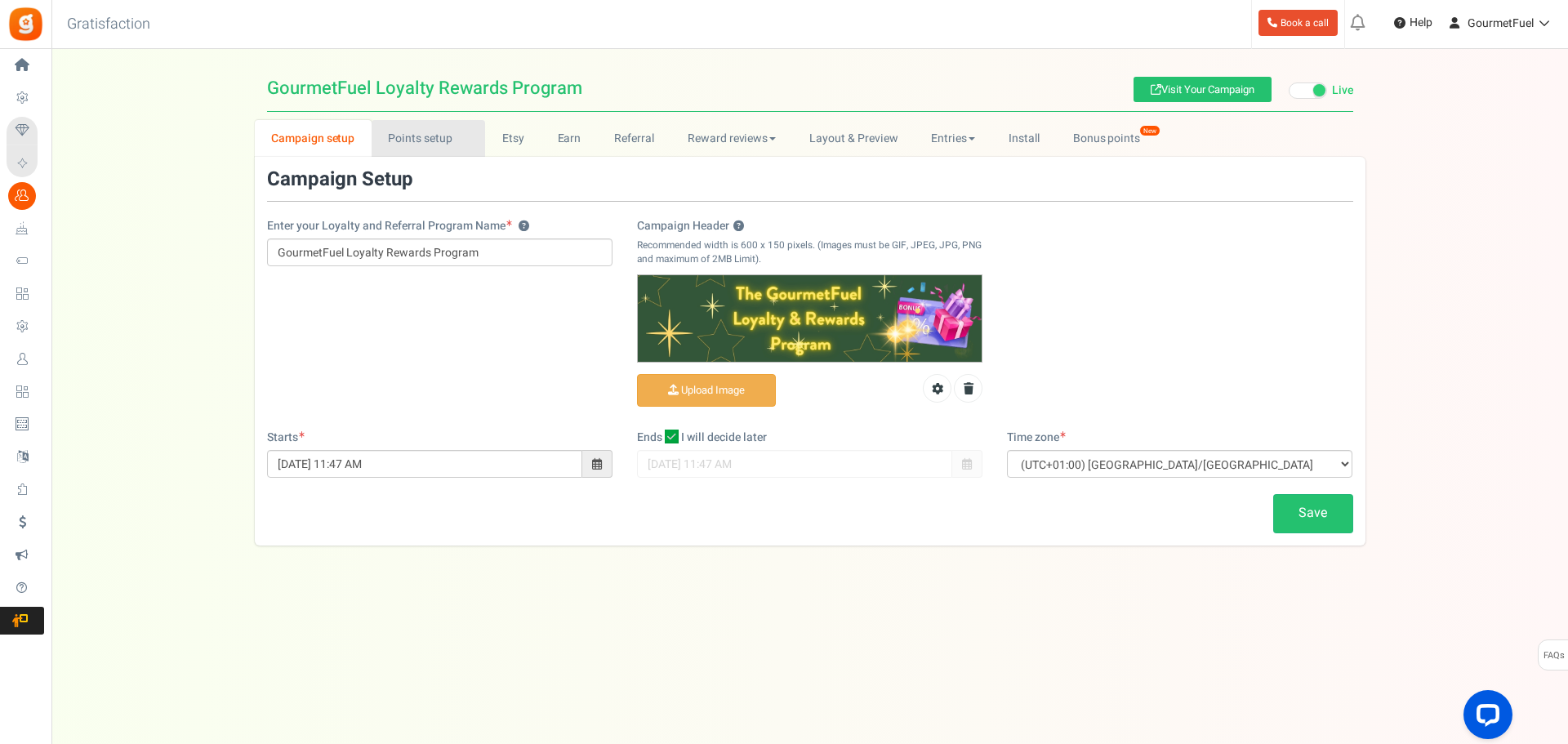
click at [417, 134] on link "Points setup New" at bounding box center [428, 139] width 114 height 37
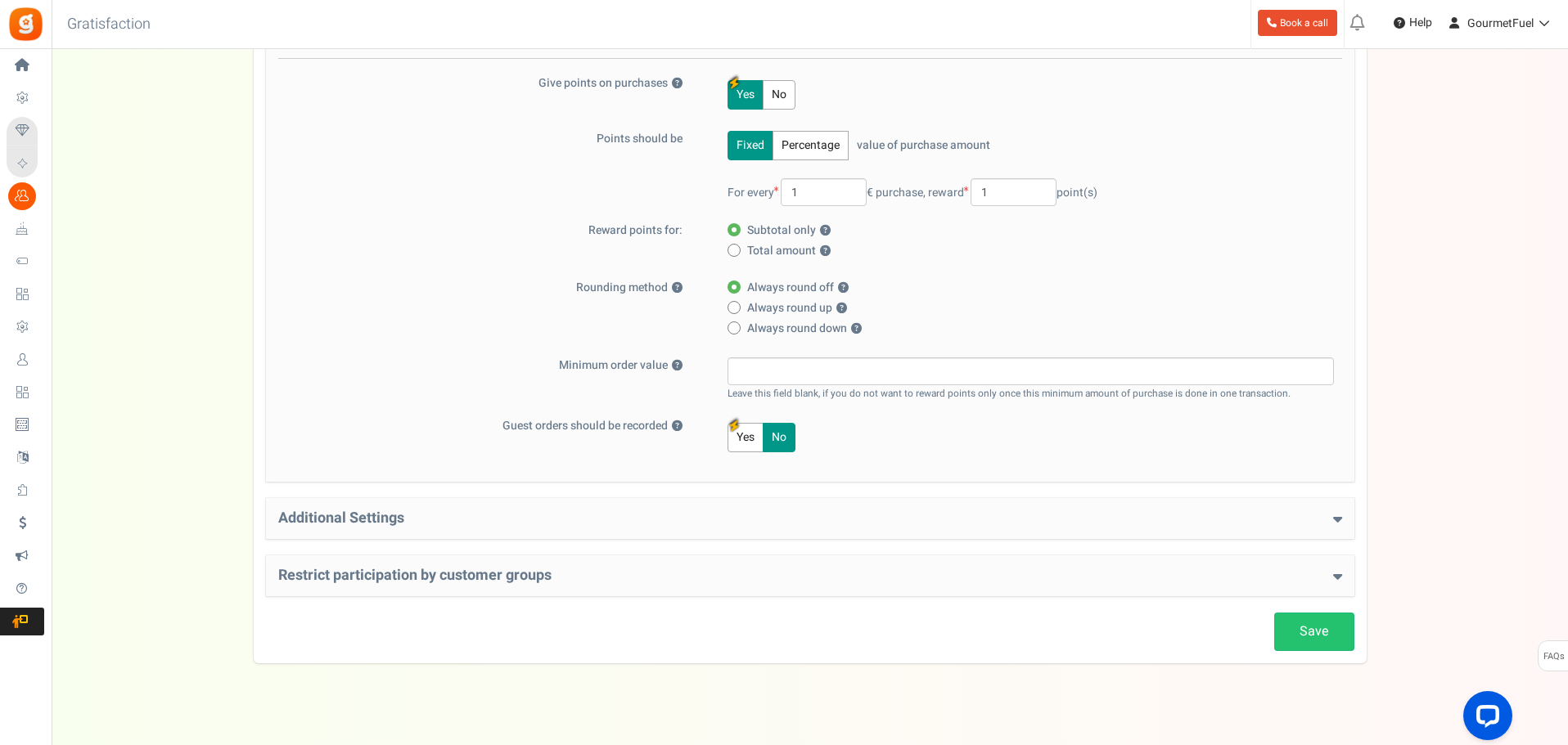
scroll to position [223, 0]
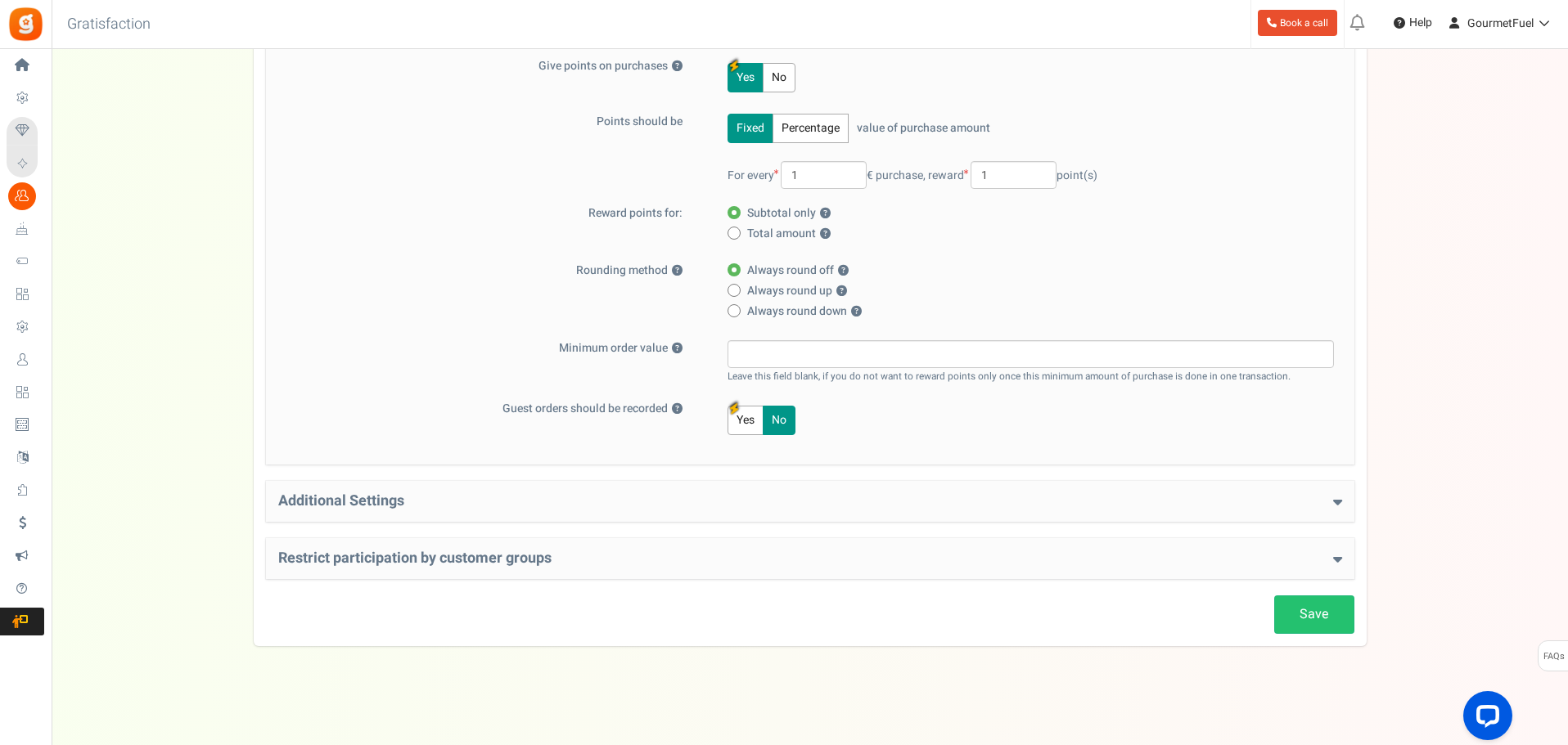
click at [1341, 498] on icon at bounding box center [1338, 502] width 9 height 15
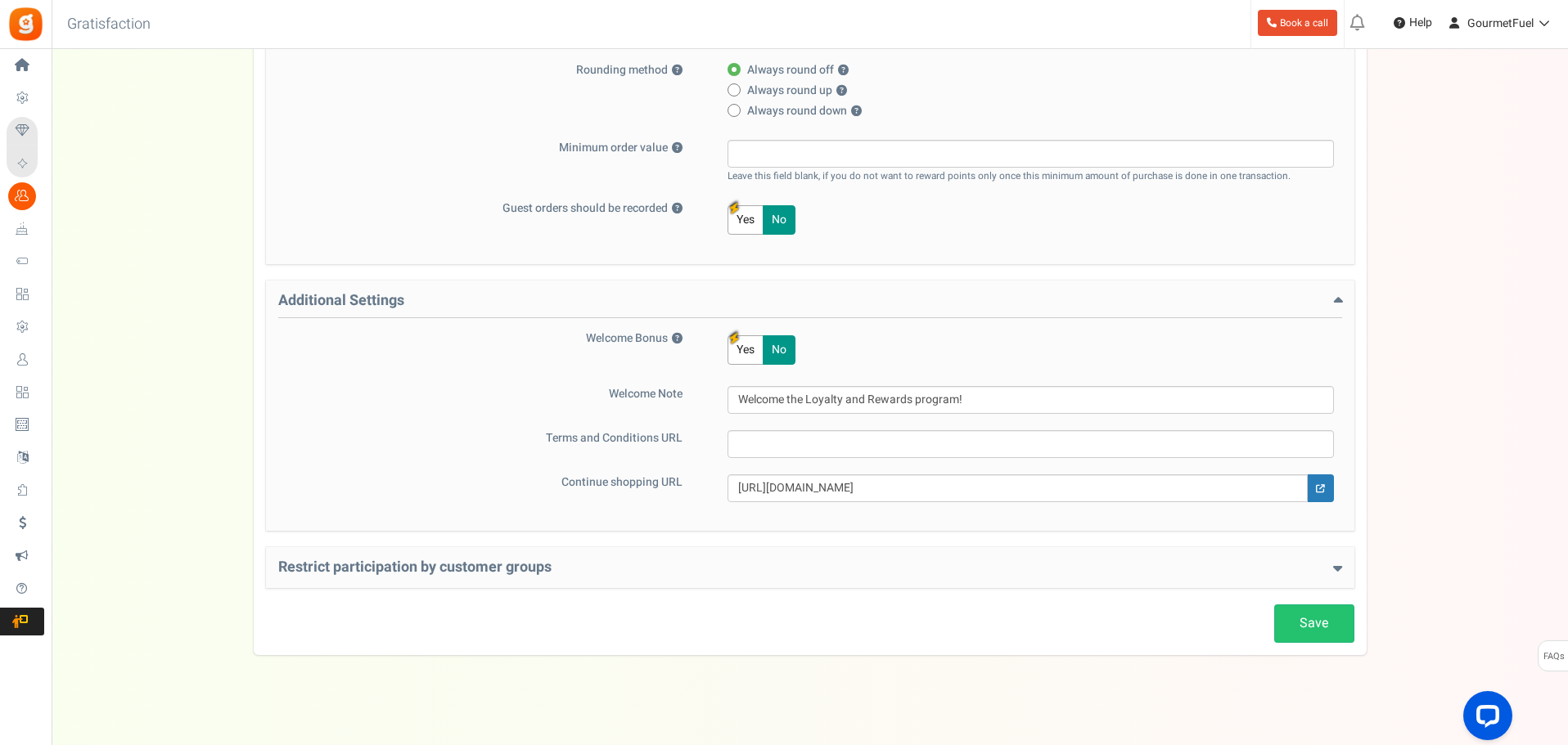
scroll to position [432, 0]
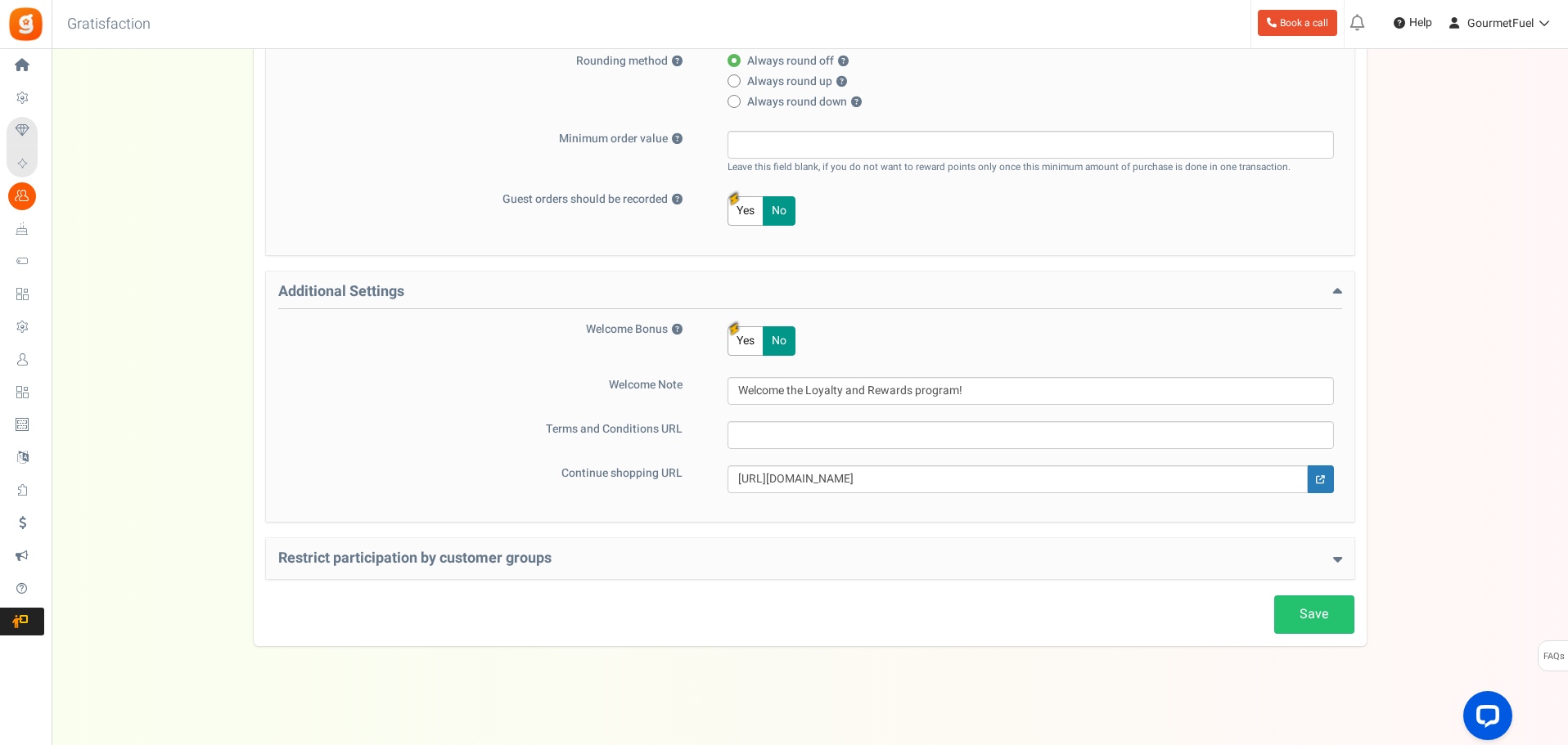
click at [1344, 549] on div "Restrict participation by customer groups Restrict customer groups from partici…" at bounding box center [810, 559] width 1089 height 41
click at [1336, 555] on icon at bounding box center [1338, 559] width 9 height 15
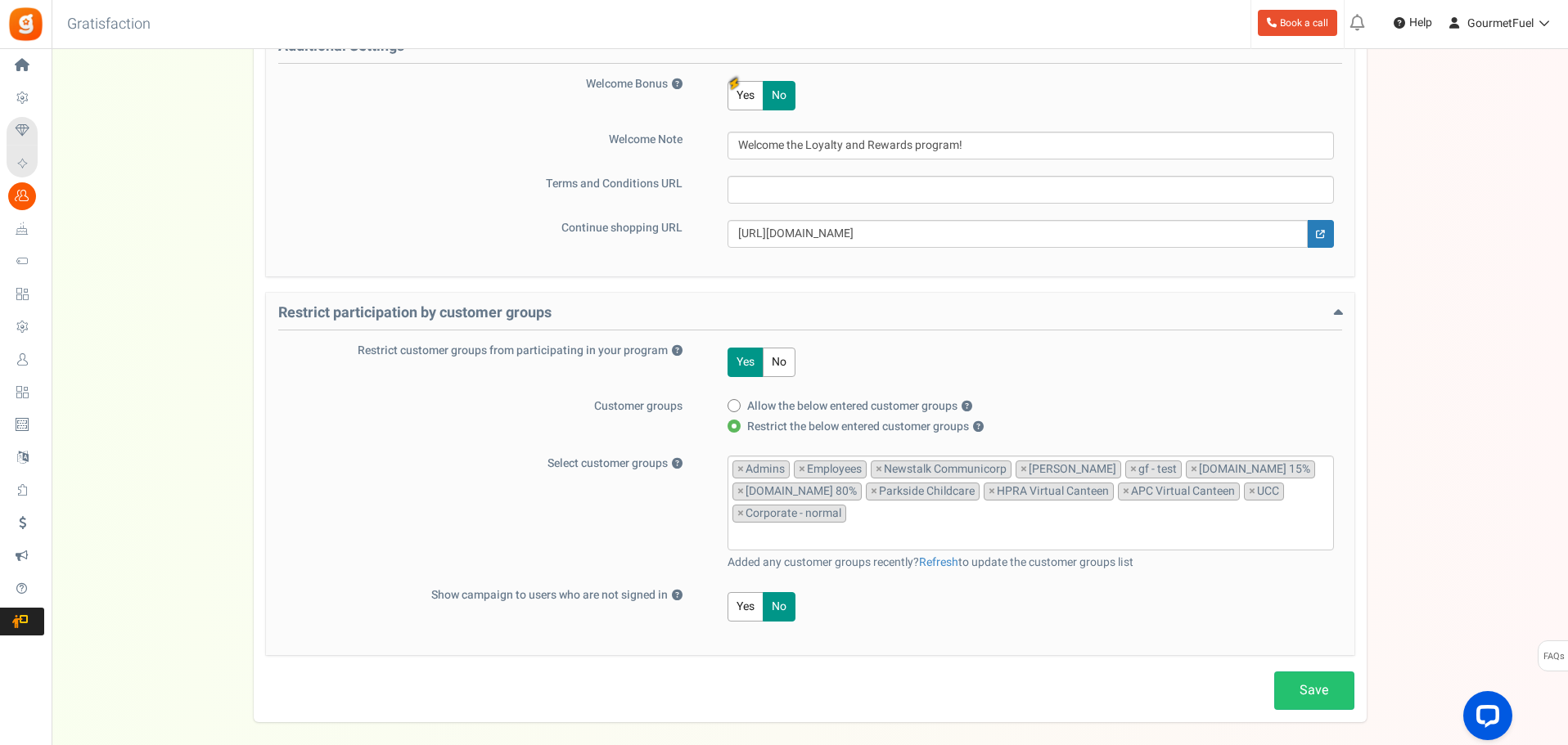
scroll to position [753, 0]
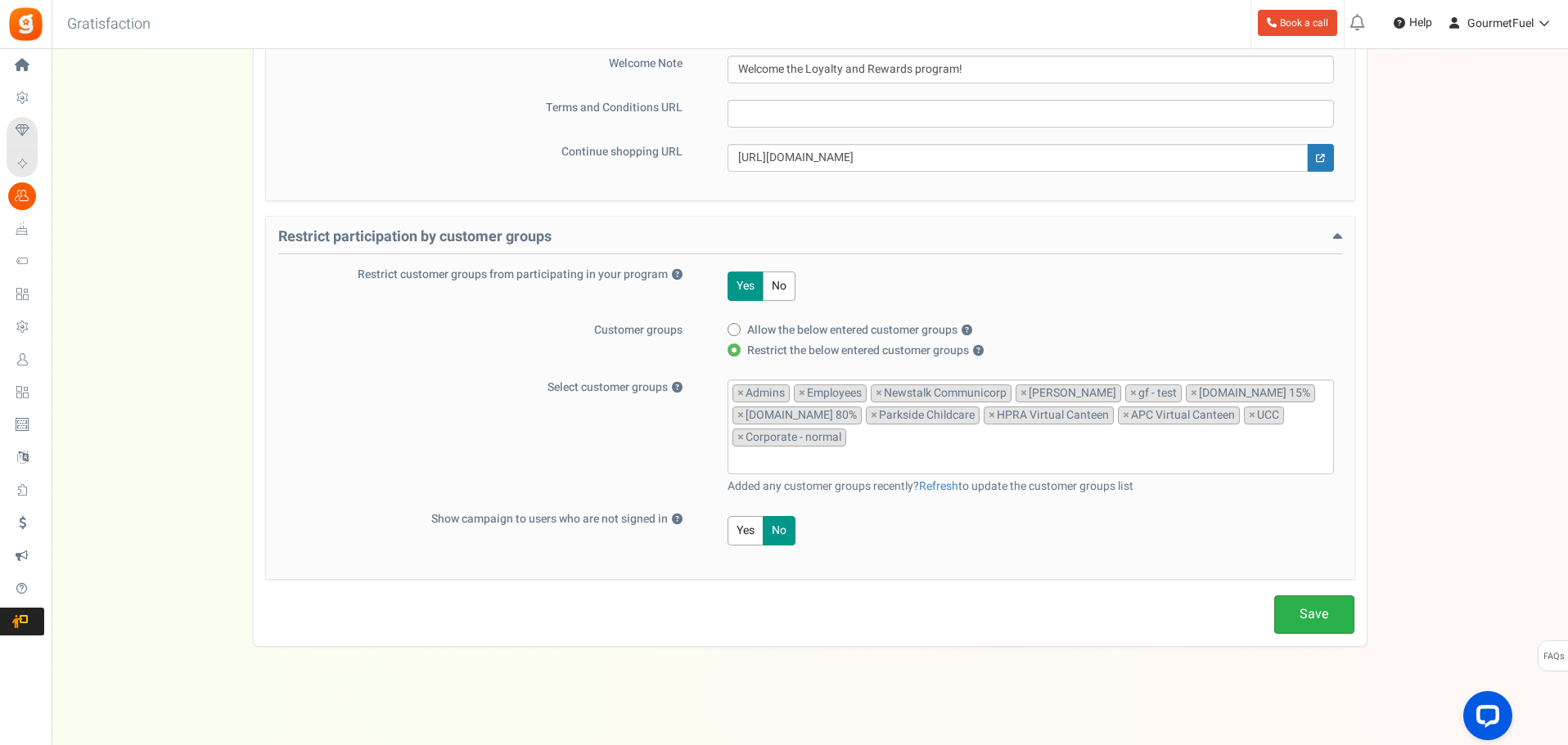
click at [1304, 618] on link "Save" at bounding box center [1315, 614] width 80 height 38
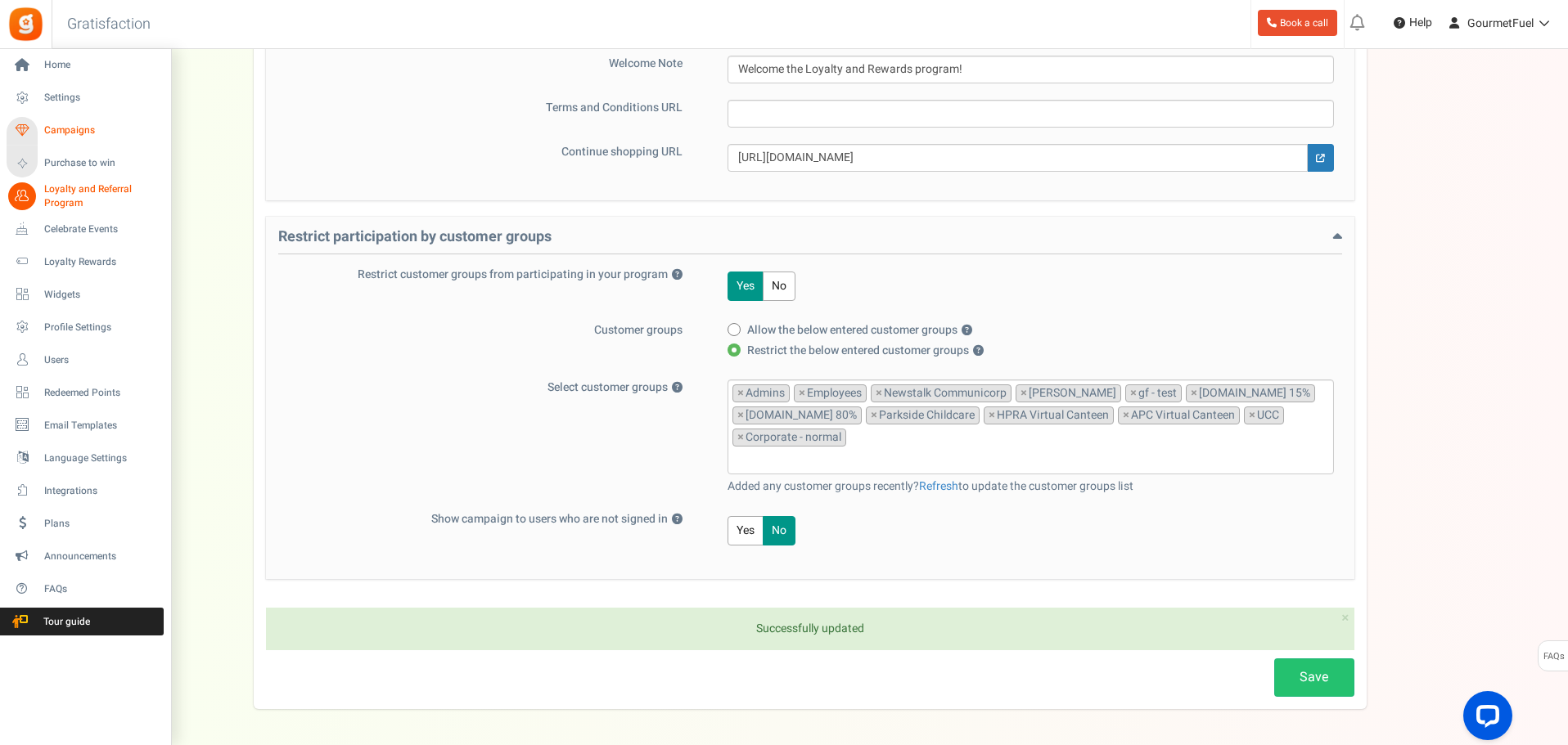
click at [84, 125] on span "Campaigns" at bounding box center [101, 130] width 114 height 14
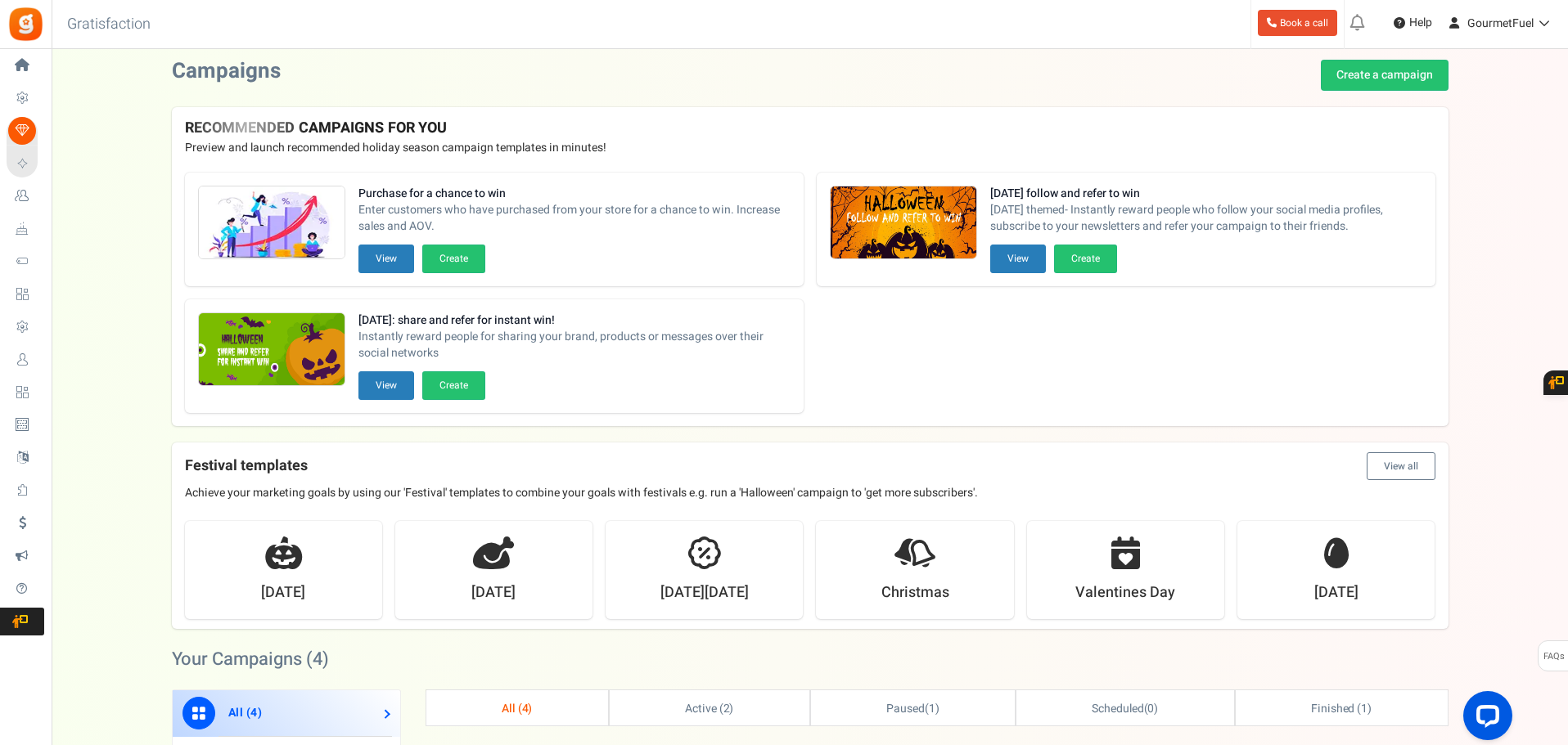
scroll to position [409, 0]
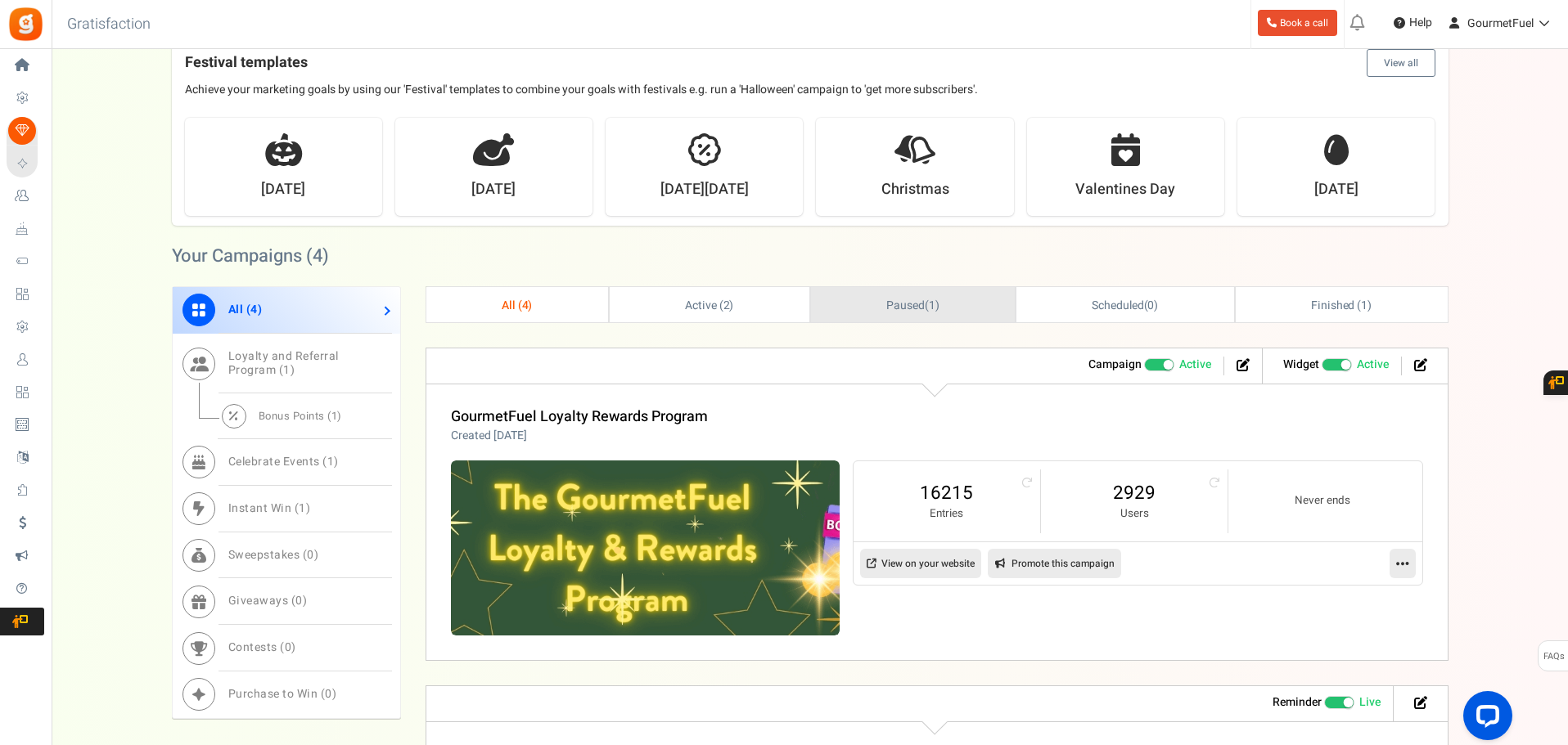
click at [893, 302] on span "Paused" at bounding box center [905, 305] width 38 height 18
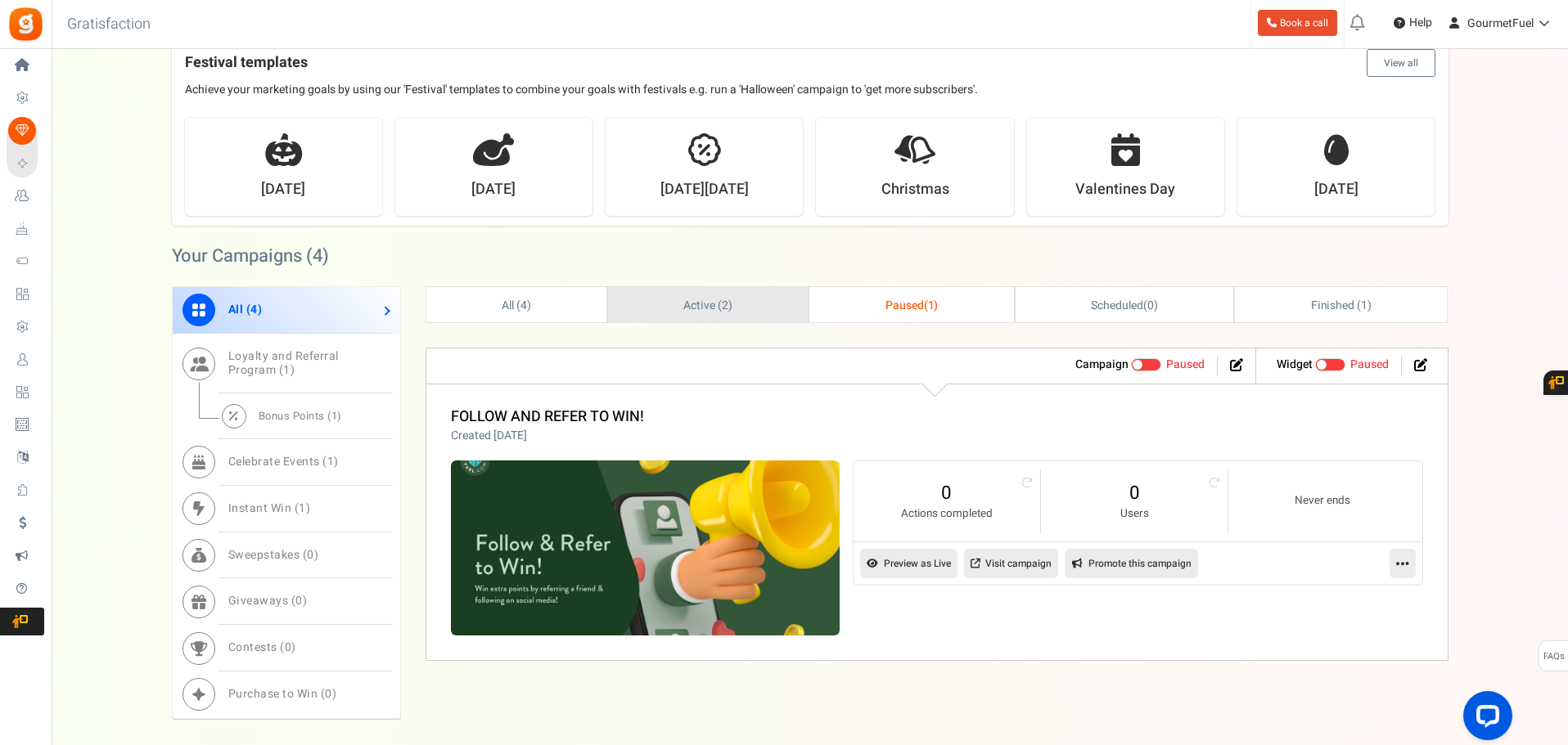
click at [706, 311] on span "Active ( 2 )" at bounding box center [707, 305] width 49 height 18
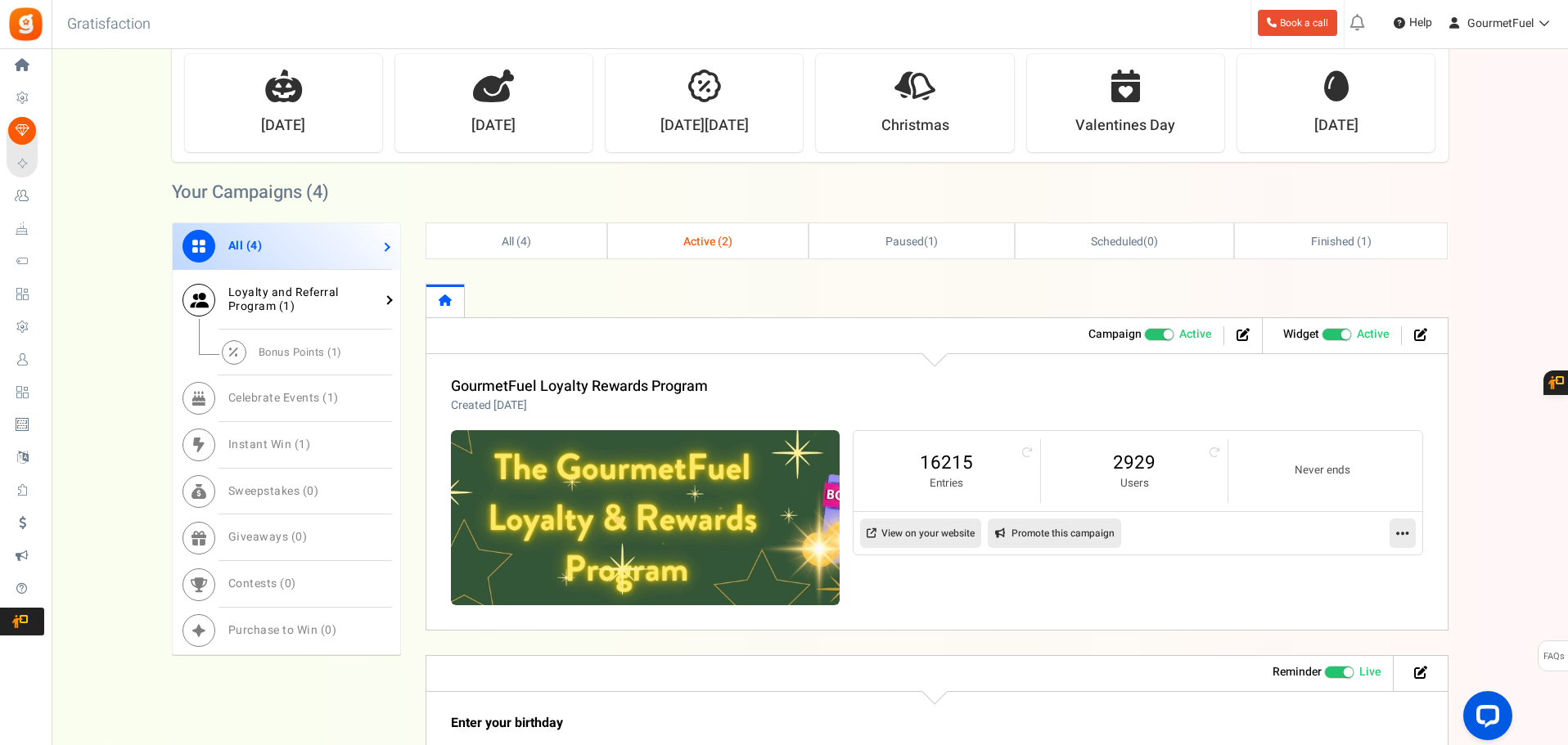
scroll to position [491, 0]
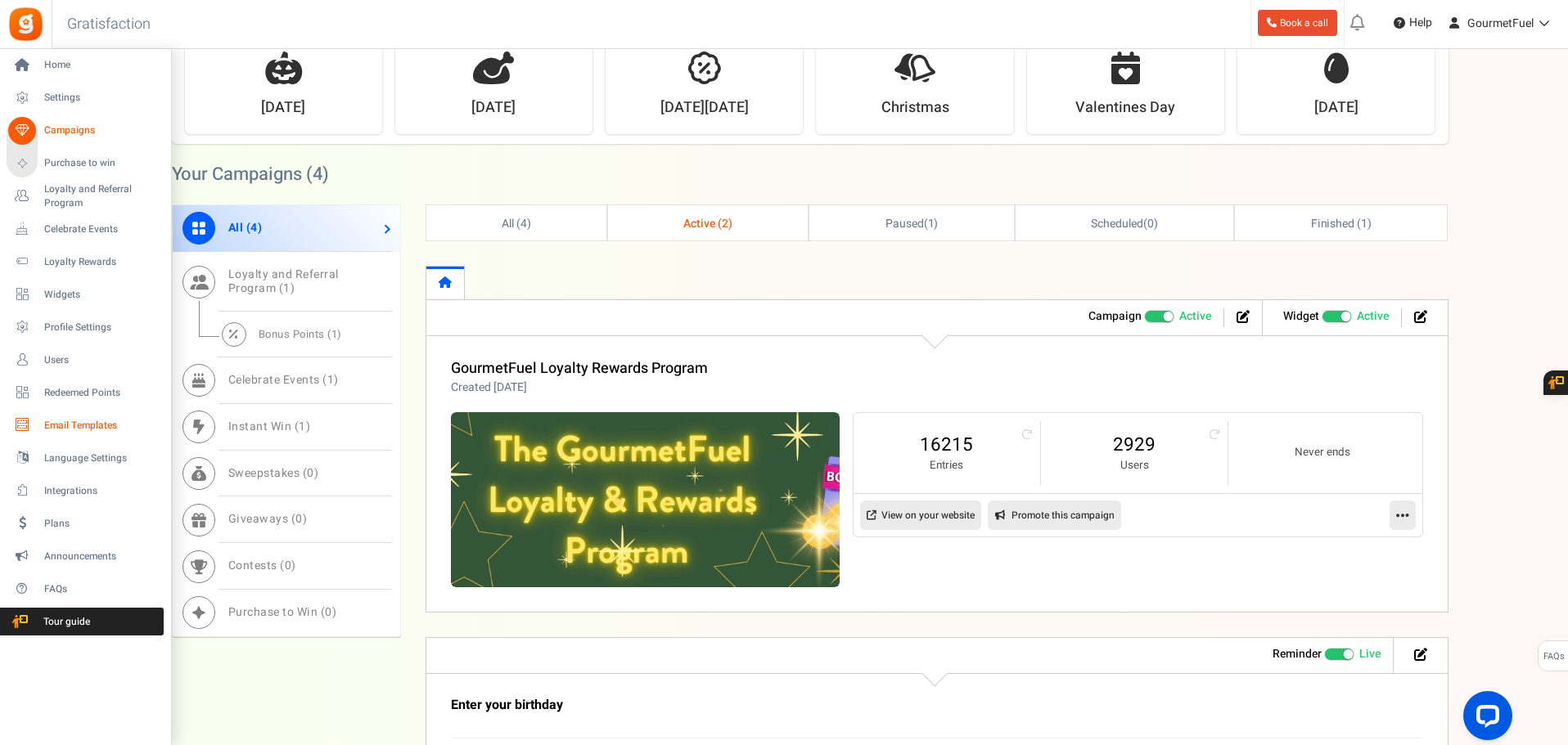
click at [58, 422] on span "Email Templates" at bounding box center [101, 425] width 114 height 14
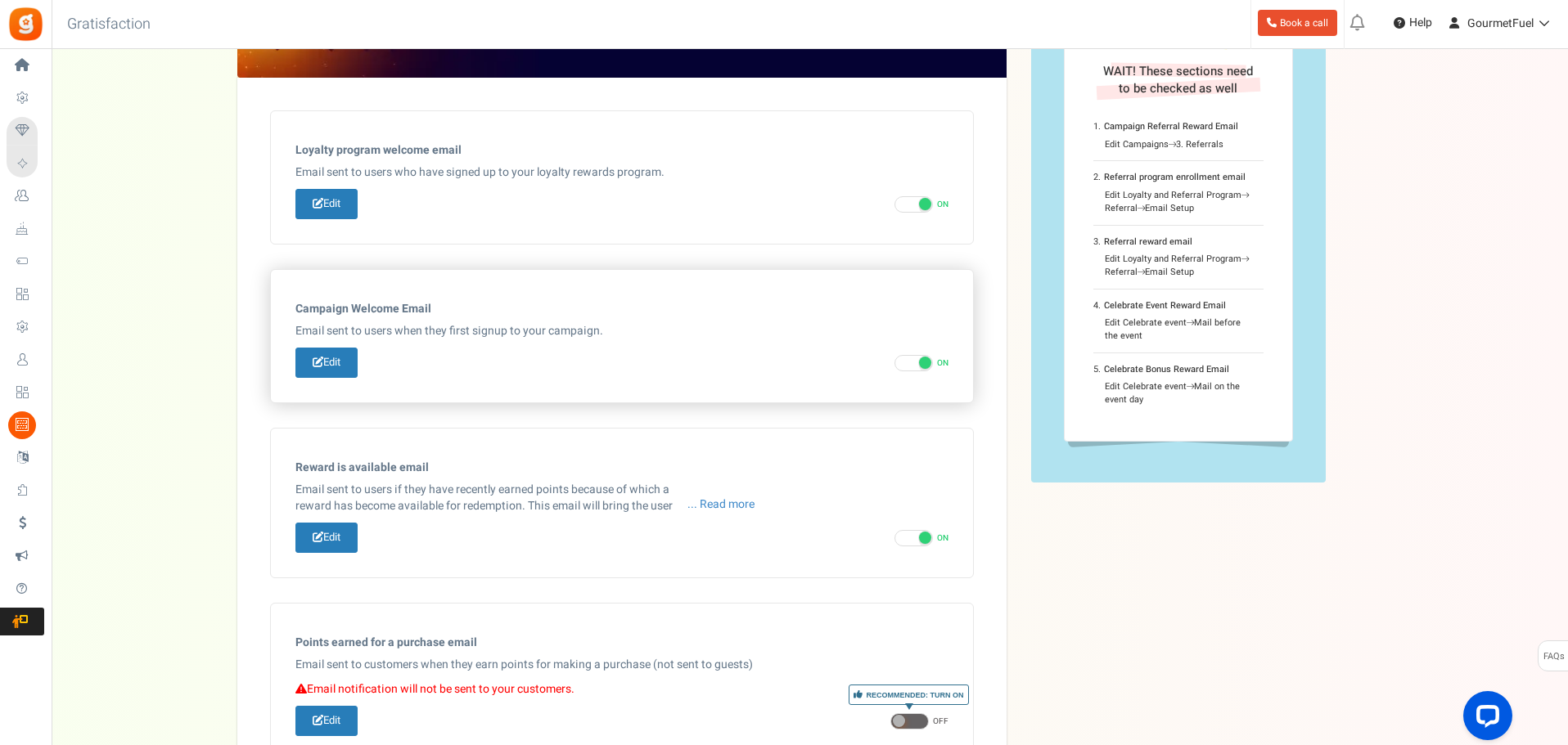
scroll to position [328, 0]
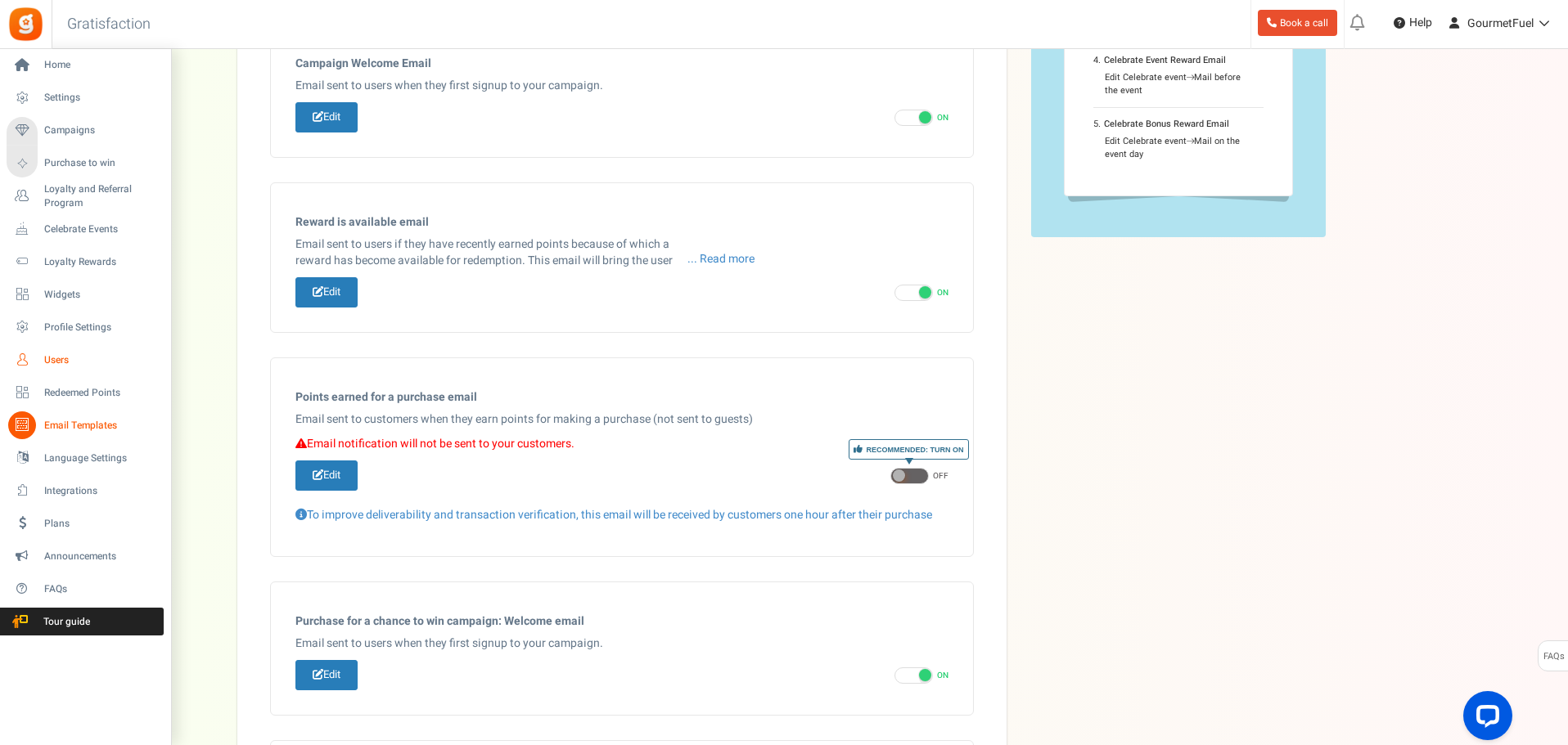
click at [48, 358] on span "Users" at bounding box center [101, 360] width 114 height 14
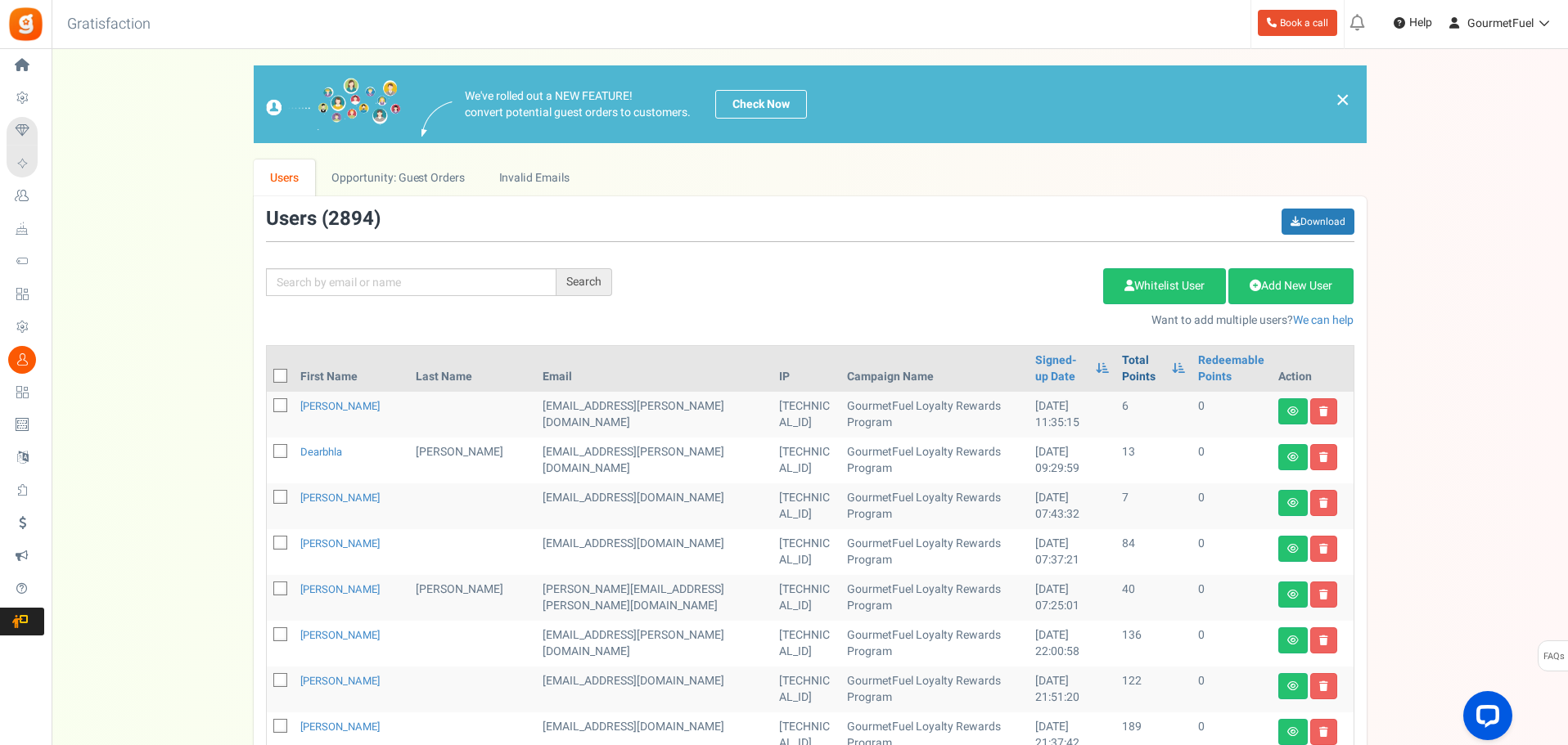
click at [1122, 366] on link "Total Points" at bounding box center [1143, 368] width 42 height 32
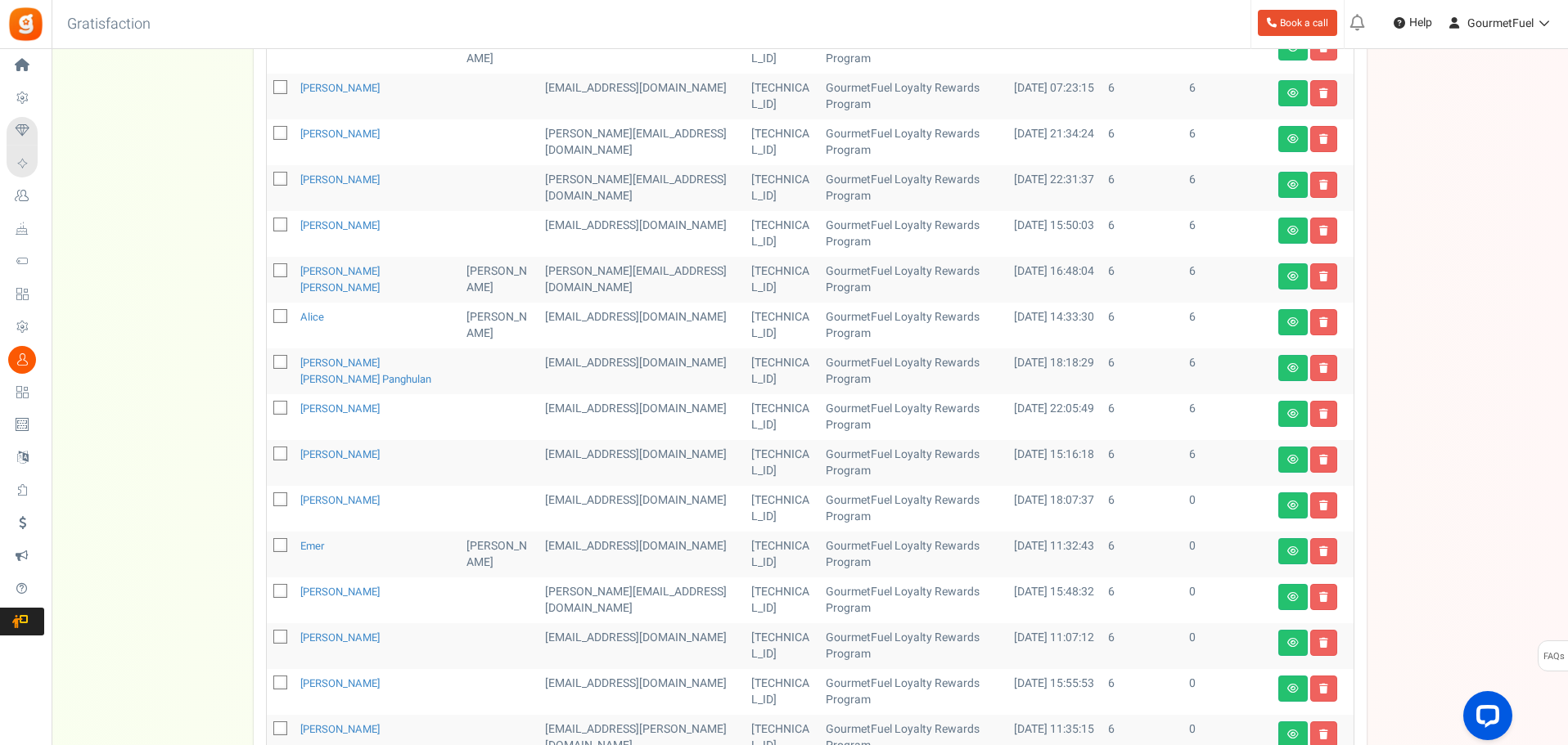
scroll to position [147, 0]
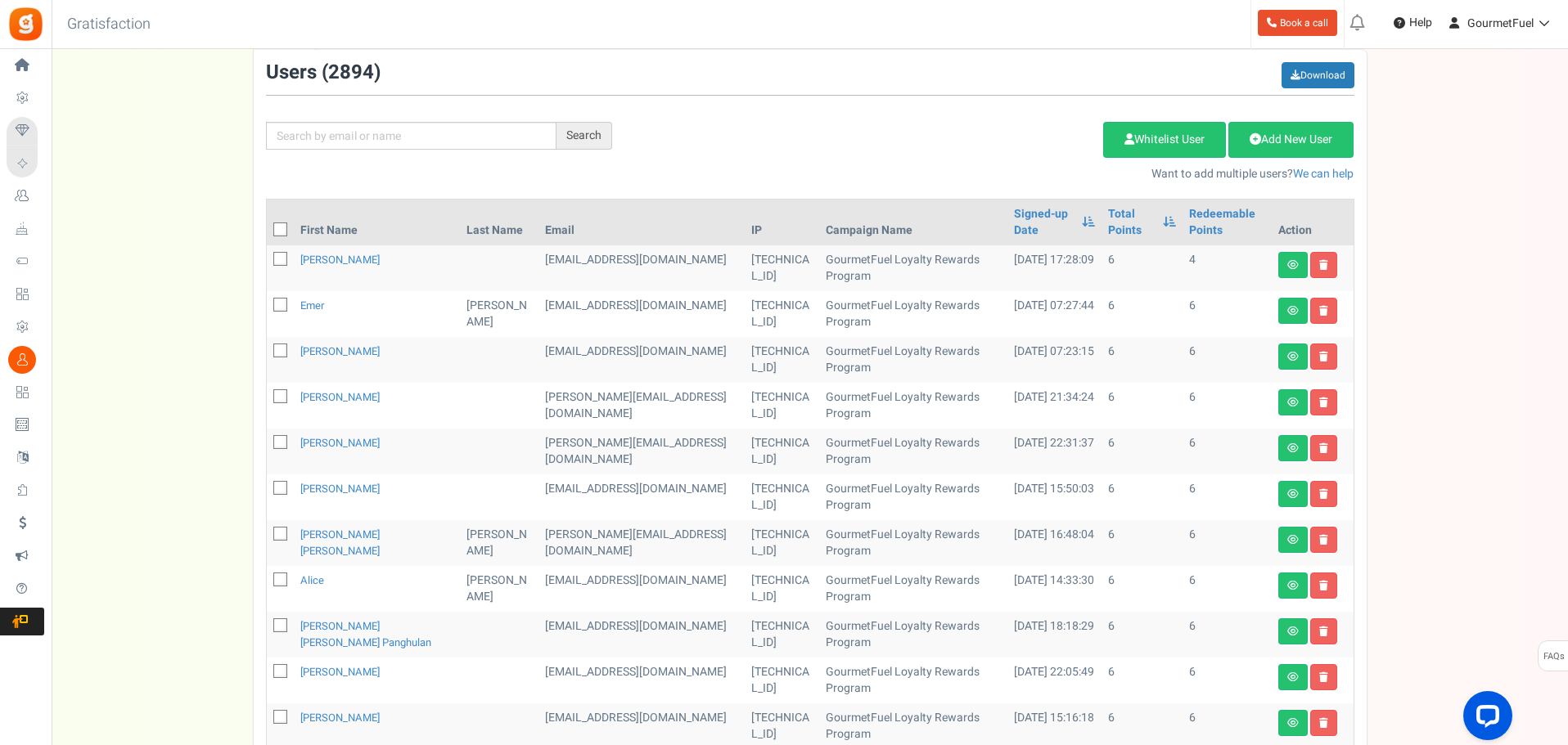
click at [279, 232] on icon at bounding box center [280, 229] width 10 height 10
click at [267, 232] on input "checkbox" at bounding box center [262, 230] width 10 height 10
checkbox input "true"
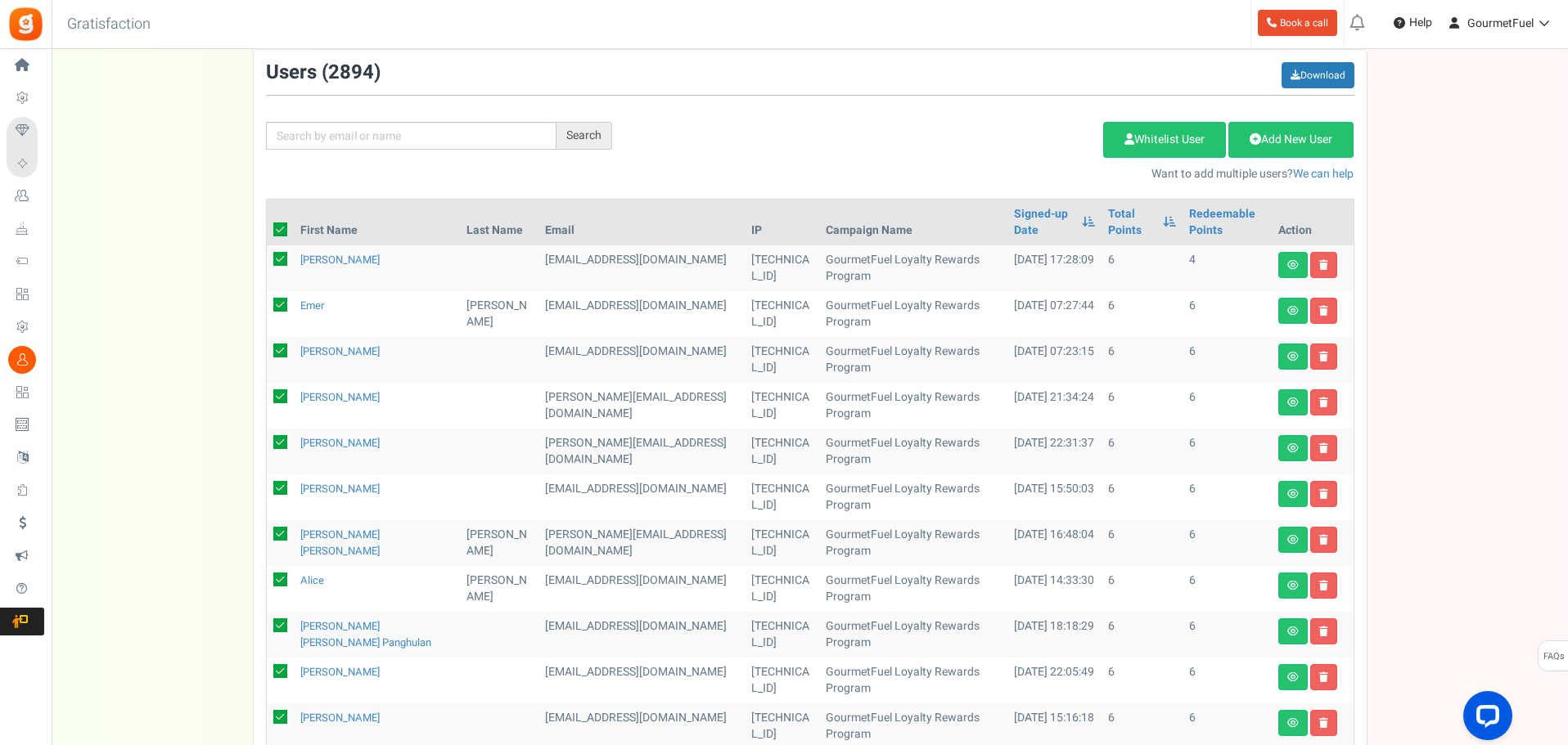
checkbox input "true"
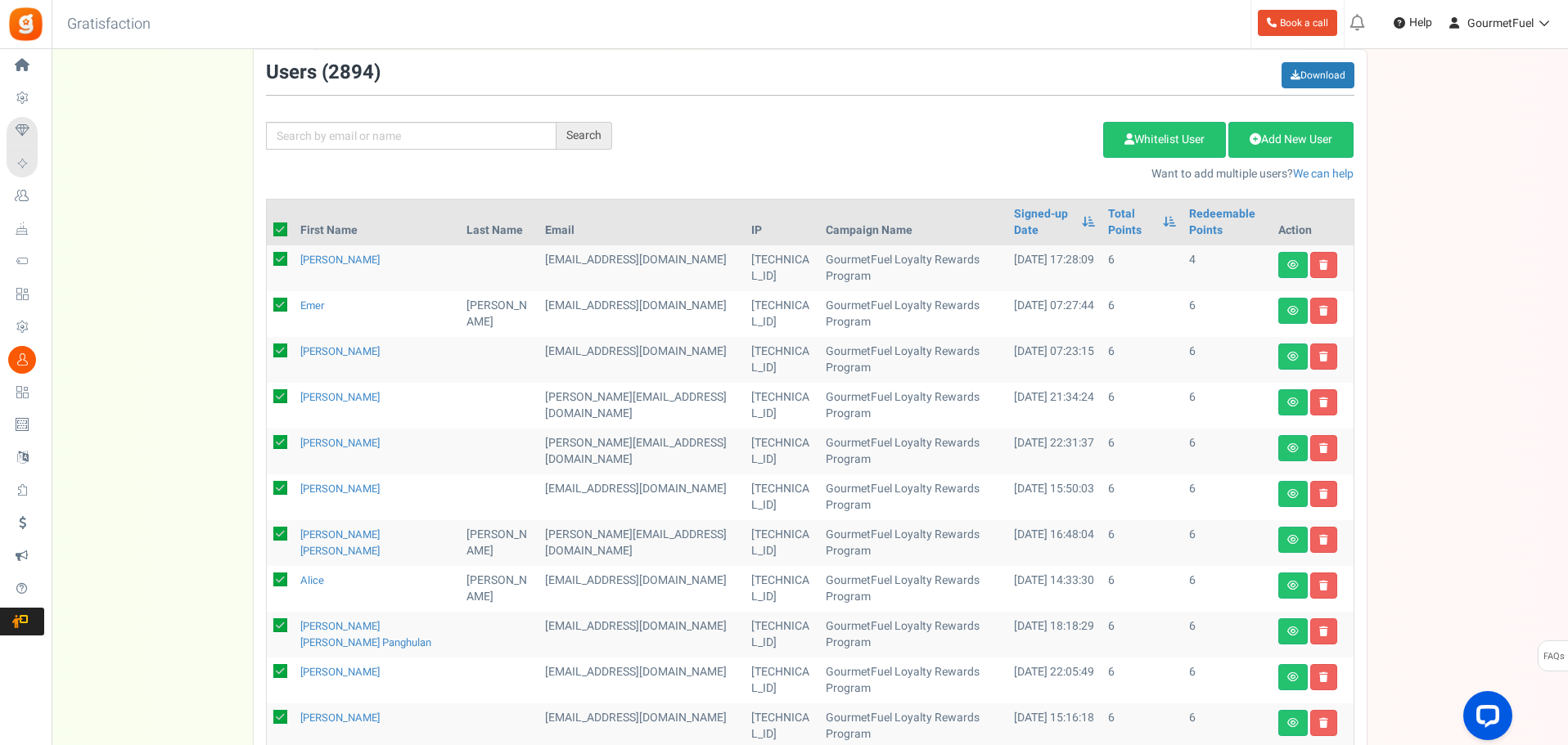
checkbox input "true"
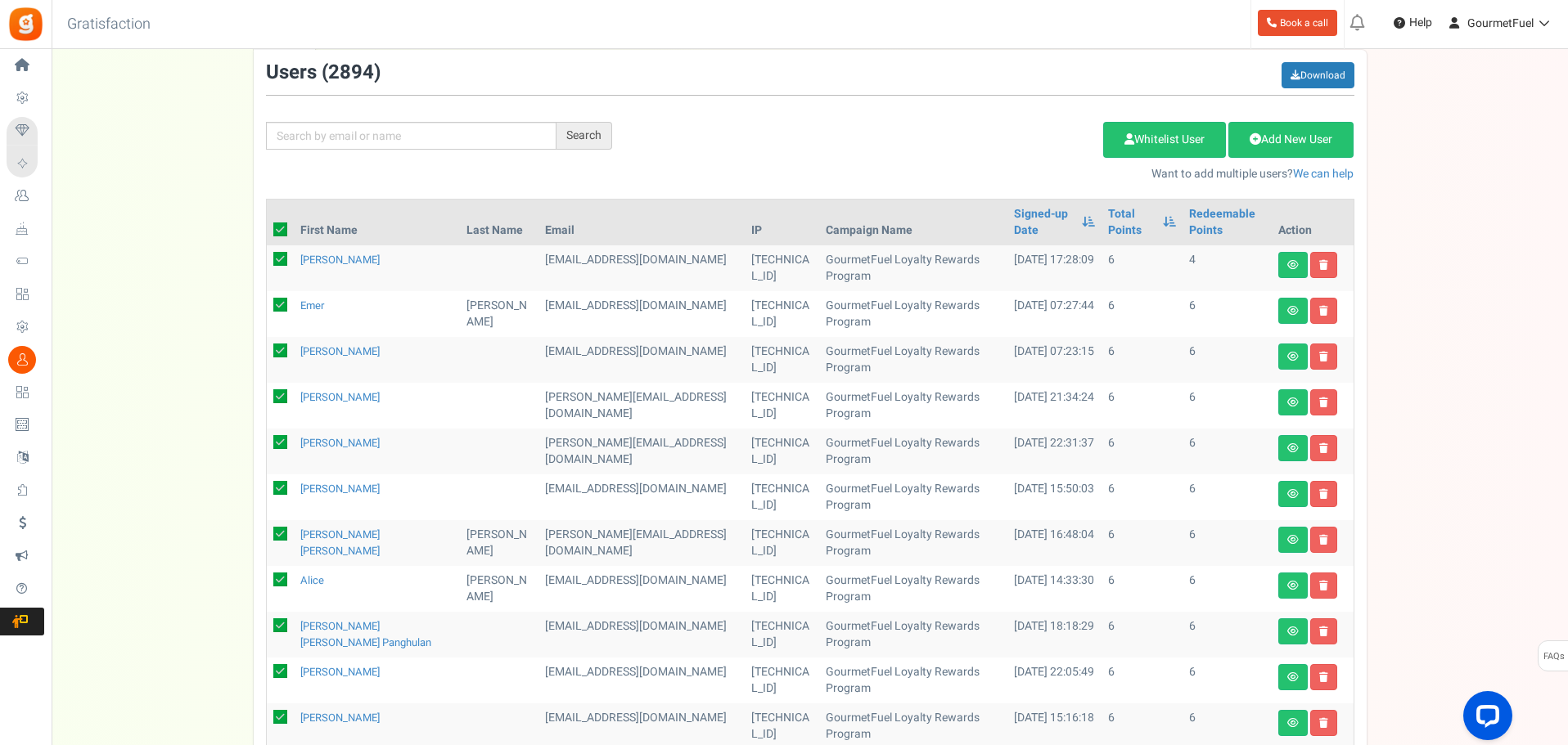
checkbox input "true"
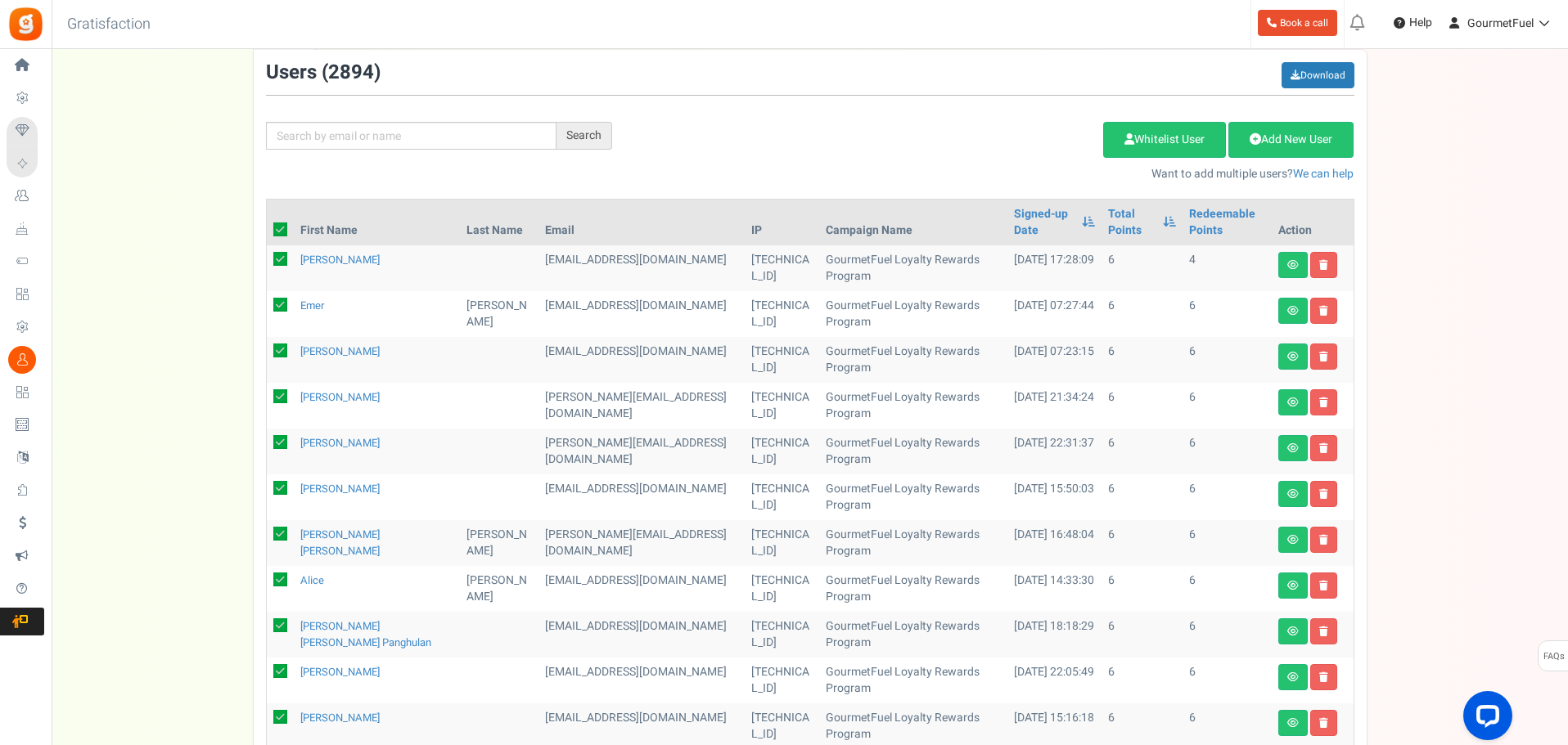
checkbox input "true"
click at [989, 145] on link "Delete Selected Users" at bounding box center [1021, 139] width 160 height 36
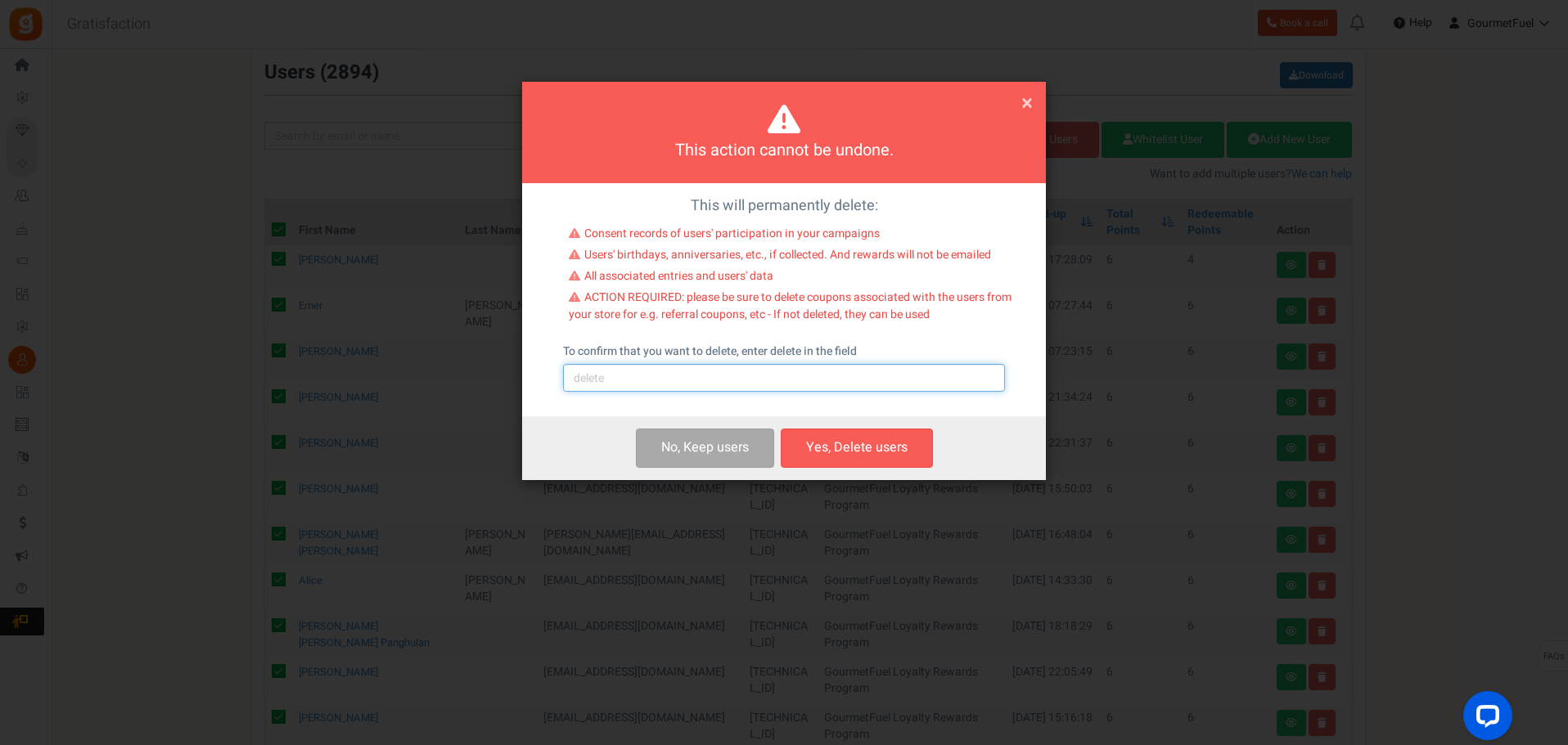
click at [711, 379] on input "text" at bounding box center [784, 378] width 442 height 28
type input "delete"
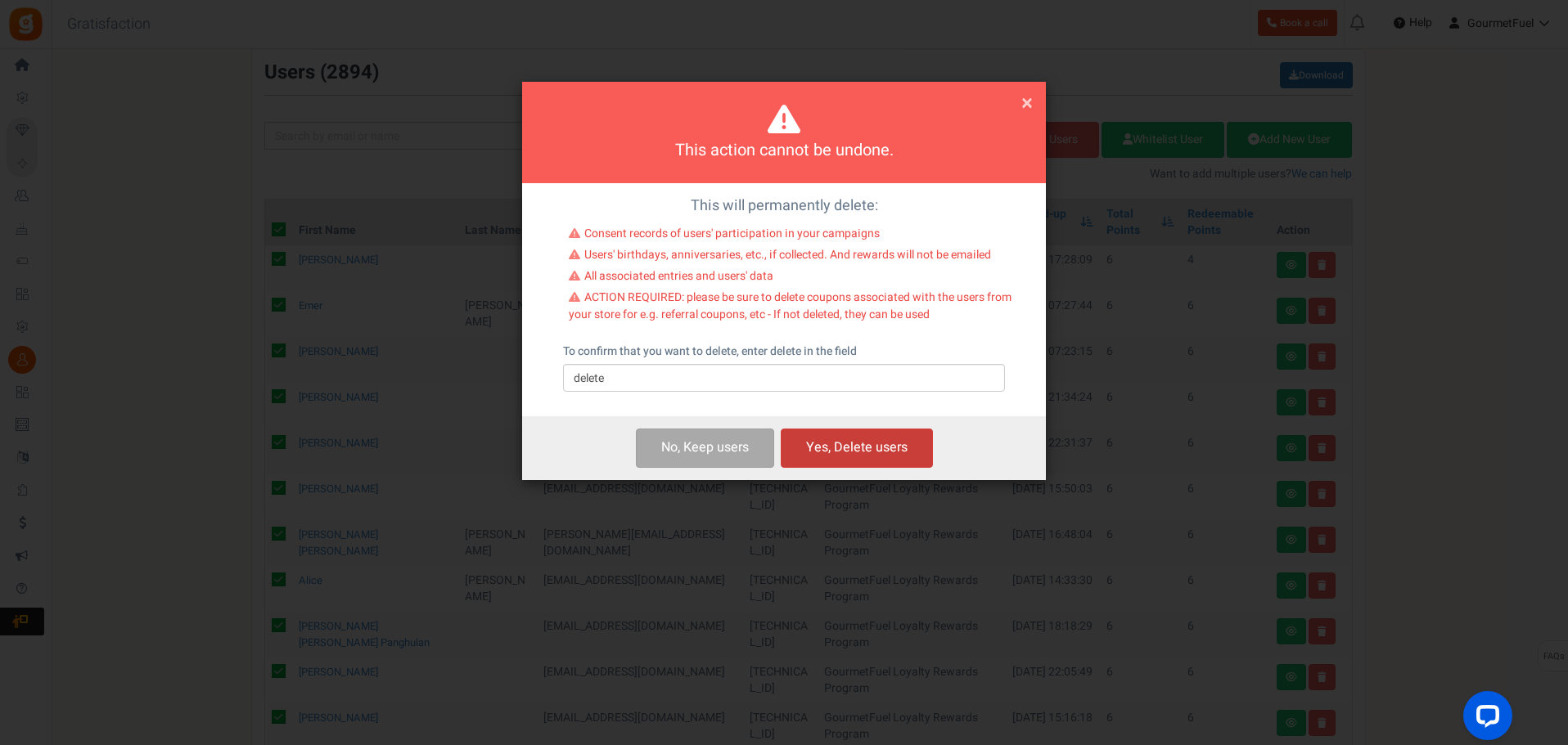
click at [845, 463] on button "Yes, Delete users" at bounding box center [857, 447] width 152 height 38
checkbox input "false"
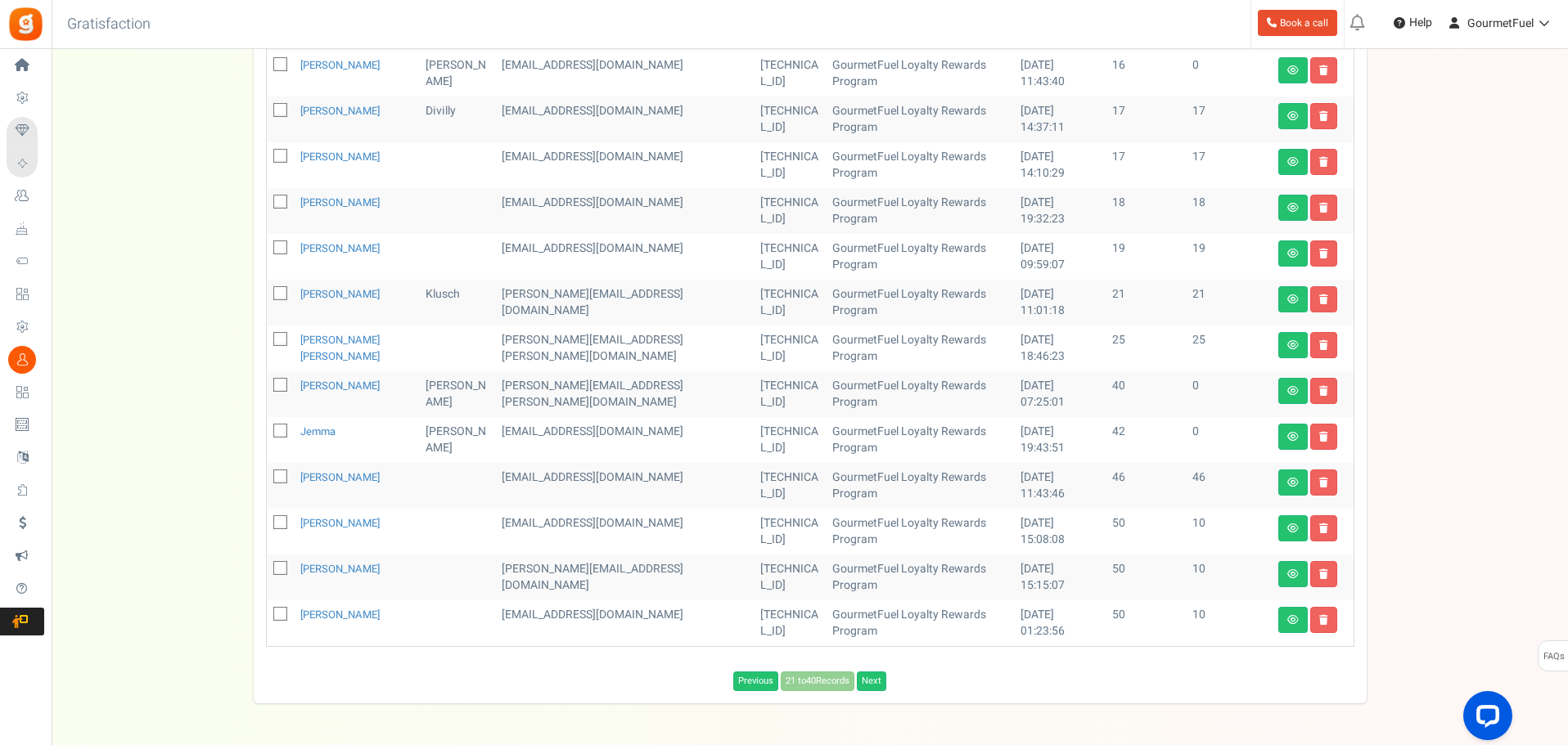
scroll to position [130, 0]
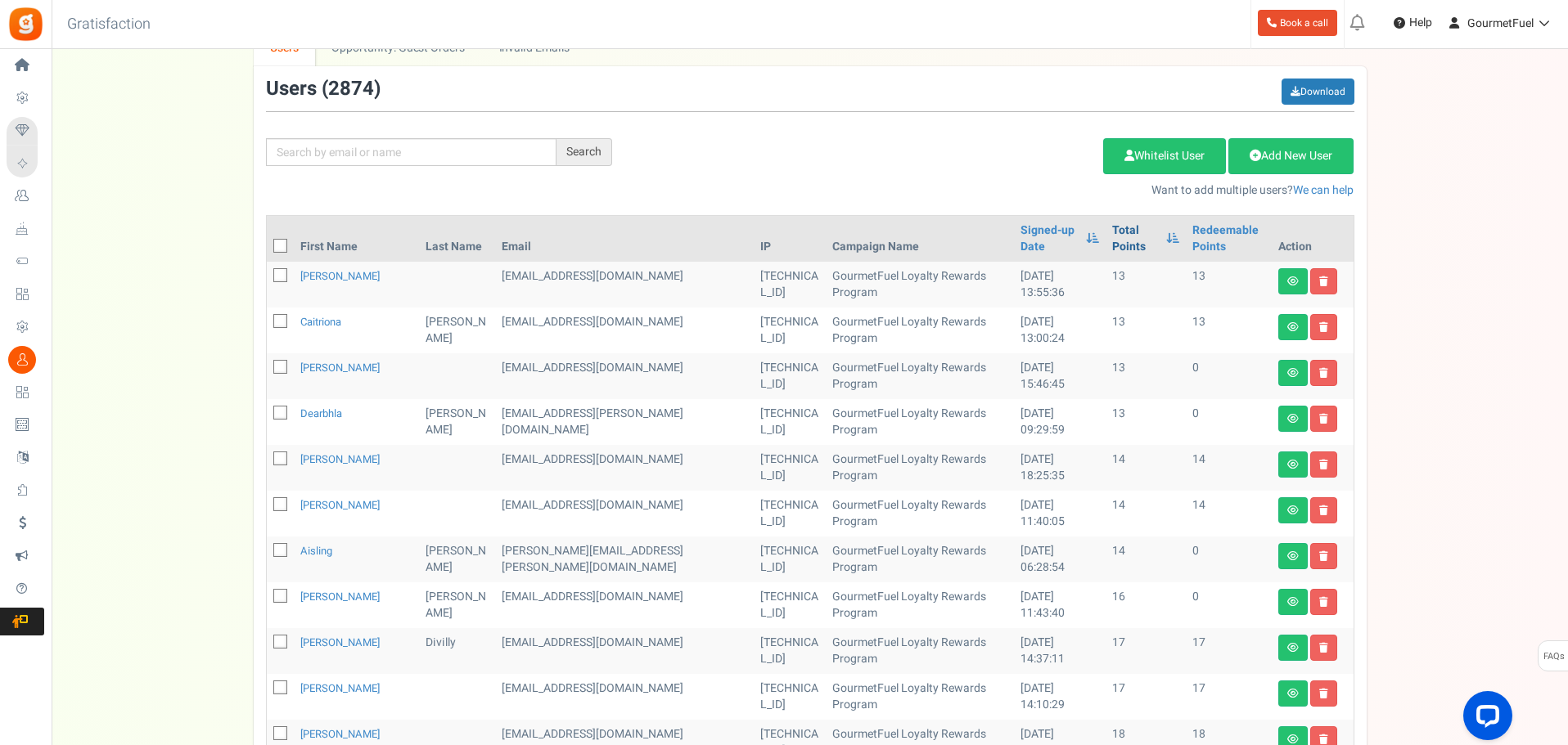
click at [1112, 228] on link "Total Points" at bounding box center [1134, 238] width 45 height 32
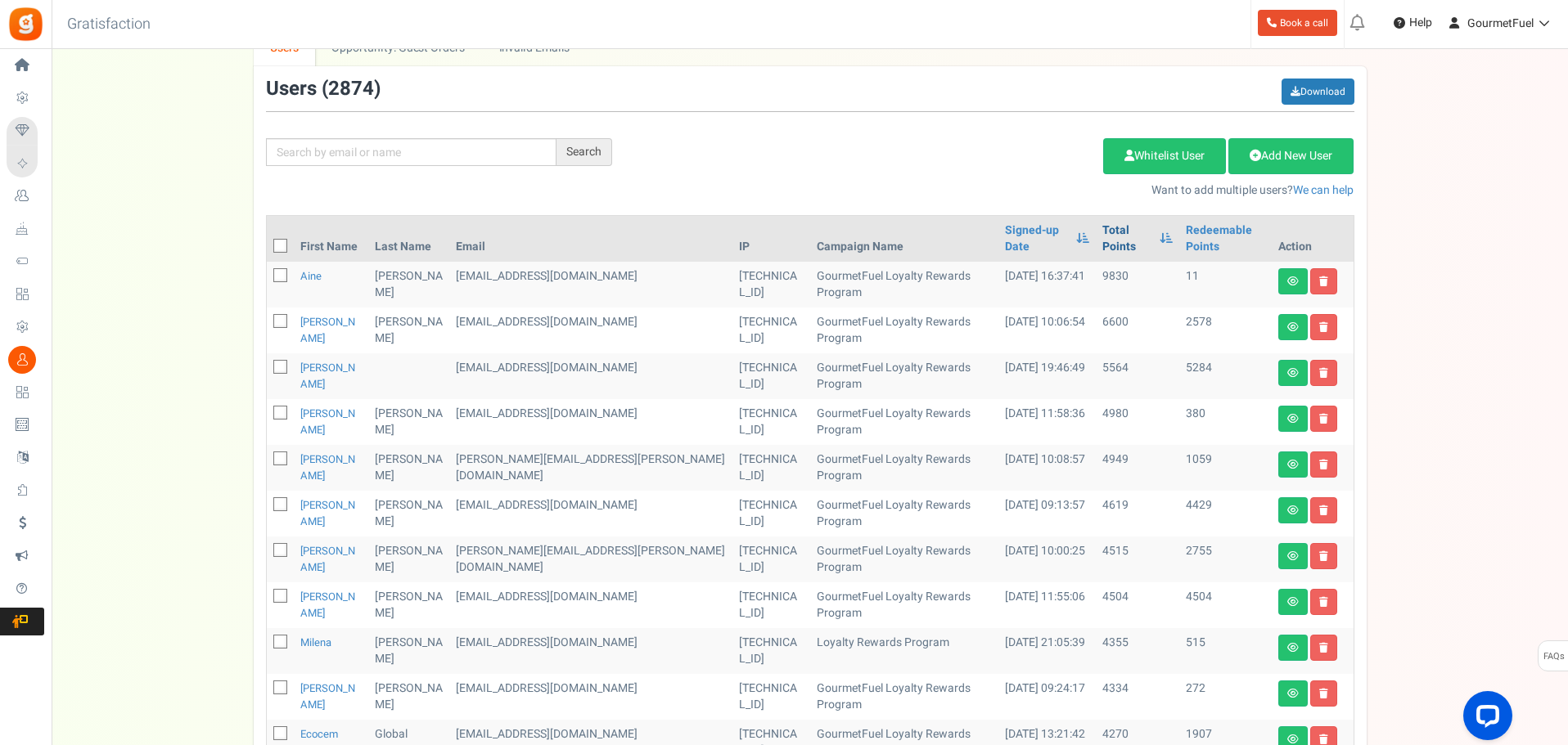
click at [1103, 228] on link "Total Points" at bounding box center [1127, 238] width 49 height 32
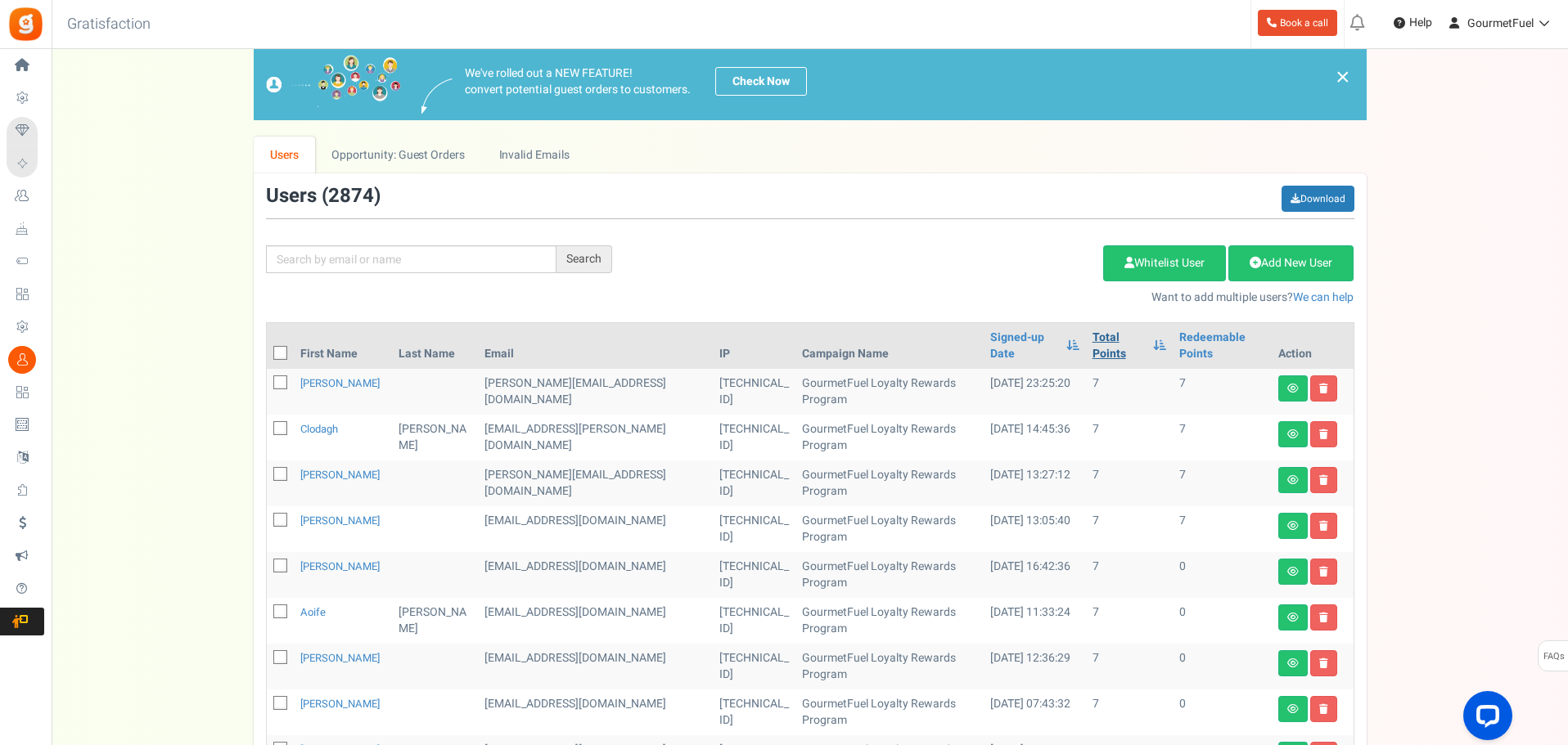
scroll to position [0, 0]
